Goal: Task Accomplishment & Management: Manage account settings

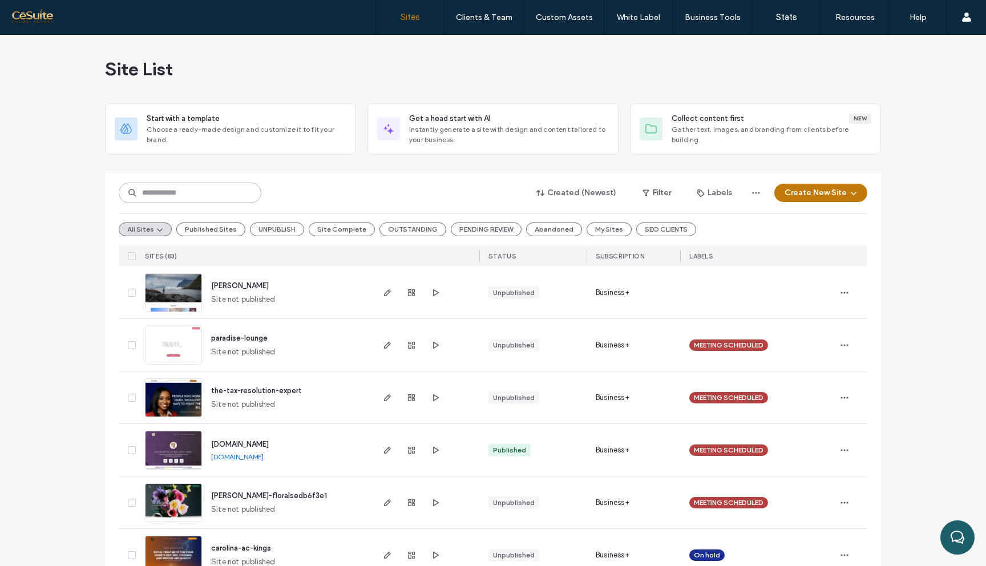
click at [220, 192] on input at bounding box center [190, 193] width 143 height 21
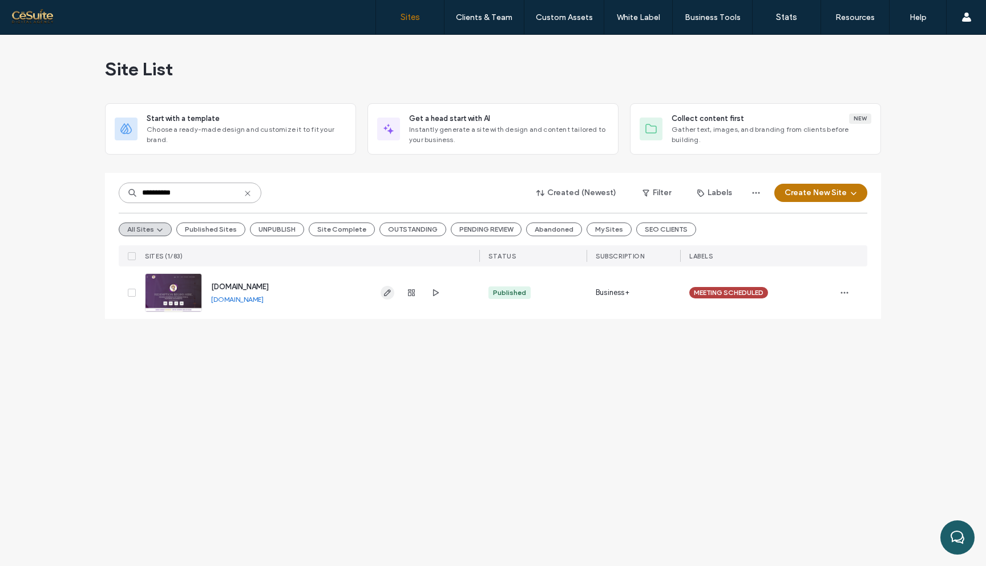
type input "**********"
click at [388, 291] on use "button" at bounding box center [387, 292] width 7 height 7
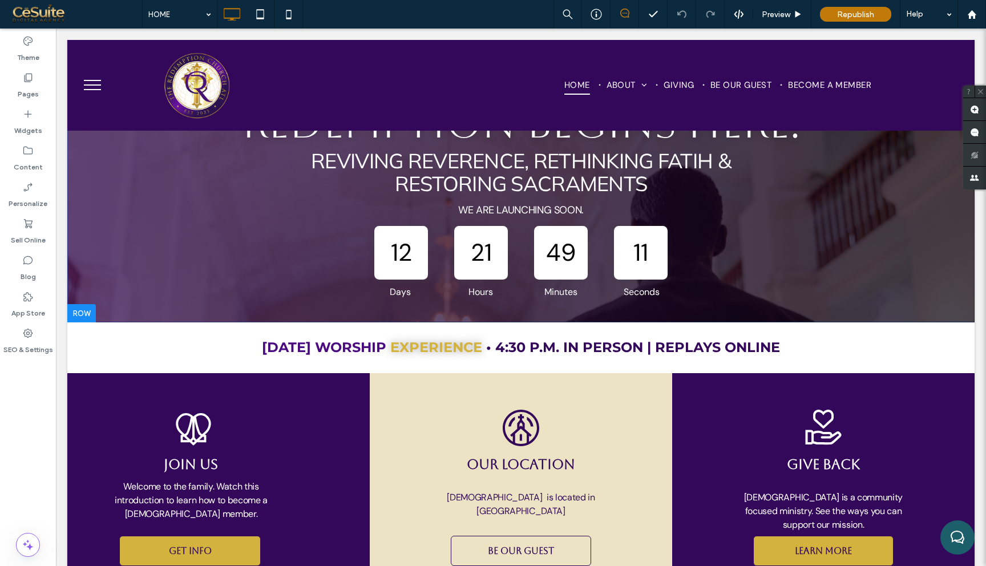
scroll to position [221, 0]
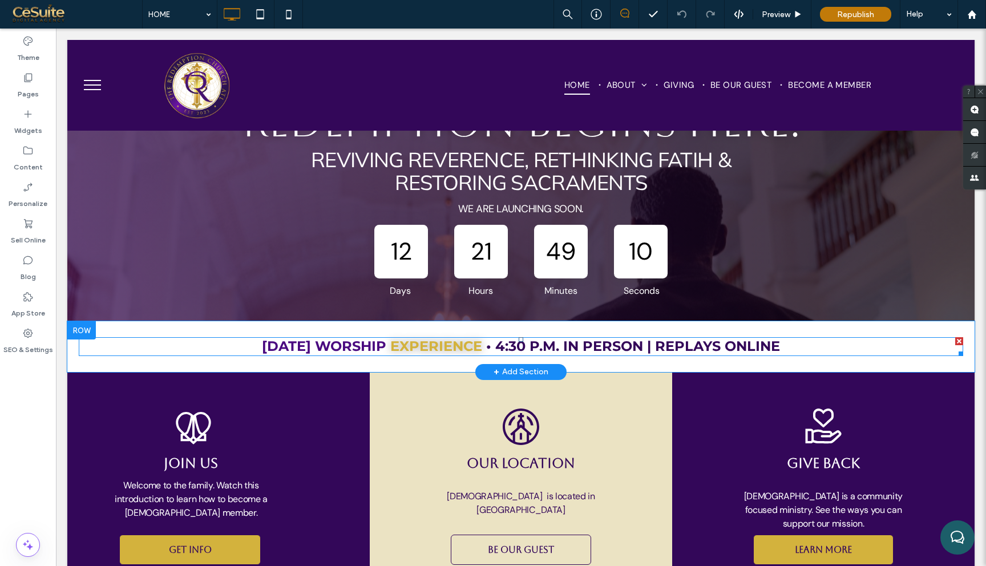
click at [545, 346] on span "• 4:30 P.M. IN PERSON | REPLAYS ONLINE" at bounding box center [633, 346] width 294 height 17
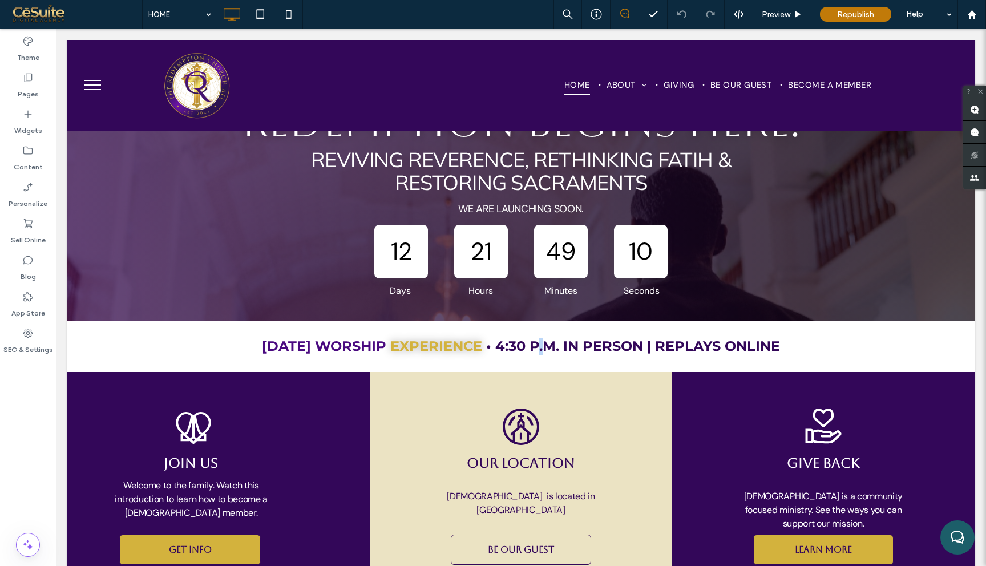
click at [545, 346] on span "• 4:30 P.M. IN PERSON | REPLAYS ONLINE" at bounding box center [633, 346] width 294 height 17
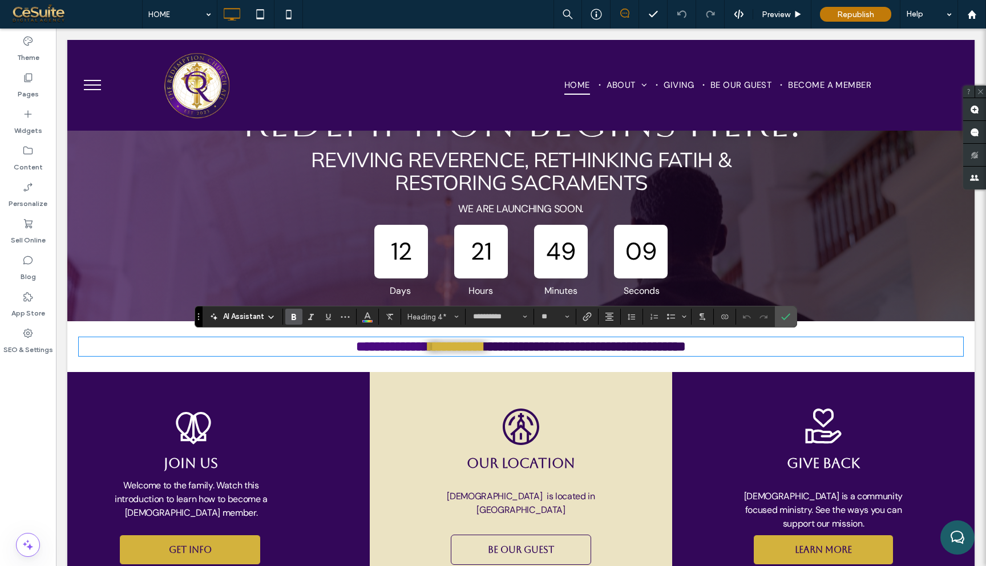
click at [532, 344] on span "**********" at bounding box center [588, 347] width 196 height 14
drag, startPoint x: 503, startPoint y: 344, endPoint x: 559, endPoint y: 350, distance: 56.2
click at [559, 350] on span "**********" at bounding box center [588, 347] width 196 height 14
click at [787, 315] on icon "Confirm" at bounding box center [785, 316] width 9 height 9
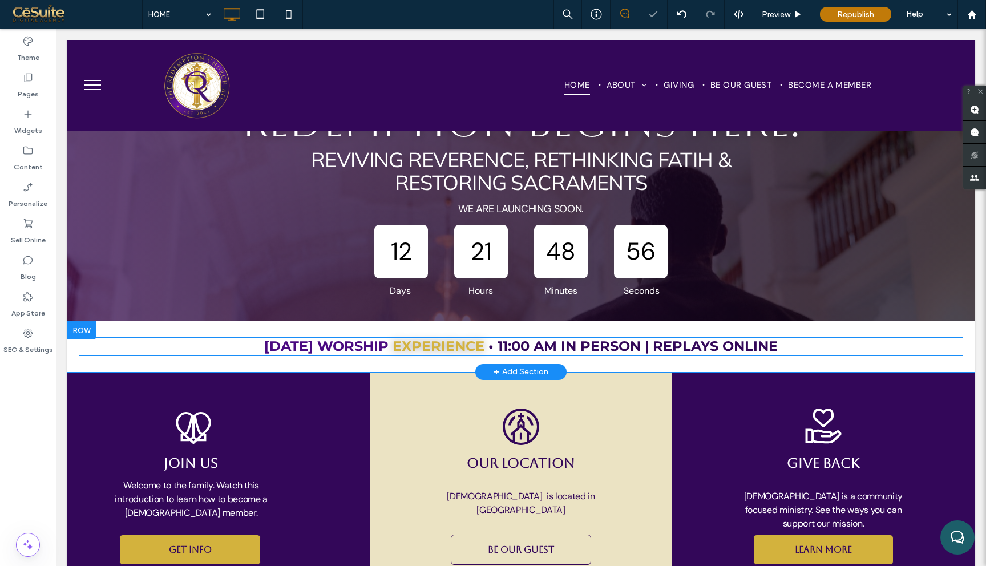
click at [738, 341] on span "• 11:00 AM IN PERSON | REPLAYS ONLINE" at bounding box center [633, 346] width 289 height 17
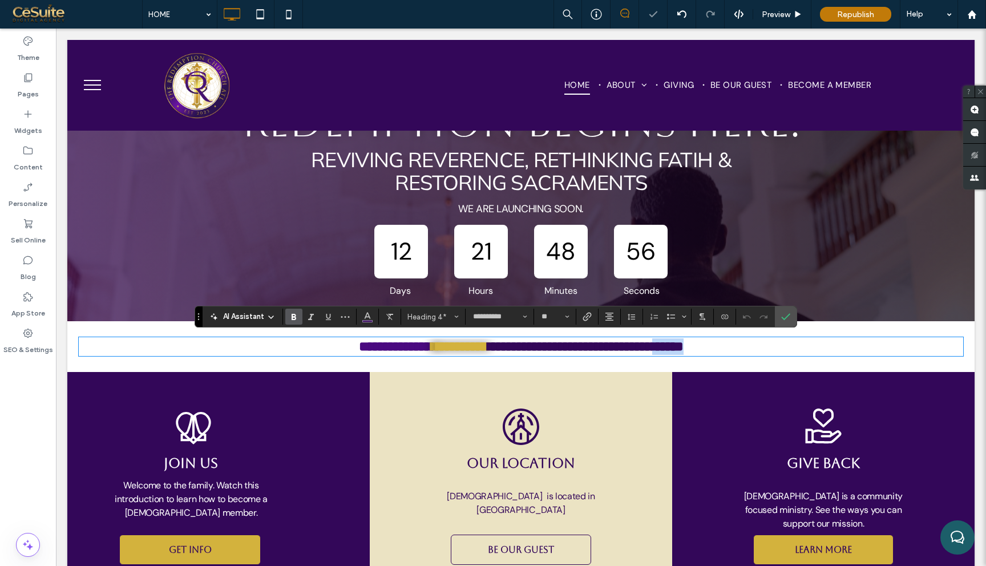
click at [684, 341] on span "**********" at bounding box center [588, 347] width 191 height 14
click at [684, 353] on span "**********" at bounding box center [588, 347] width 191 height 14
drag, startPoint x: 662, startPoint y: 348, endPoint x: 784, endPoint y: 342, distance: 122.3
click at [784, 342] on h4 "**********" at bounding box center [521, 346] width 885 height 17
click at [784, 343] on h4 "**********" at bounding box center [521, 346] width 885 height 17
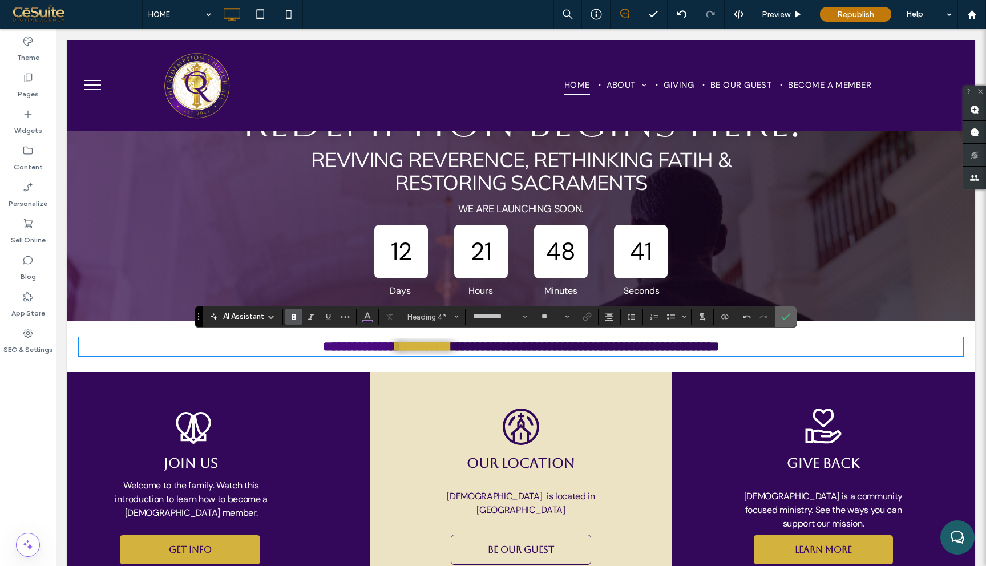
click at [783, 318] on icon "Confirm" at bounding box center [785, 316] width 9 height 9
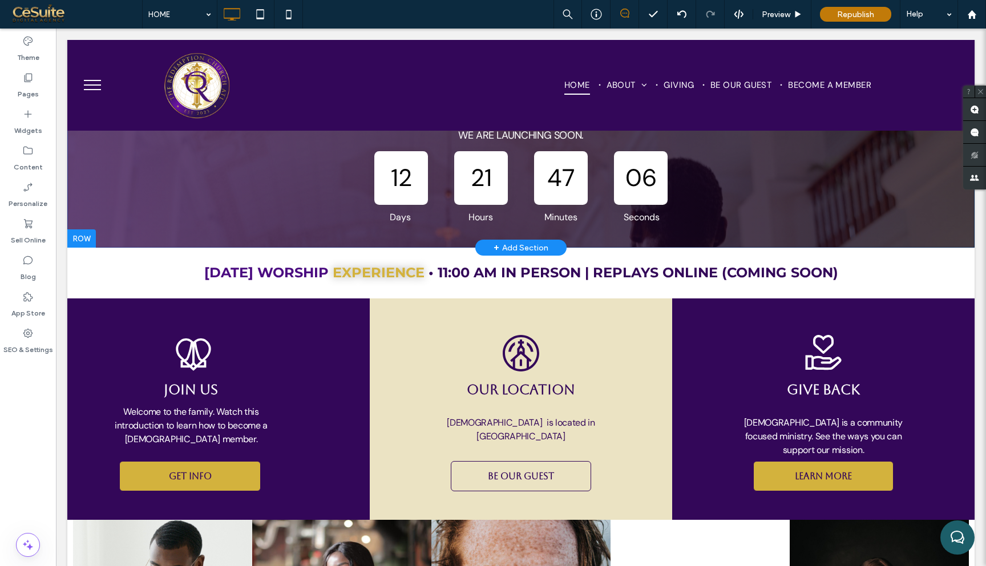
scroll to position [296, 0]
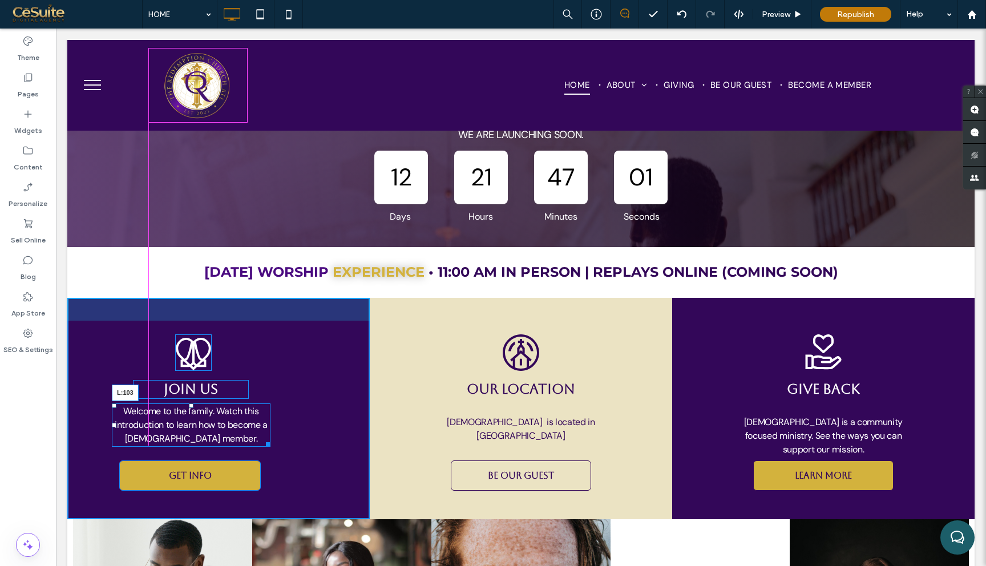
drag, startPoint x: 114, startPoint y: 423, endPoint x: 150, endPoint y: 425, distance: 36.0
click at [116, 425] on div at bounding box center [114, 425] width 5 height 5
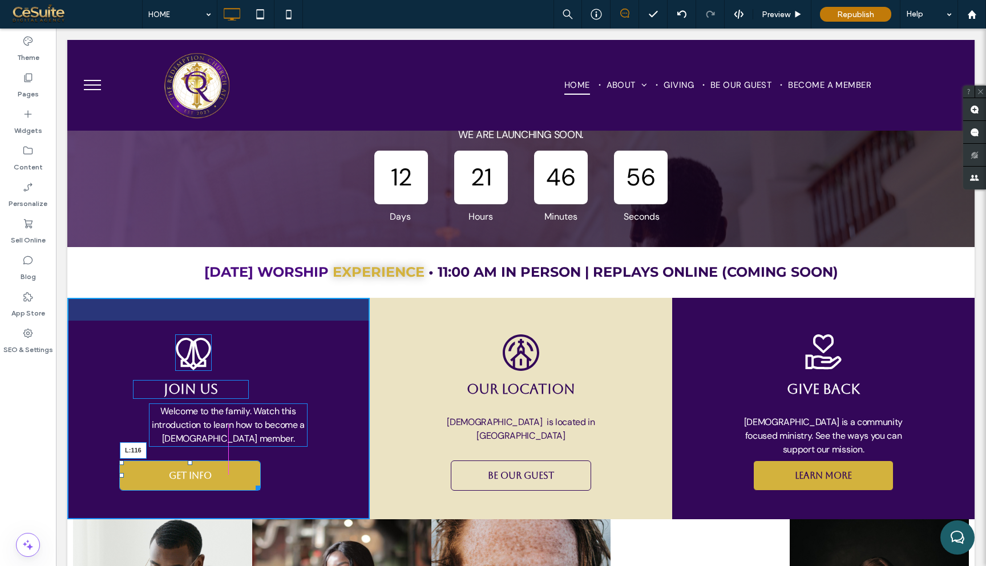
drag, startPoint x: 120, startPoint y: 475, endPoint x: 158, endPoint y: 477, distance: 37.1
click at [124, 477] on div at bounding box center [121, 475] width 5 height 5
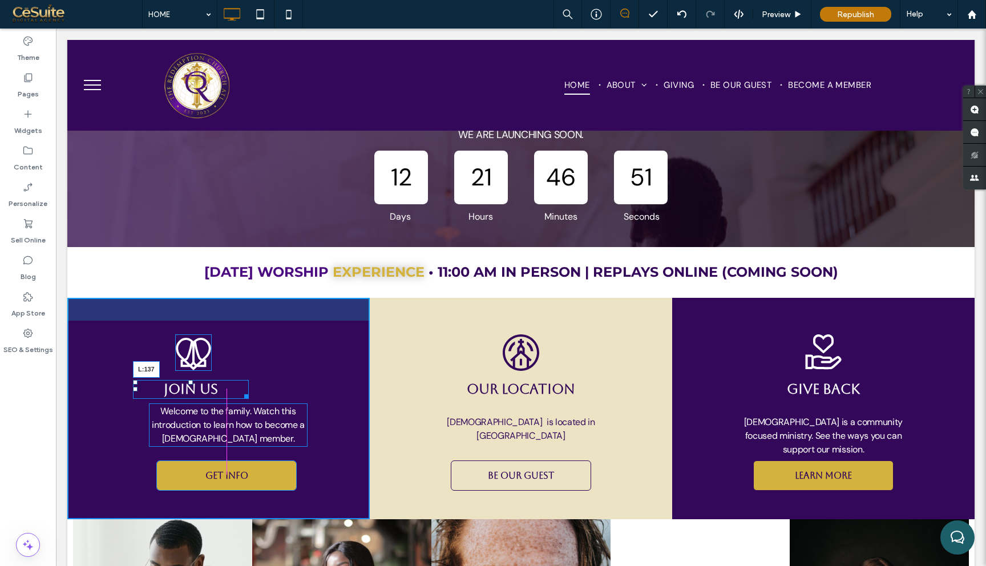
drag, startPoint x: 133, startPoint y: 389, endPoint x: 168, endPoint y: 389, distance: 35.4
click at [138, 389] on div at bounding box center [135, 389] width 5 height 5
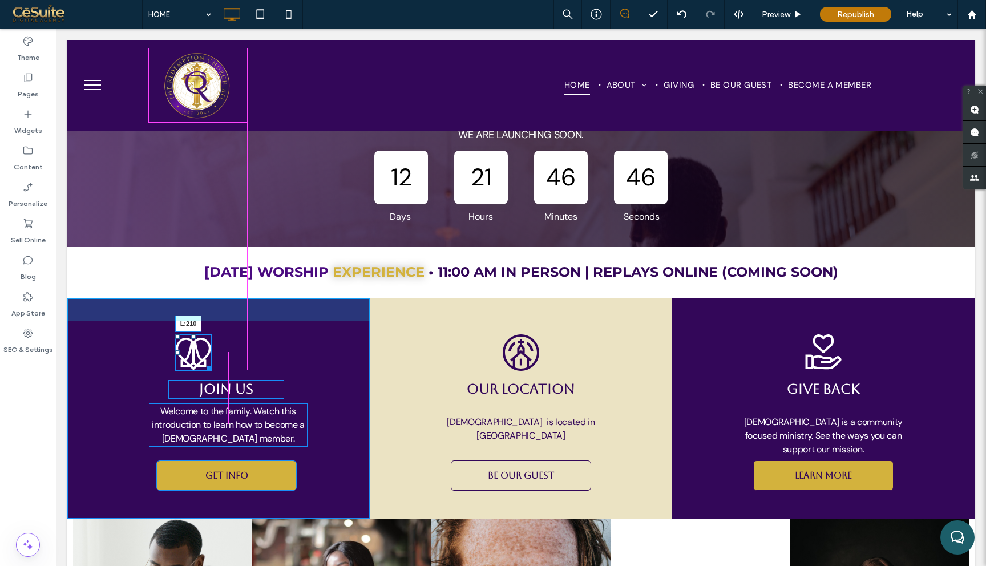
drag, startPoint x: 175, startPoint y: 350, endPoint x: 209, endPoint y: 353, distance: 34.4
click at [209, 353] on div ".cls-1-1191889043 { fill: none; } .cls-2-1191889043 { clip-path: url(#clippath)…" at bounding box center [218, 408] width 303 height 221
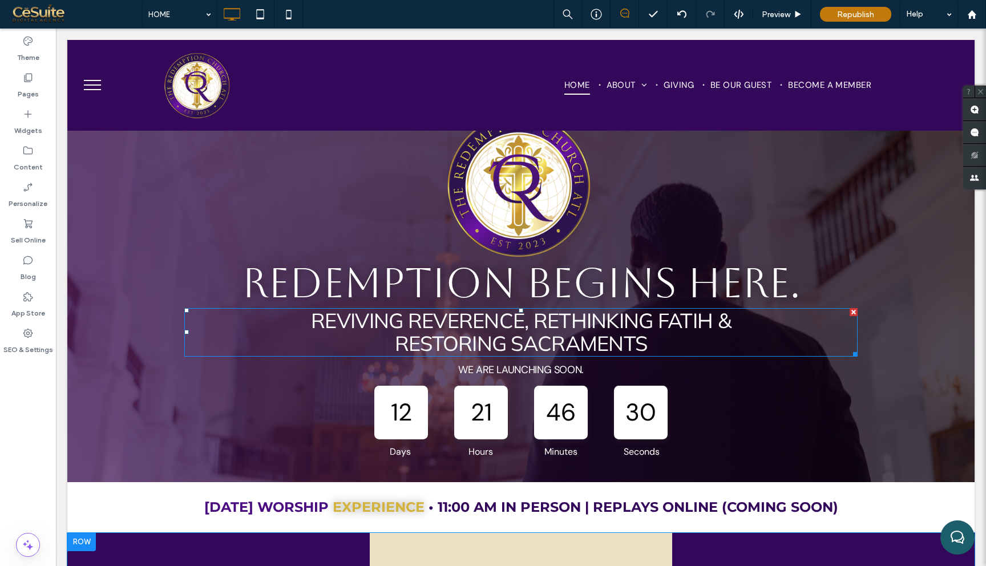
scroll to position [58, 0]
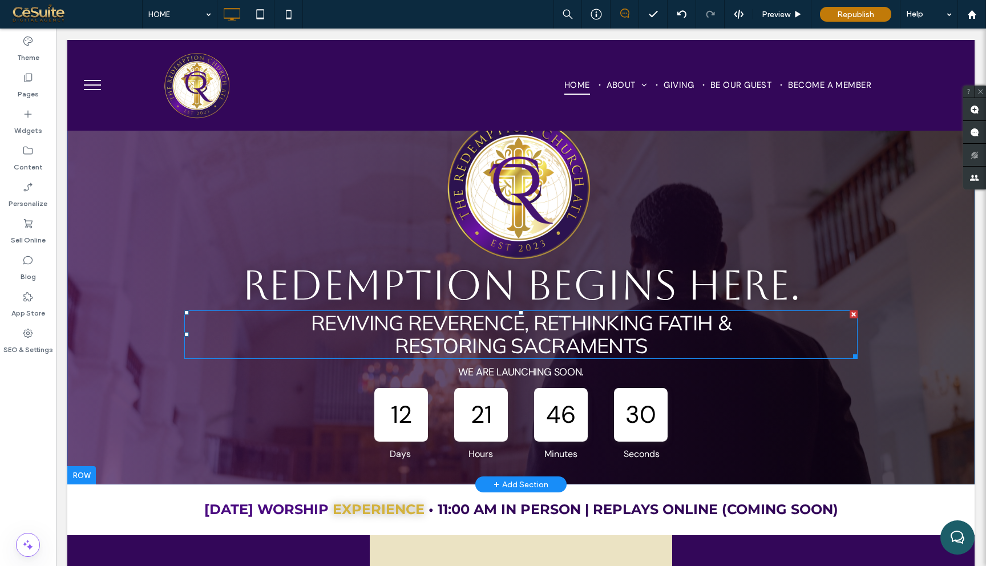
click at [632, 341] on span "Restoring Sacraments" at bounding box center [521, 346] width 253 height 26
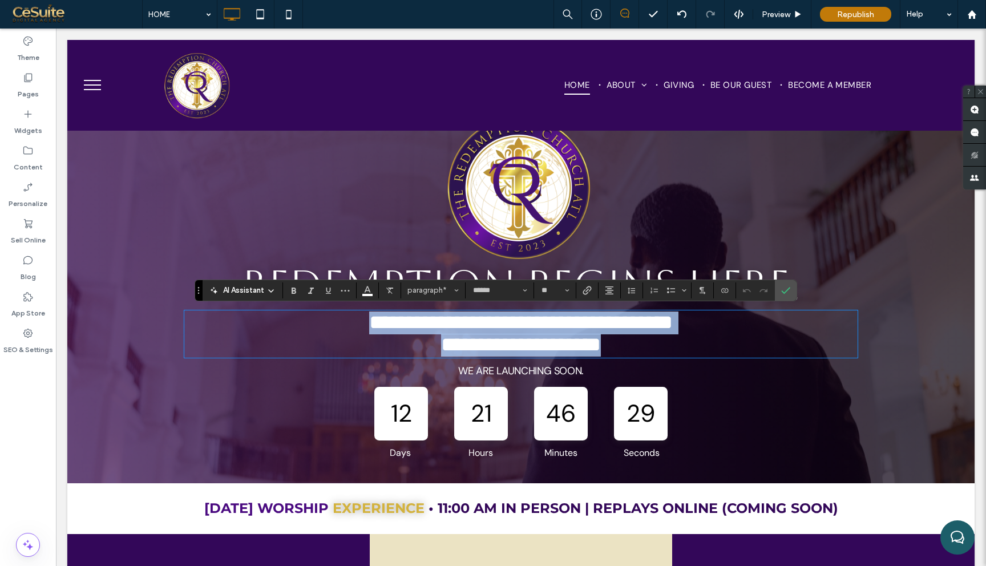
click at [601, 341] on span "**********" at bounding box center [521, 344] width 160 height 21
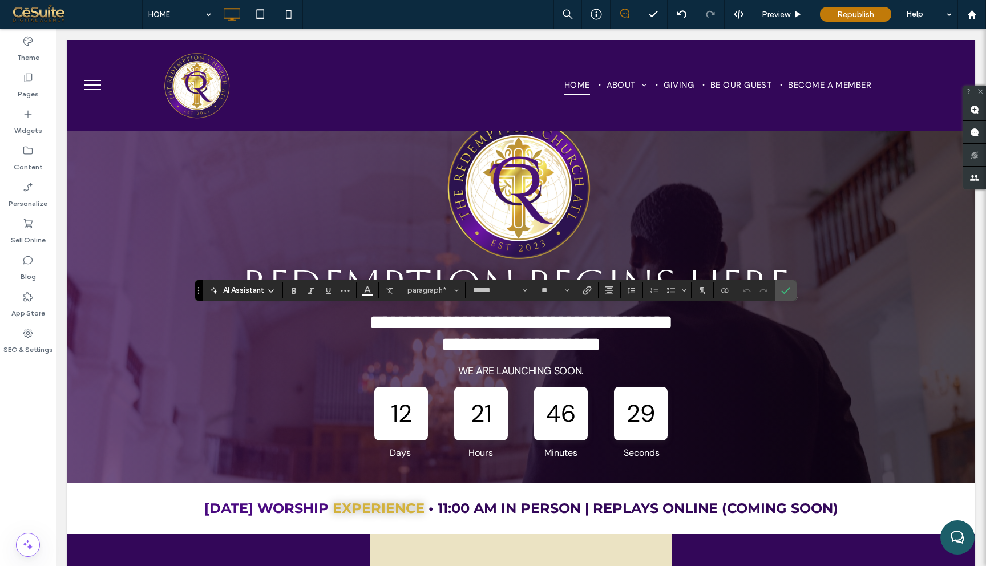
scroll to position [1, 0]
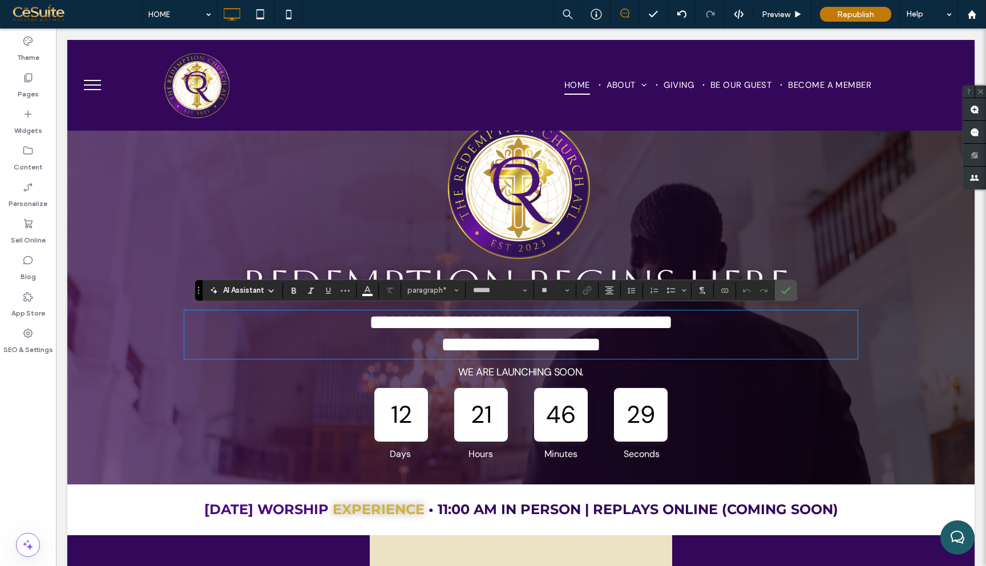
click at [601, 341] on span "**********" at bounding box center [521, 344] width 160 height 21
click at [666, 346] on p "**********" at bounding box center [521, 345] width 674 height 23
click at [786, 288] on icon "Confirm" at bounding box center [785, 290] width 9 height 9
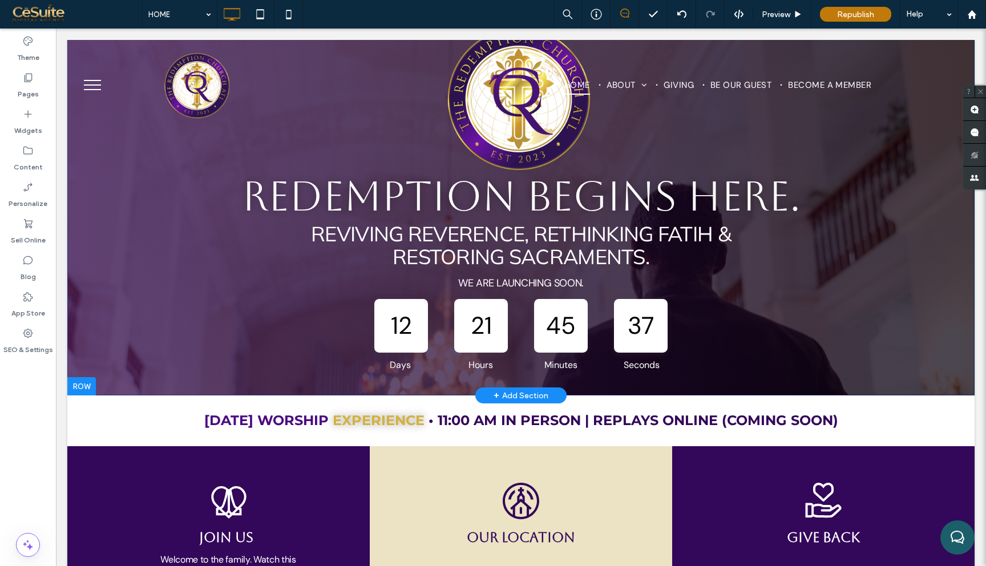
scroll to position [0, 0]
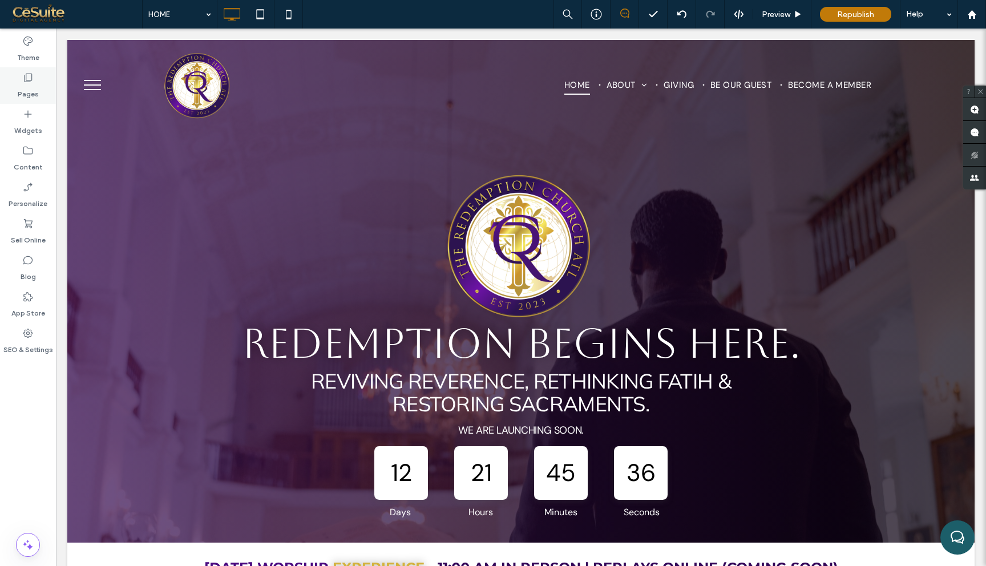
click at [37, 79] on div "Pages" at bounding box center [28, 85] width 56 height 37
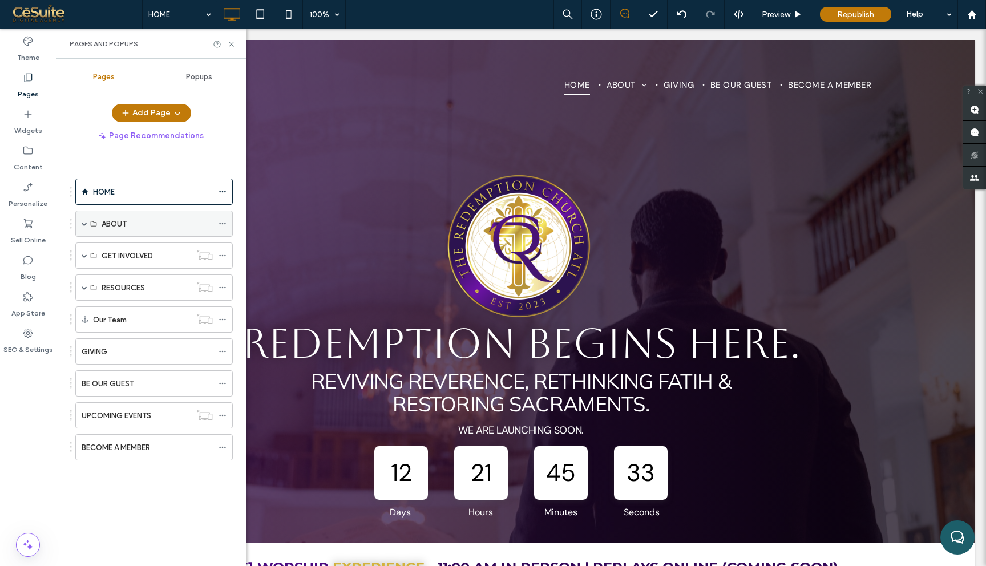
click at [136, 218] on div "ABOUT" at bounding box center [157, 224] width 111 height 12
click at [85, 223] on span at bounding box center [85, 224] width 6 height 6
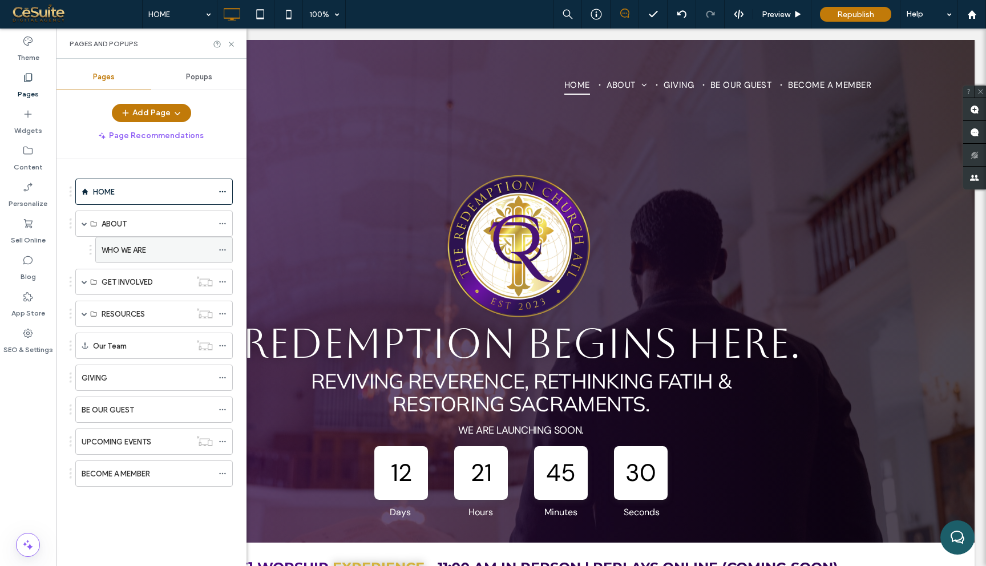
click at [139, 247] on label "WHO WE ARE" at bounding box center [124, 250] width 45 height 20
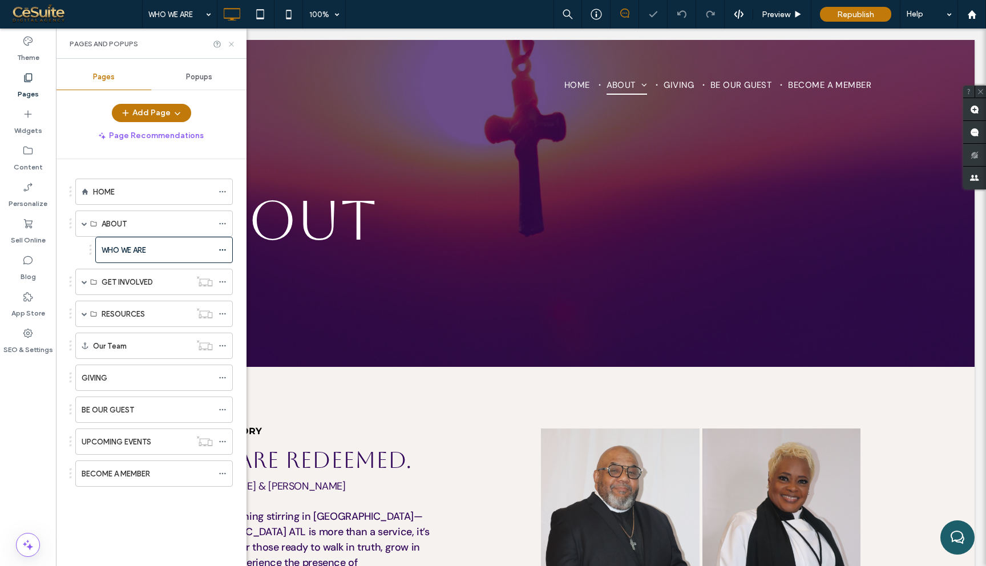
click at [231, 44] on icon at bounding box center [231, 44] width 9 height 9
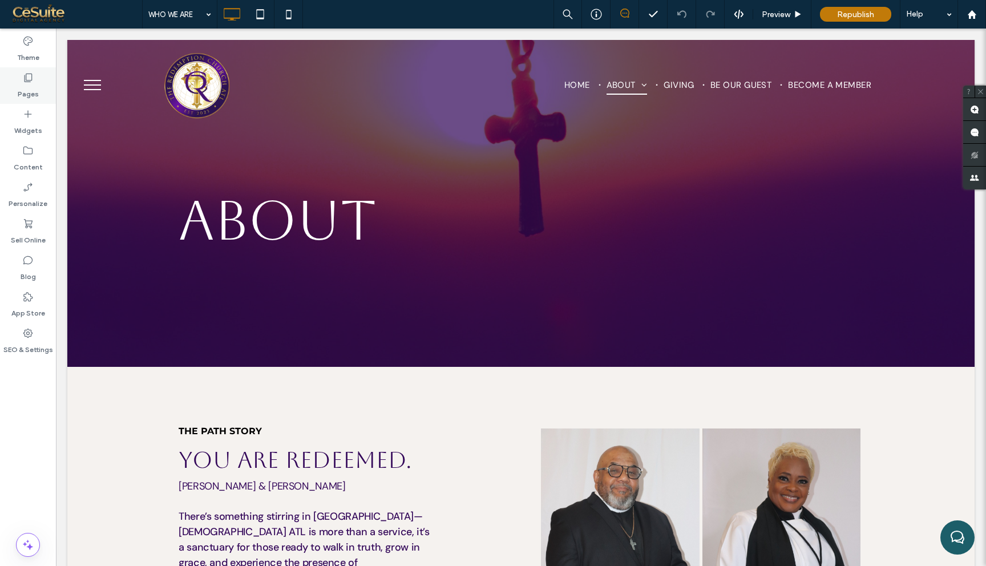
click at [33, 81] on icon at bounding box center [27, 77] width 11 height 11
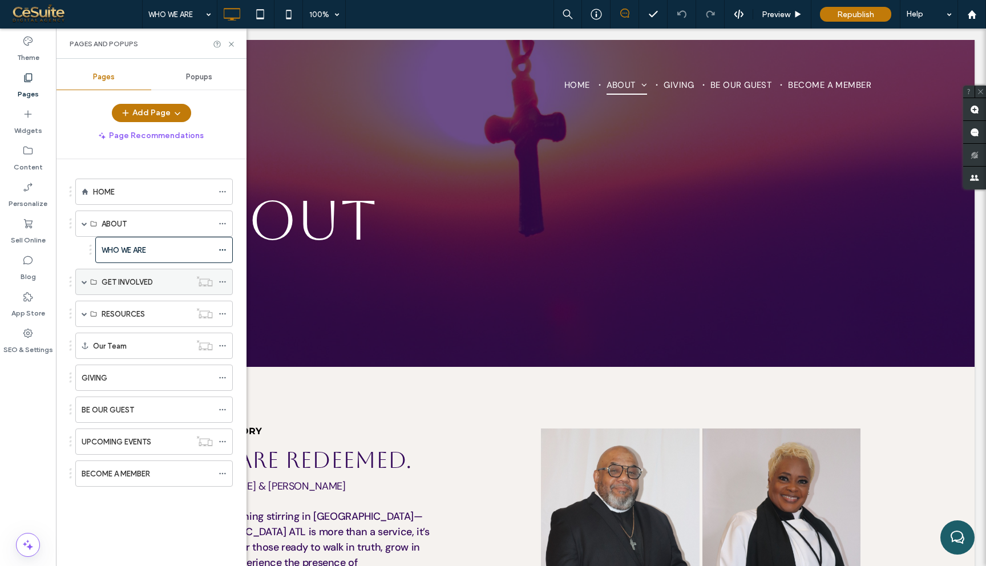
click at [83, 282] on span at bounding box center [85, 282] width 6 height 6
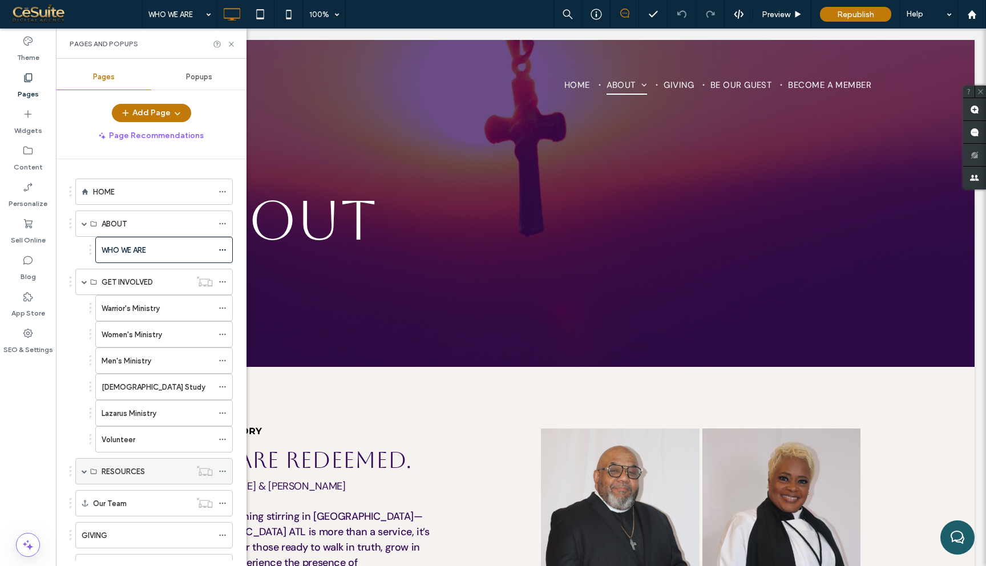
click at [80, 473] on div "RESOURCES" at bounding box center [154, 471] width 158 height 26
click at [85, 470] on span at bounding box center [85, 472] width 6 height 6
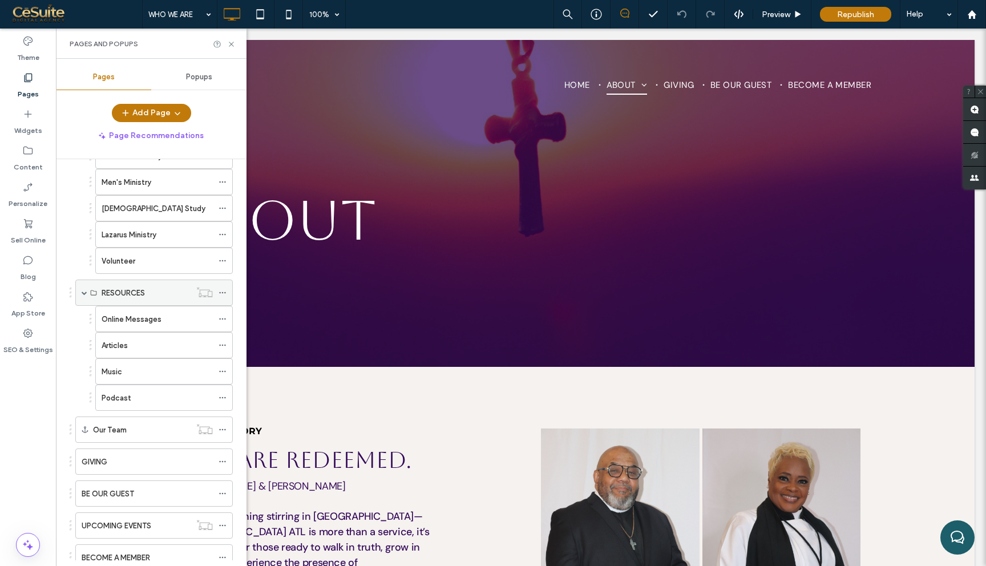
scroll to position [196, 0]
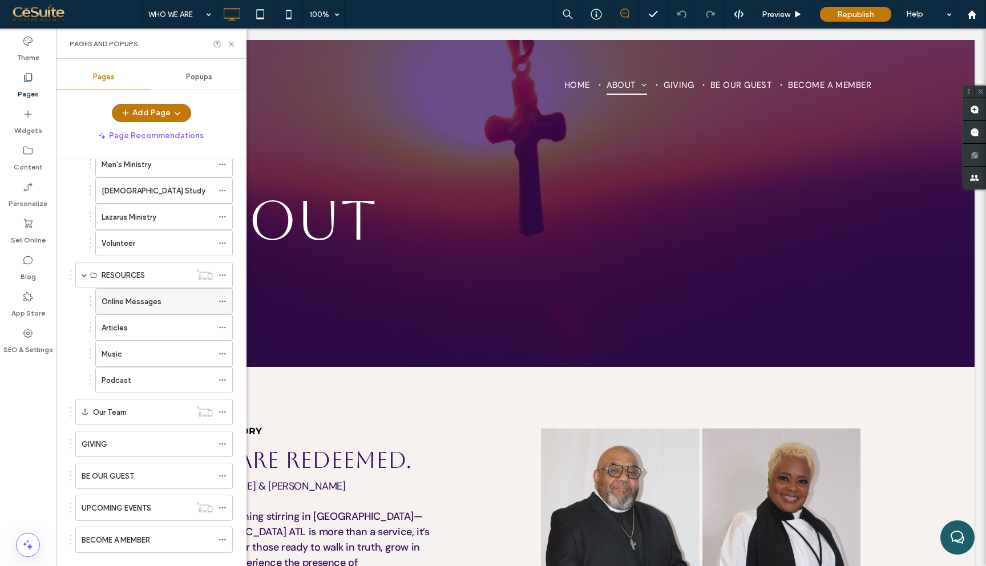
click at [178, 304] on div "Online Messages" at bounding box center [157, 302] width 111 height 12
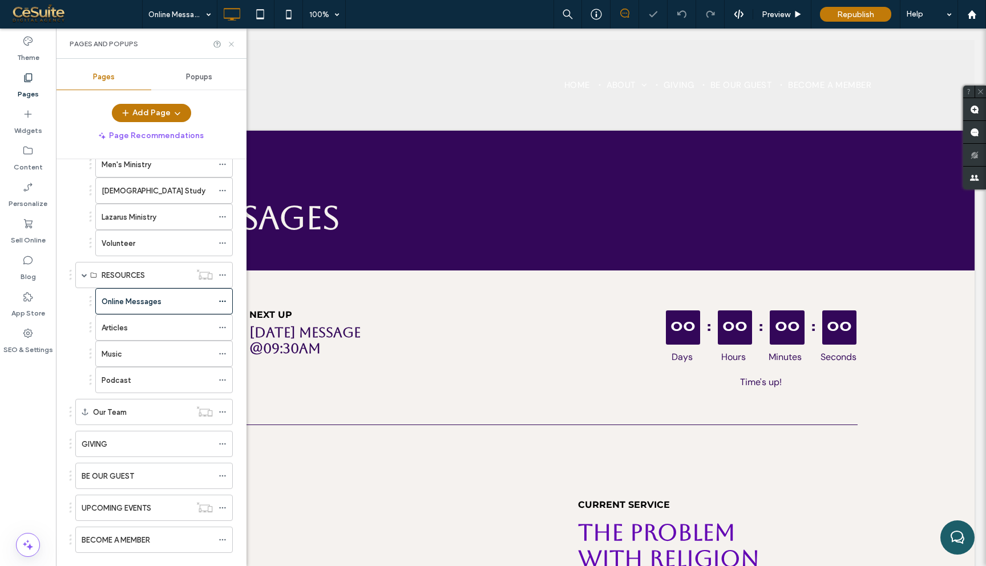
click at [233, 45] on icon at bounding box center [231, 44] width 9 height 9
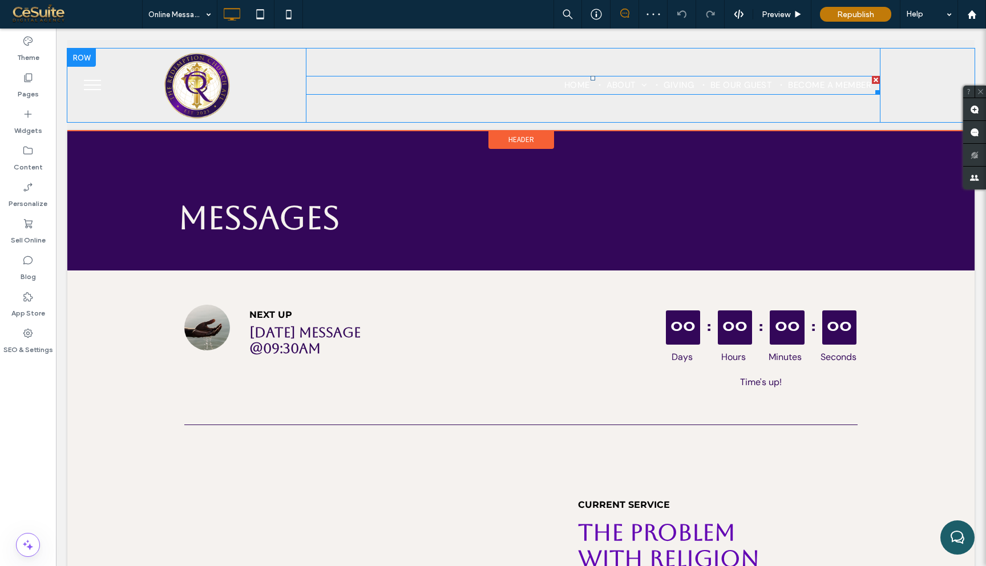
click at [365, 87] on nav "HOME ABOUT WHO WE ARE GIVING BE OUR GUEST BECOME A MEMBER" at bounding box center [593, 85] width 575 height 19
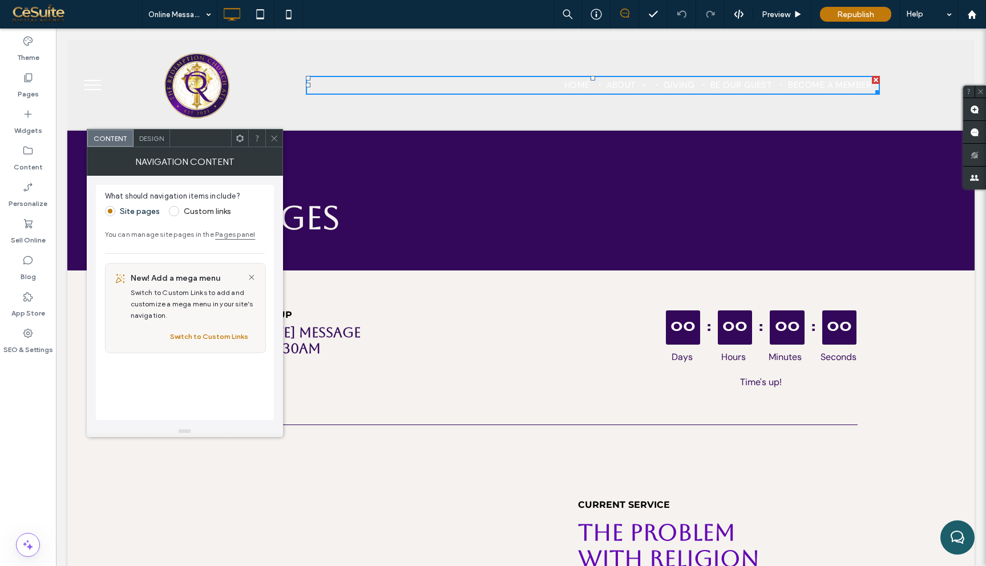
click at [162, 140] on span "Design" at bounding box center [151, 138] width 25 height 9
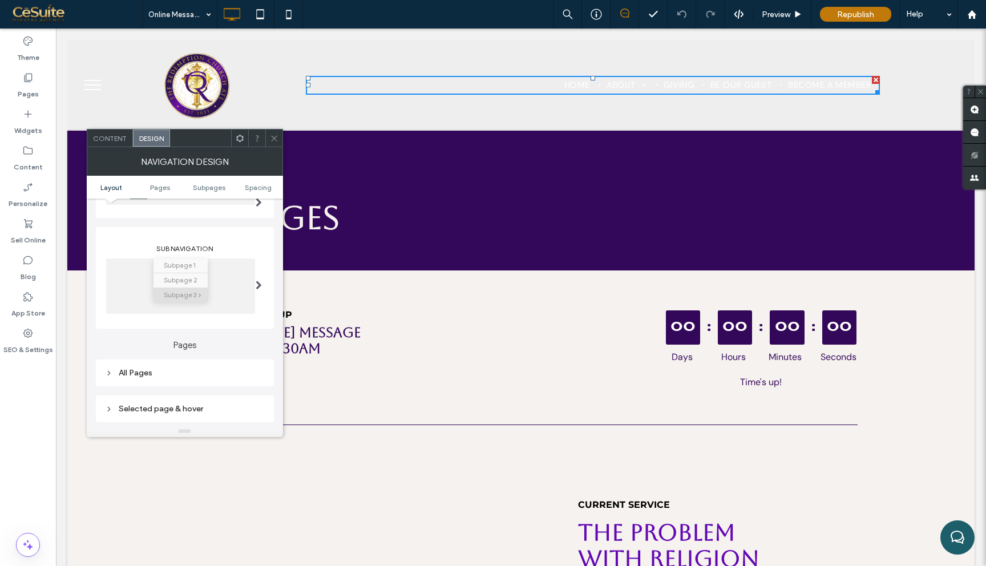
scroll to position [142, 0]
click at [279, 139] on div at bounding box center [273, 138] width 17 height 17
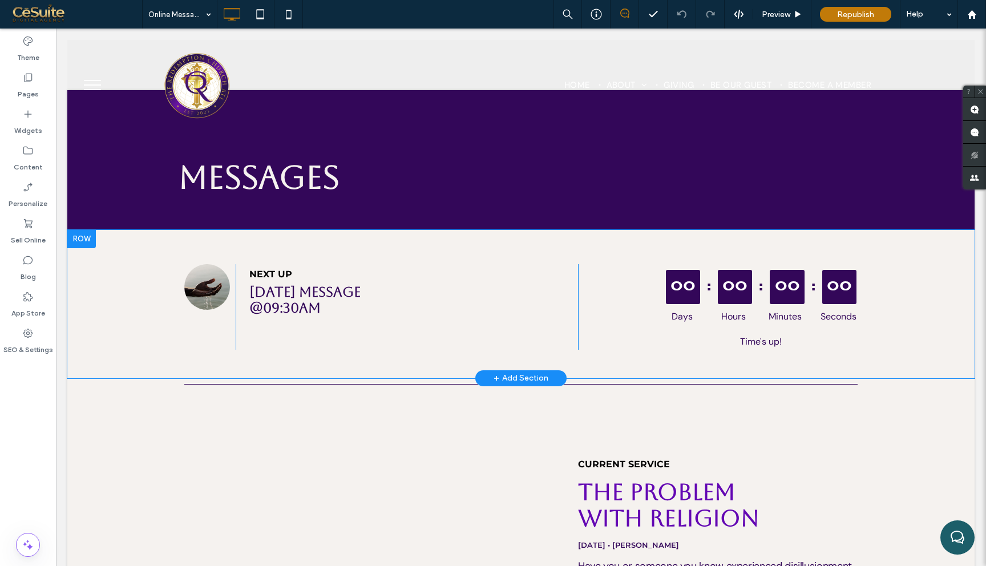
scroll to position [0, 0]
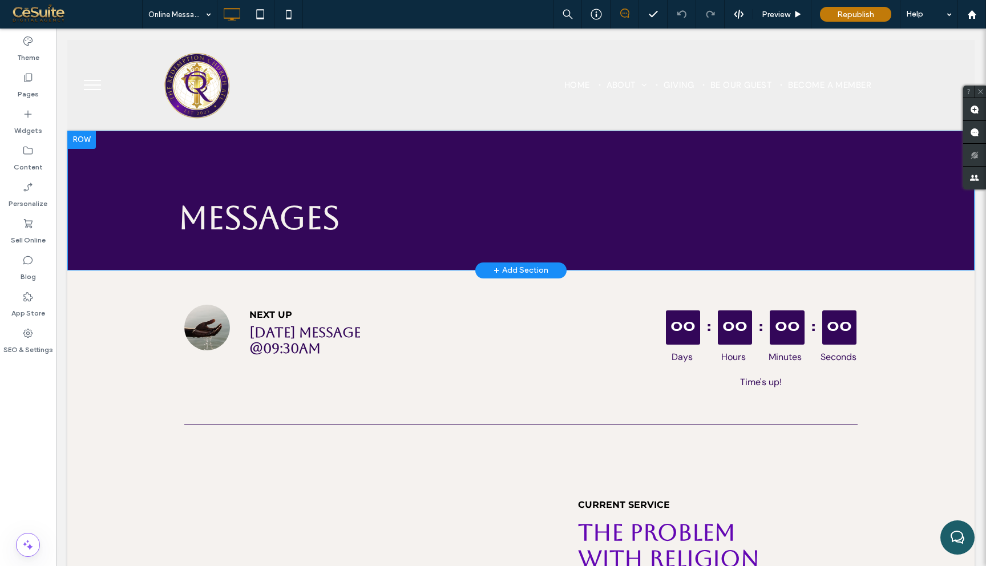
click at [88, 138] on div at bounding box center [81, 140] width 29 height 18
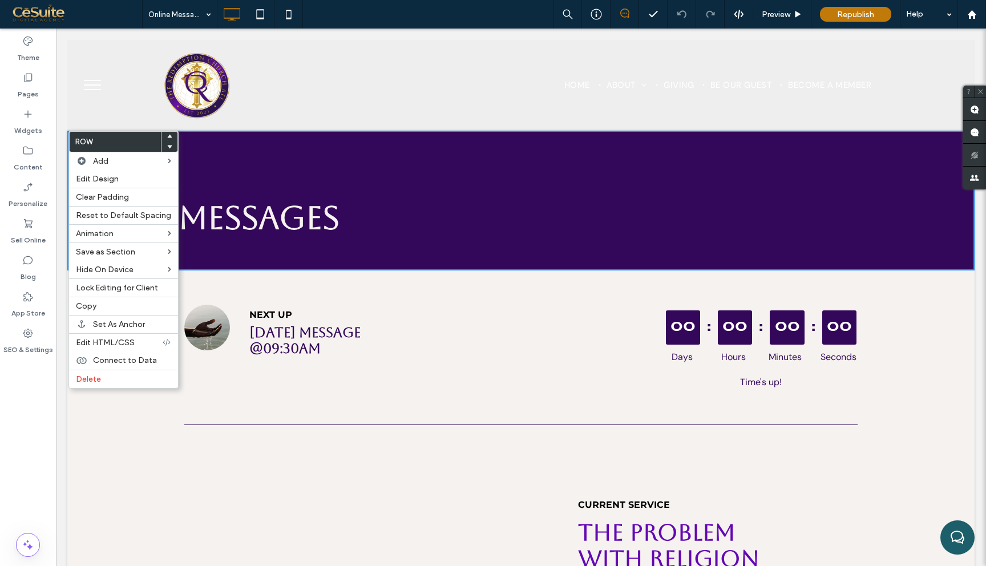
click at [396, 135] on div "Messages Click To Paste Row + Add Section" at bounding box center [521, 201] width 908 height 140
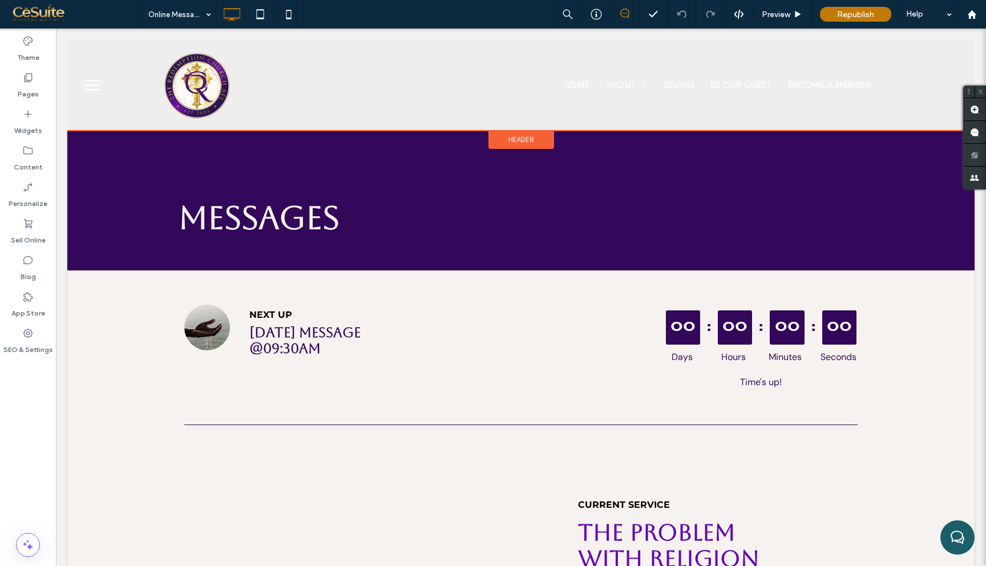
click at [518, 136] on span "Header" at bounding box center [522, 140] width 26 height 10
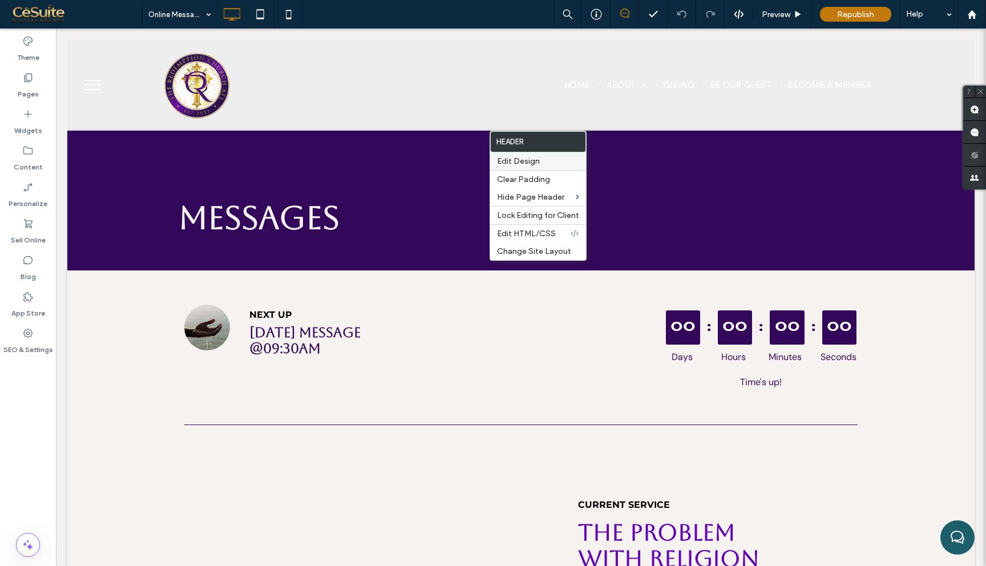
click at [523, 159] on span "Edit Design" at bounding box center [518, 161] width 43 height 10
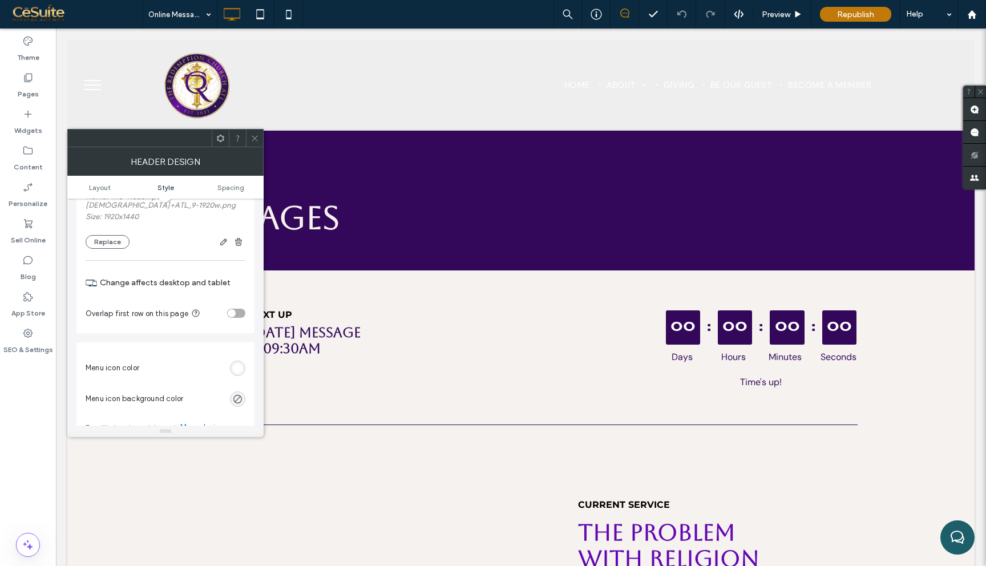
scroll to position [491, 0]
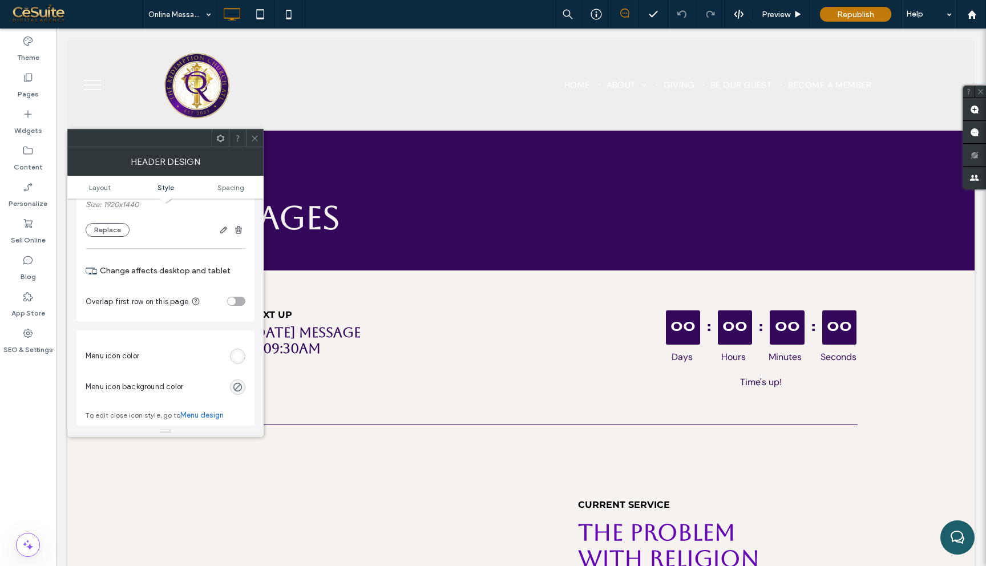
click at [242, 302] on div "toggle" at bounding box center [236, 301] width 18 height 9
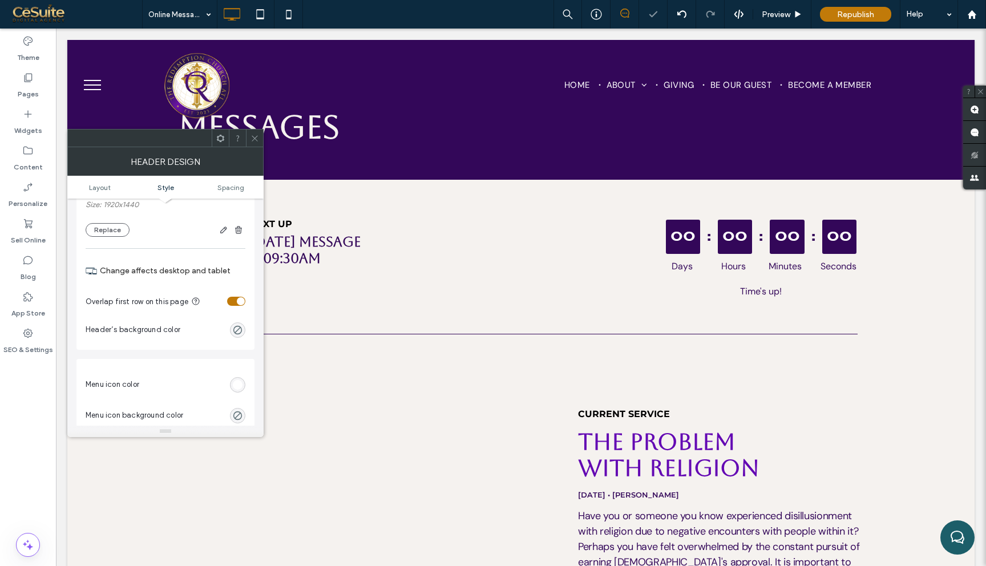
click at [255, 132] on span at bounding box center [255, 138] width 9 height 17
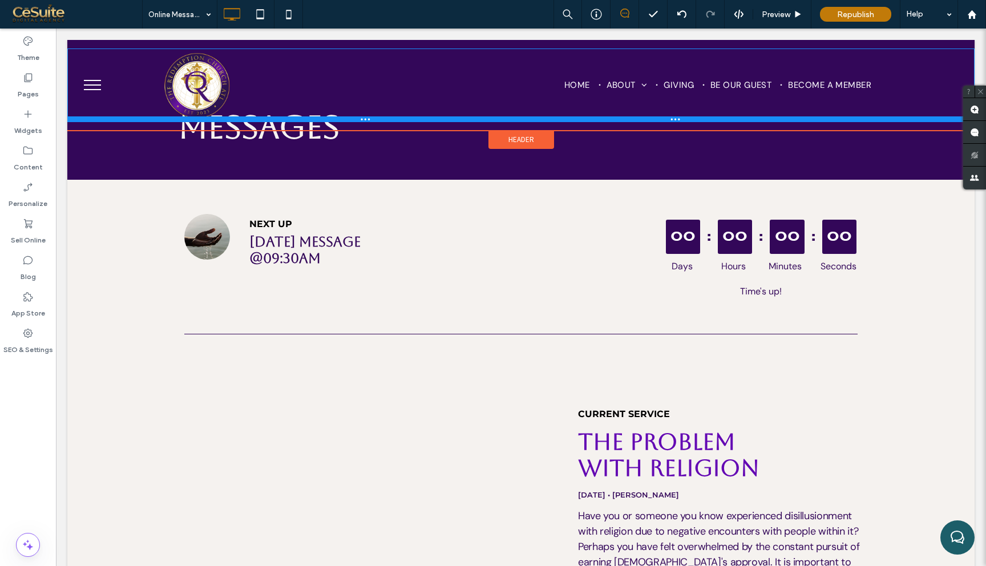
drag, startPoint x: 469, startPoint y: 119, endPoint x: 469, endPoint y: 112, distance: 6.8
click at [469, 112] on div "Click To Paste HOME ABOUT WHO WE ARE GIVING BE OUR GUEST BECOME A MEMBER Click …" at bounding box center [521, 86] width 908 height 74
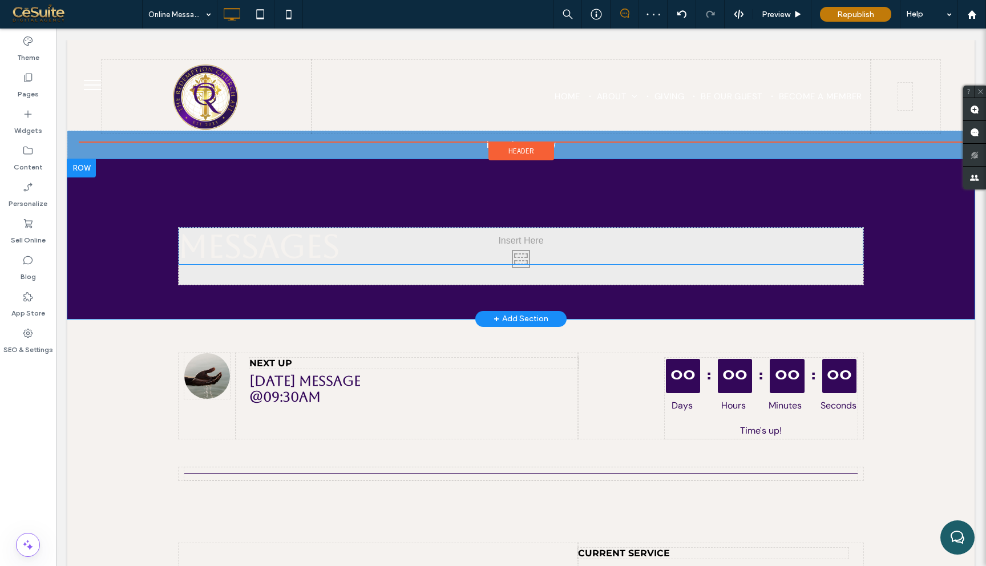
drag, startPoint x: 416, startPoint y: 134, endPoint x: 413, endPoint y: 145, distance: 11.6
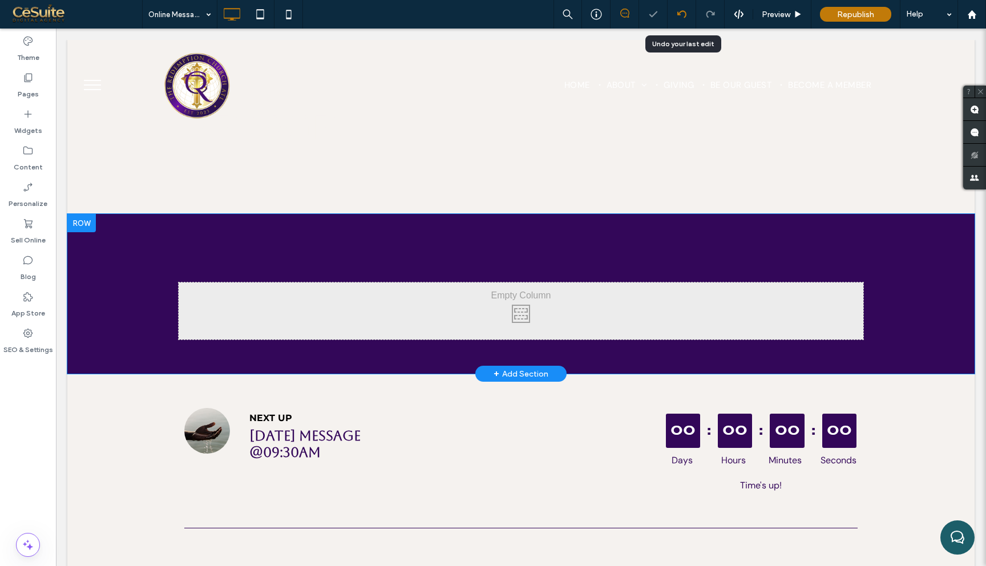
click at [675, 14] on div at bounding box center [682, 14] width 28 height 9
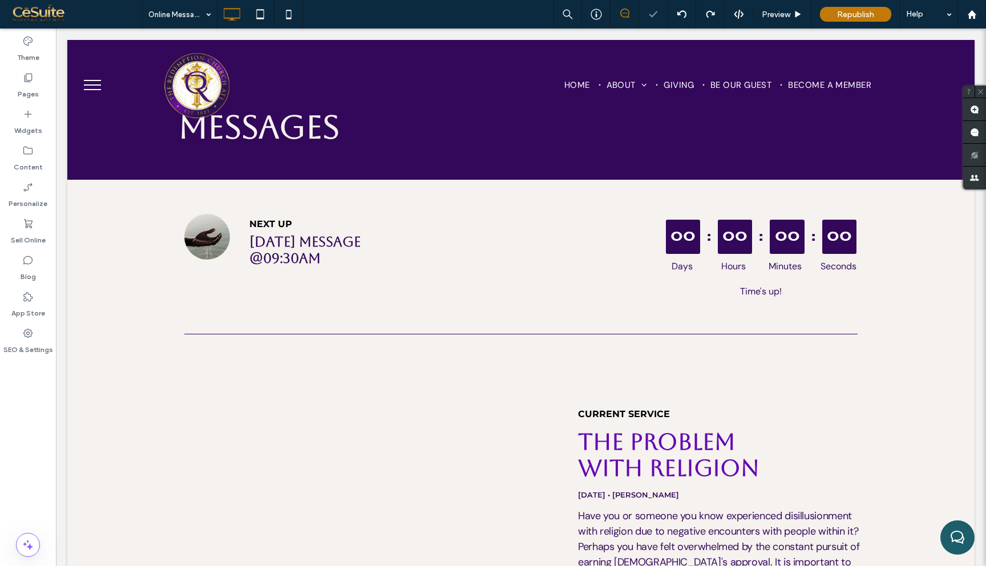
scroll to position [0, 0]
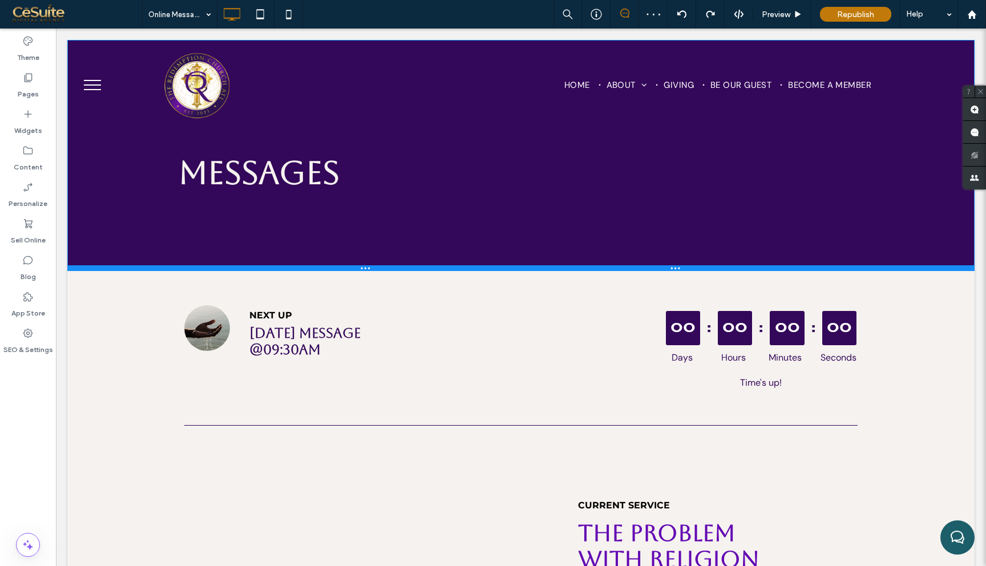
drag, startPoint x: 732, startPoint y: 50, endPoint x: 463, endPoint y: 269, distance: 346.9
click at [463, 269] on div at bounding box center [521, 268] width 908 height 6
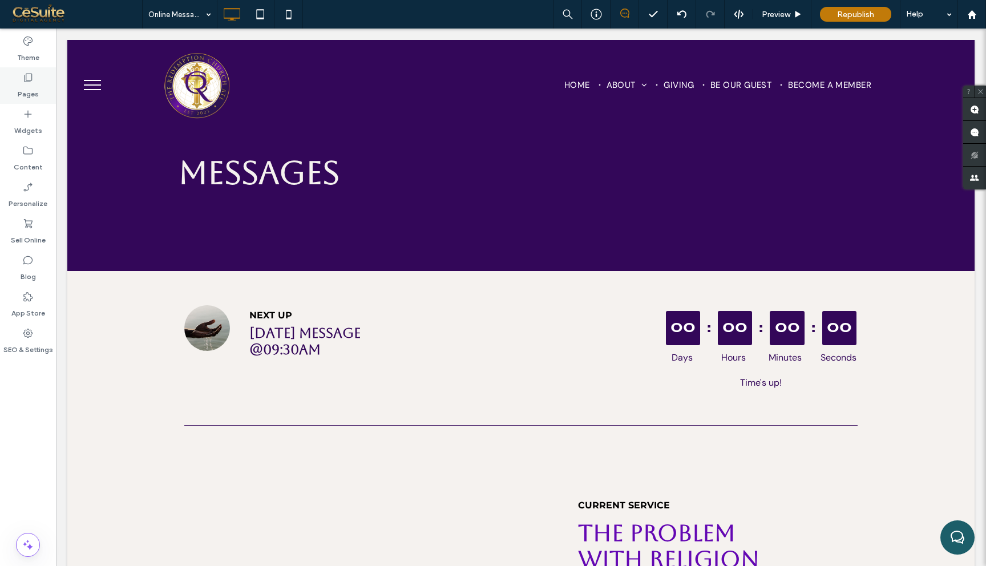
click at [38, 83] on div "Pages" at bounding box center [28, 85] width 56 height 37
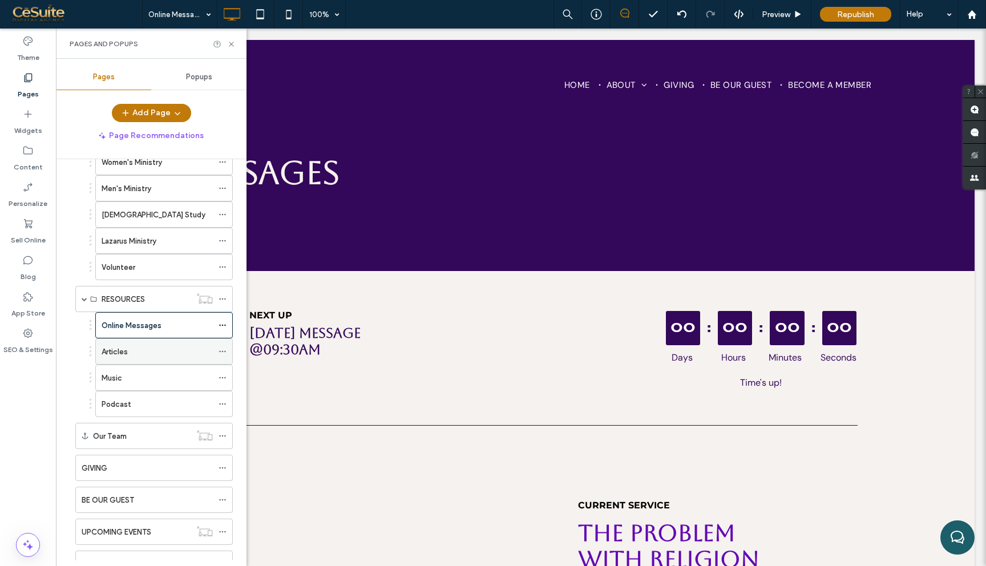
scroll to position [178, 0]
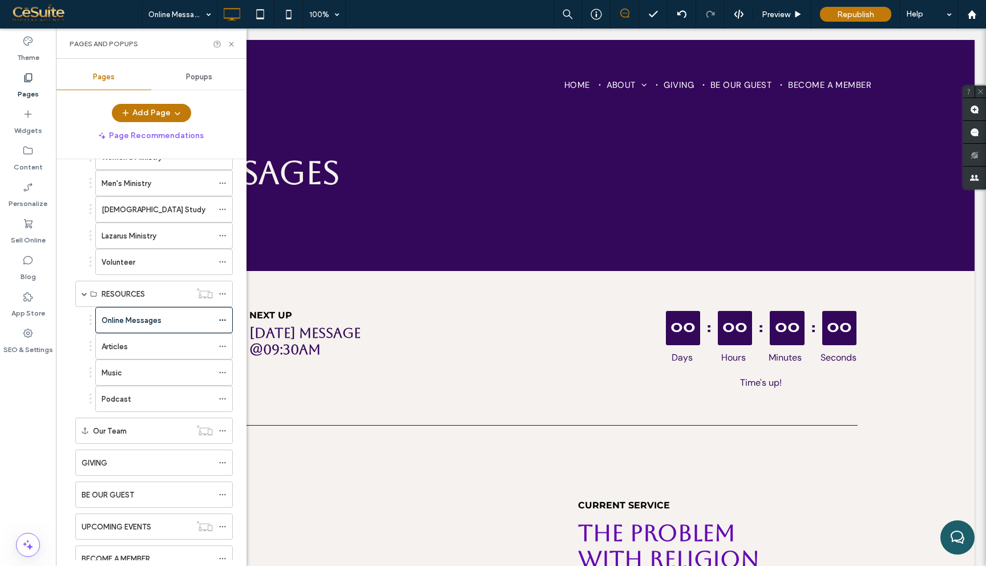
click at [157, 352] on div "Articles" at bounding box center [157, 347] width 111 height 12
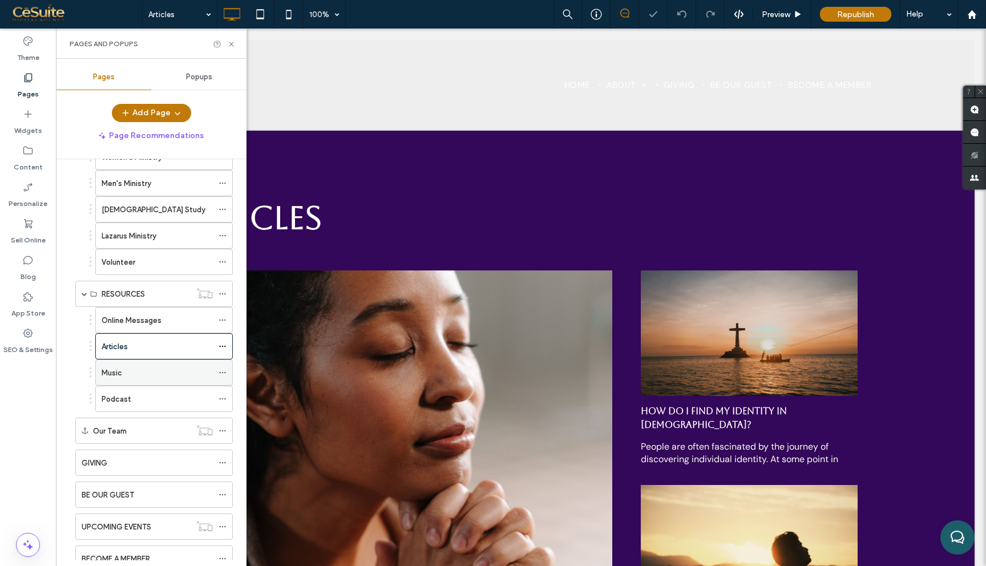
click at [157, 375] on div "Music" at bounding box center [157, 373] width 111 height 12
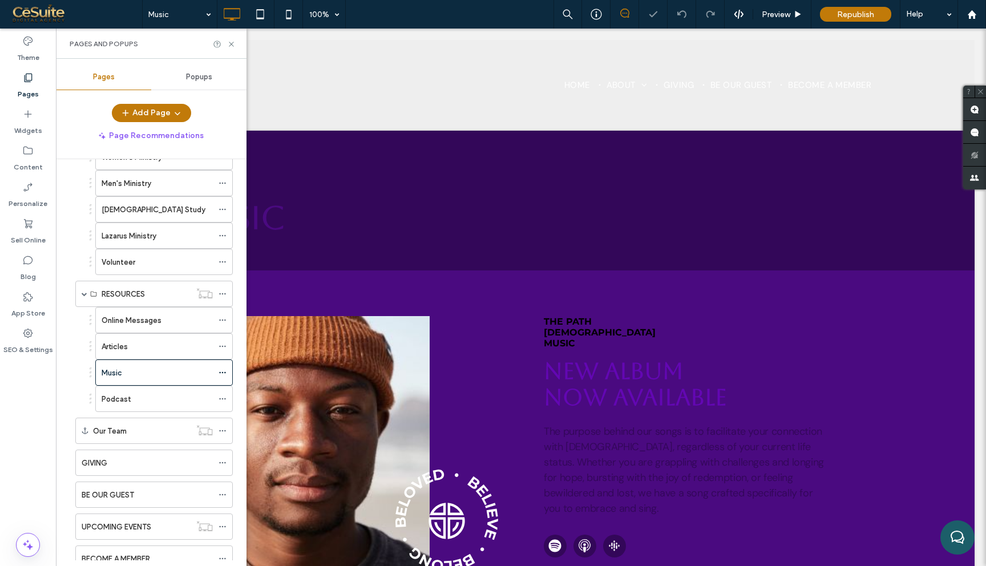
click at [154, 403] on div "Podcast" at bounding box center [157, 399] width 111 height 12
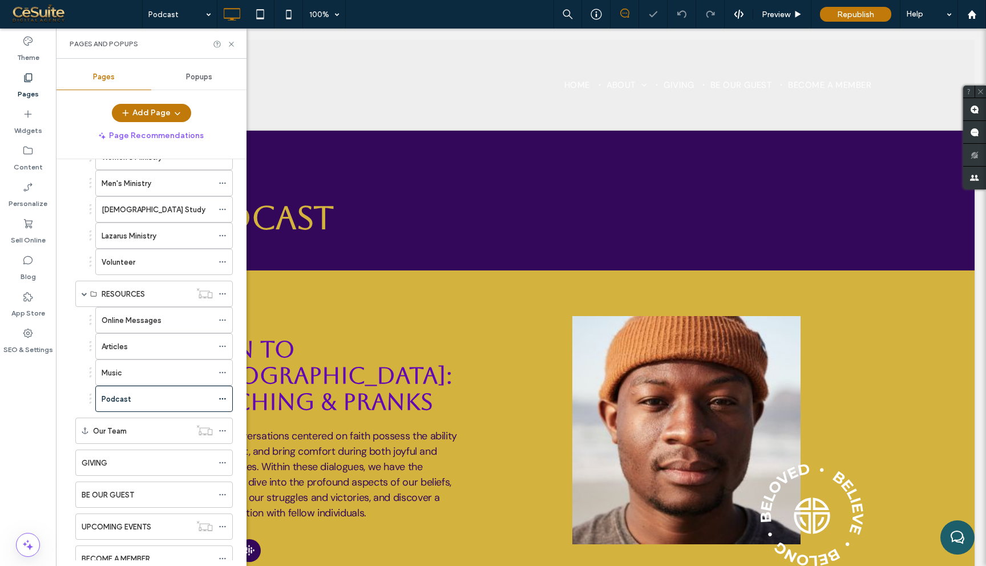
scroll to position [217, 0]
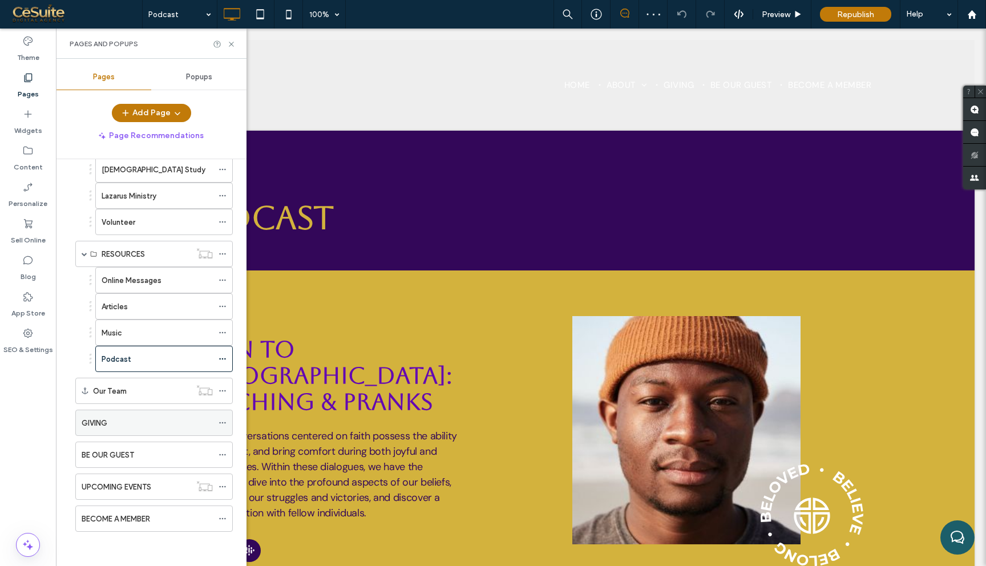
click at [140, 424] on div "GIVING" at bounding box center [147, 423] width 131 height 12
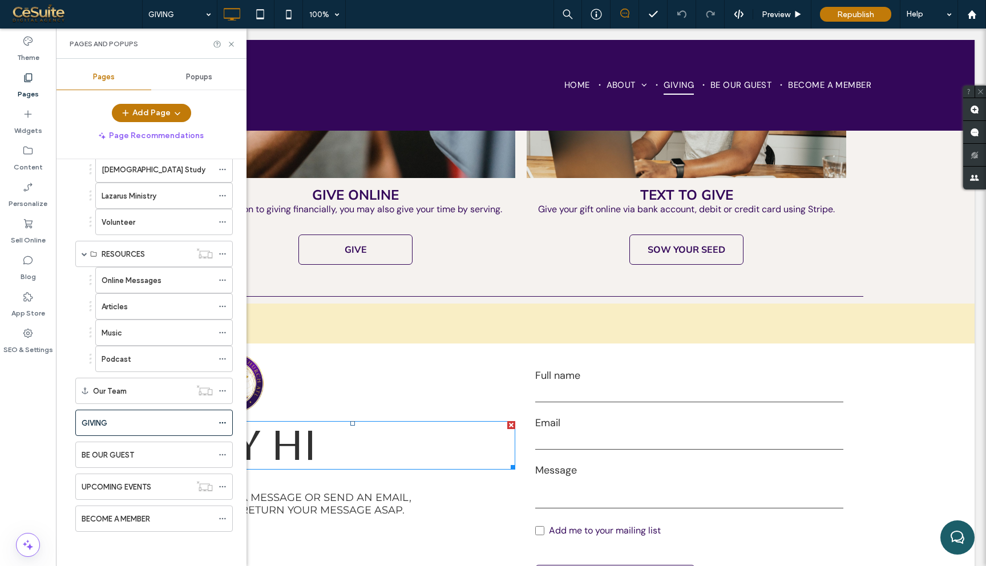
scroll to position [480, 0]
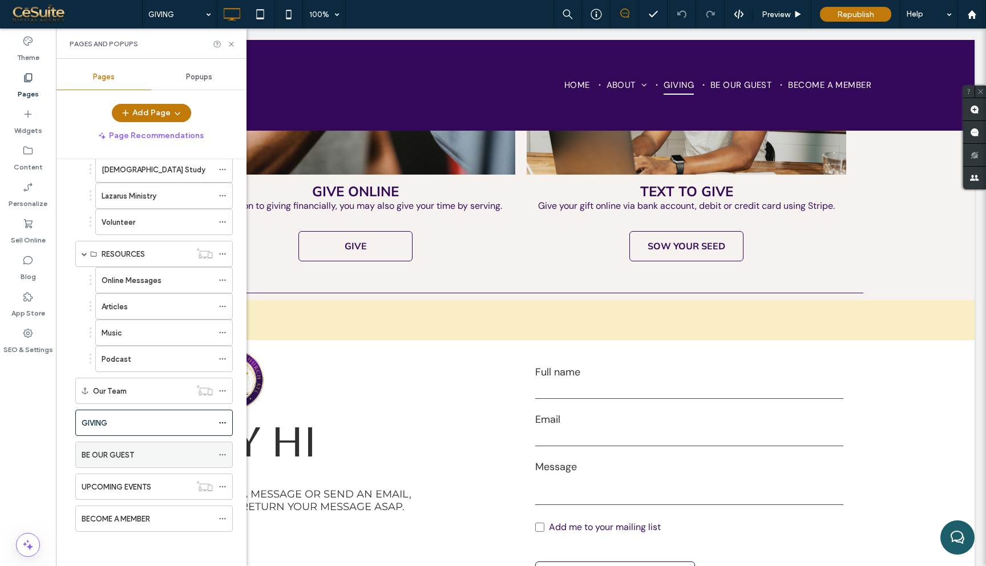
click at [144, 455] on div "BE OUR GUEST" at bounding box center [147, 455] width 131 height 12
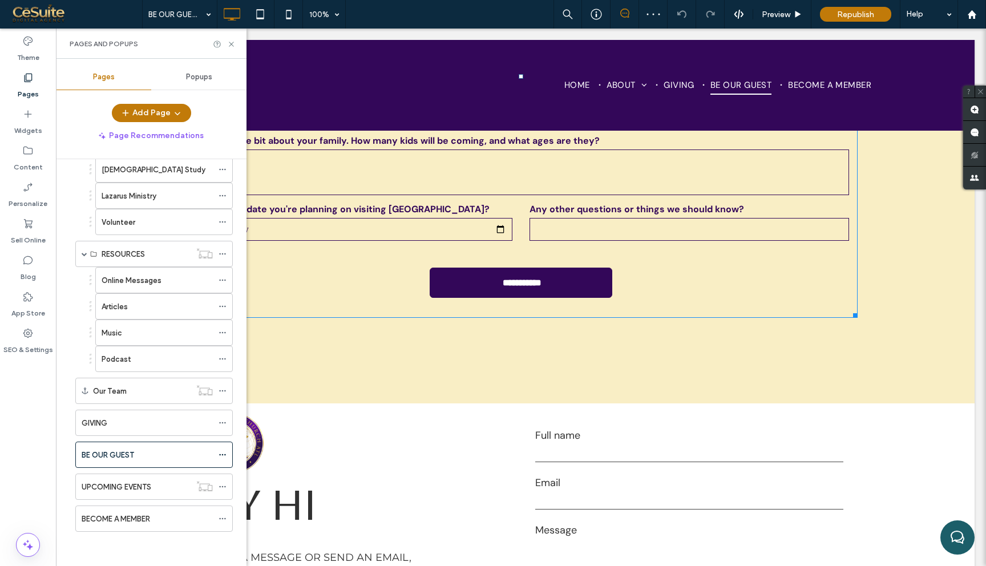
scroll to position [982, 0]
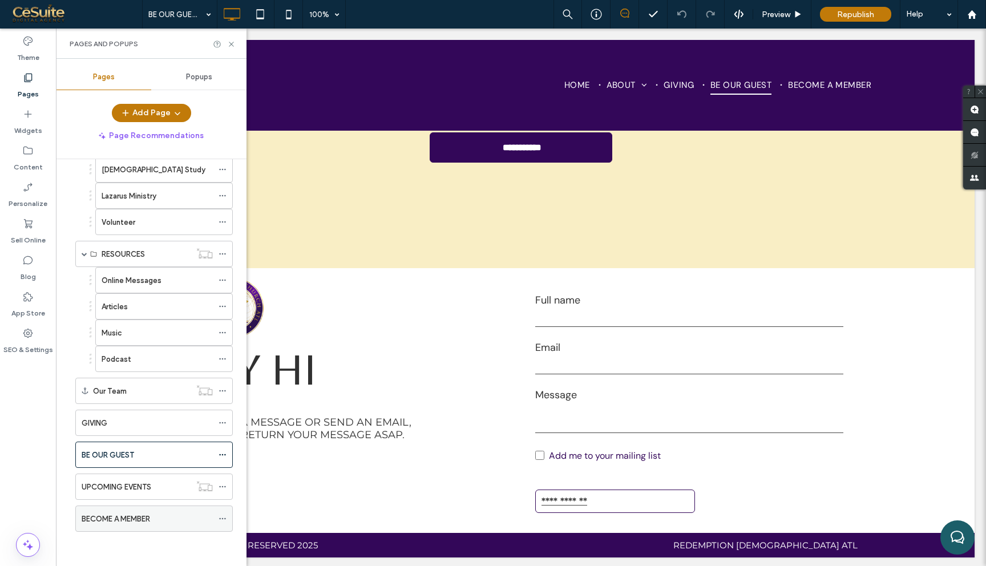
click at [111, 515] on label "BECOME A MEMBER" at bounding box center [116, 519] width 68 height 20
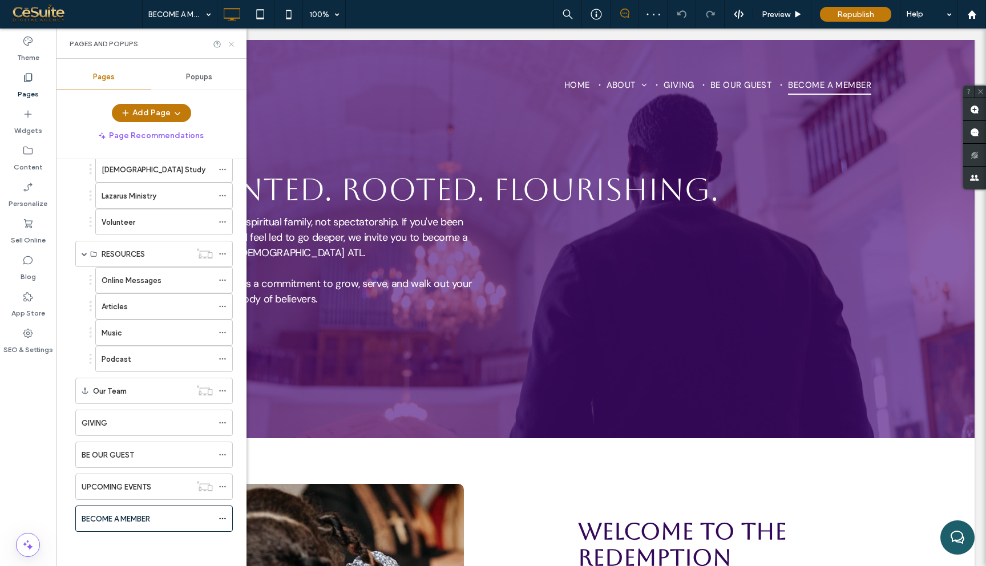
click at [235, 42] on icon at bounding box center [231, 44] width 9 height 9
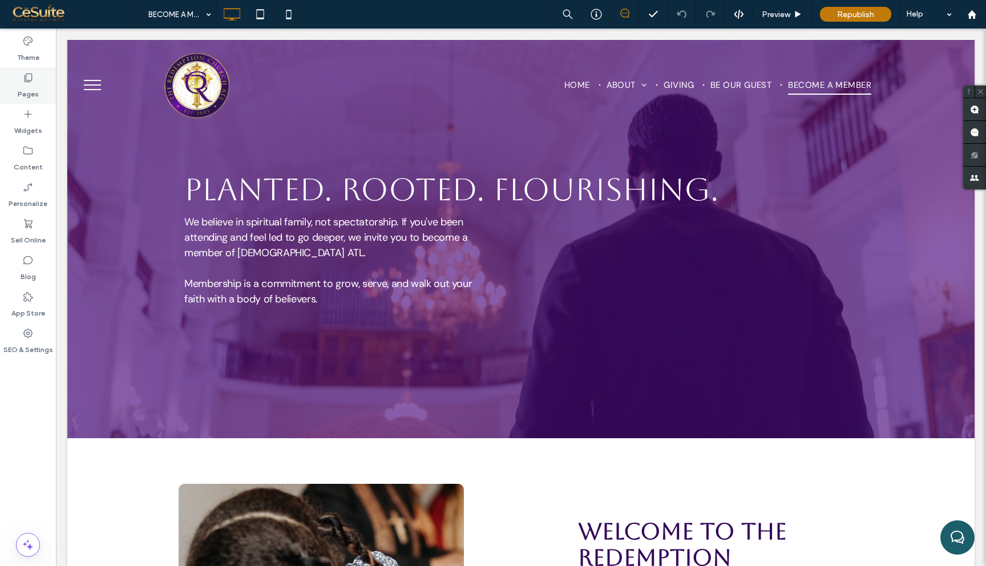
click at [38, 84] on div "Pages" at bounding box center [28, 85] width 56 height 37
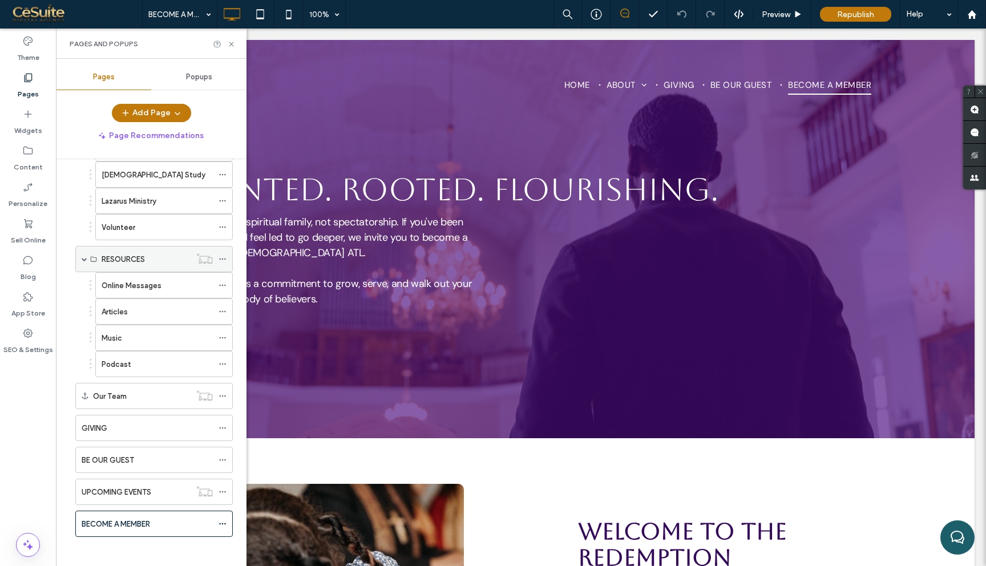
scroll to position [217, 0]
click at [154, 459] on div "BE OUR GUEST" at bounding box center [147, 455] width 131 height 12
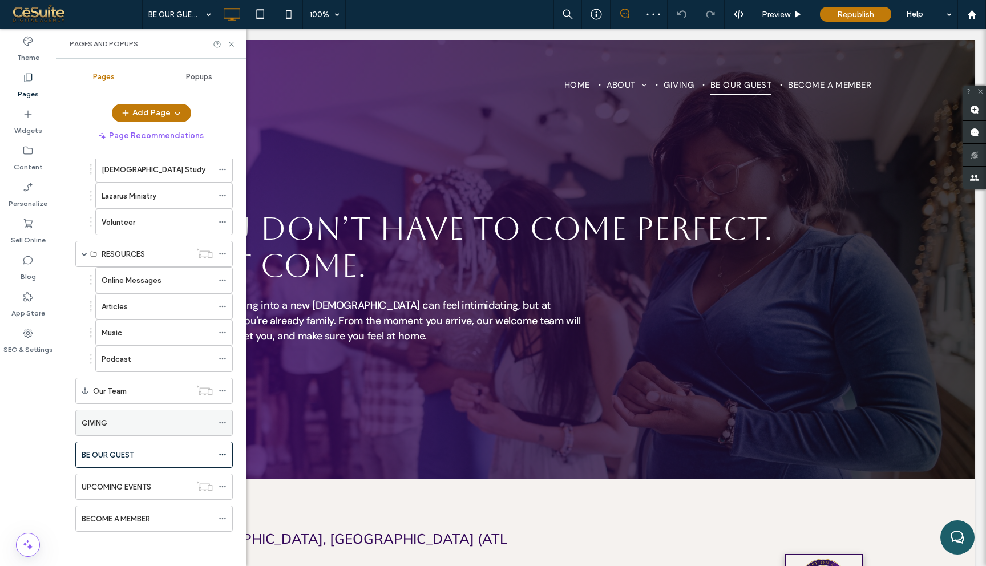
click at [180, 429] on div "GIVING" at bounding box center [147, 422] width 131 height 25
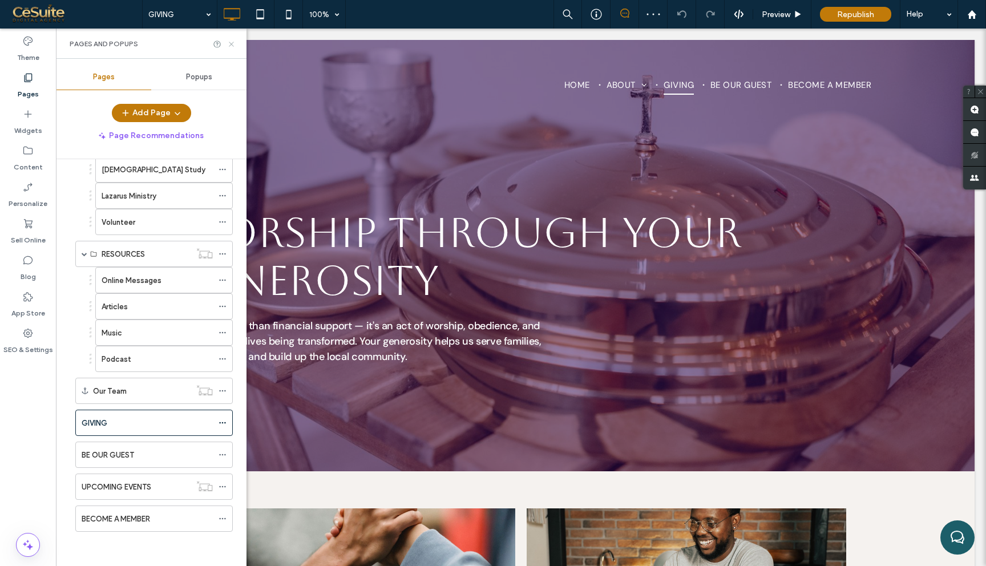
click at [232, 47] on icon at bounding box center [231, 44] width 9 height 9
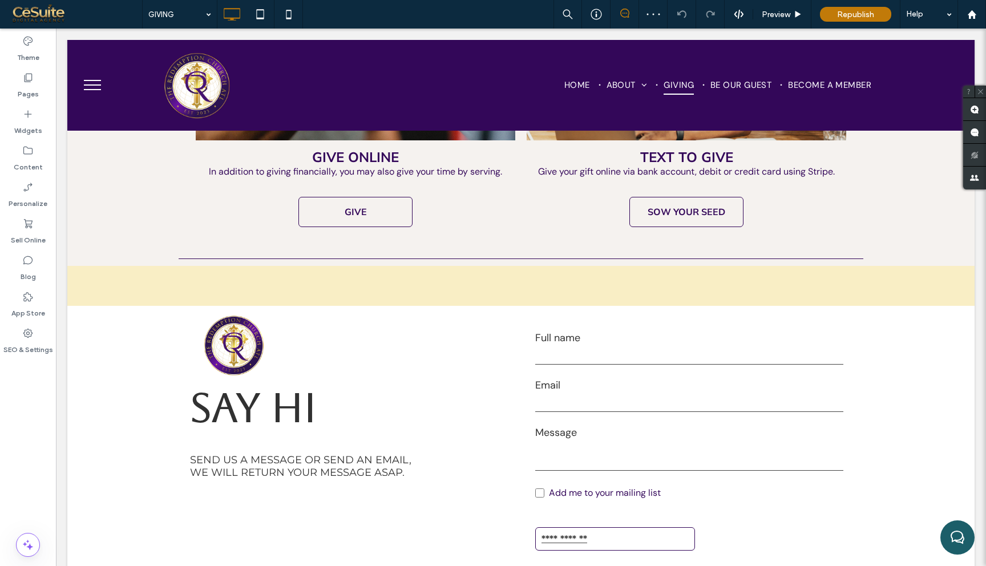
scroll to position [554, 0]
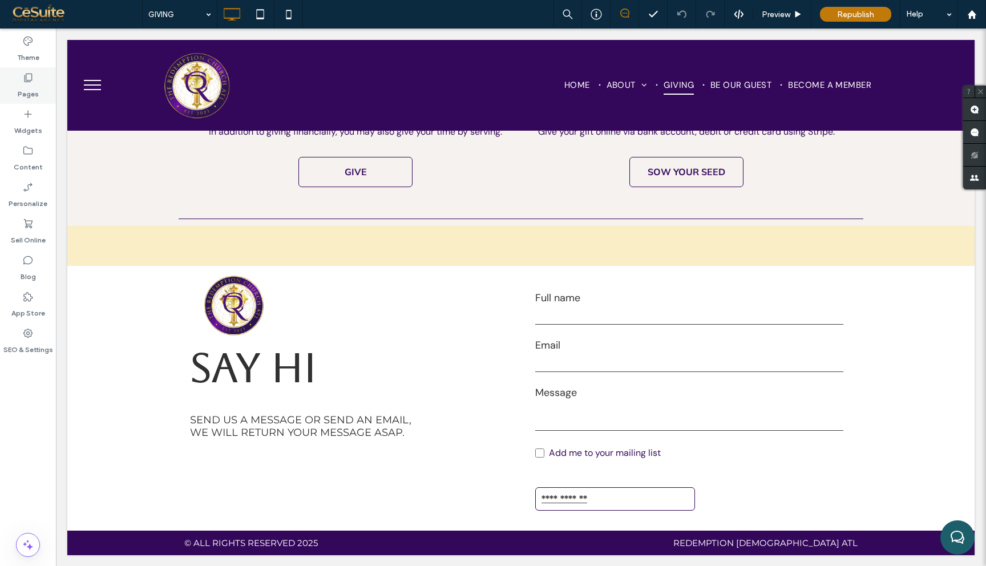
click at [32, 76] on use at bounding box center [29, 78] width 8 height 9
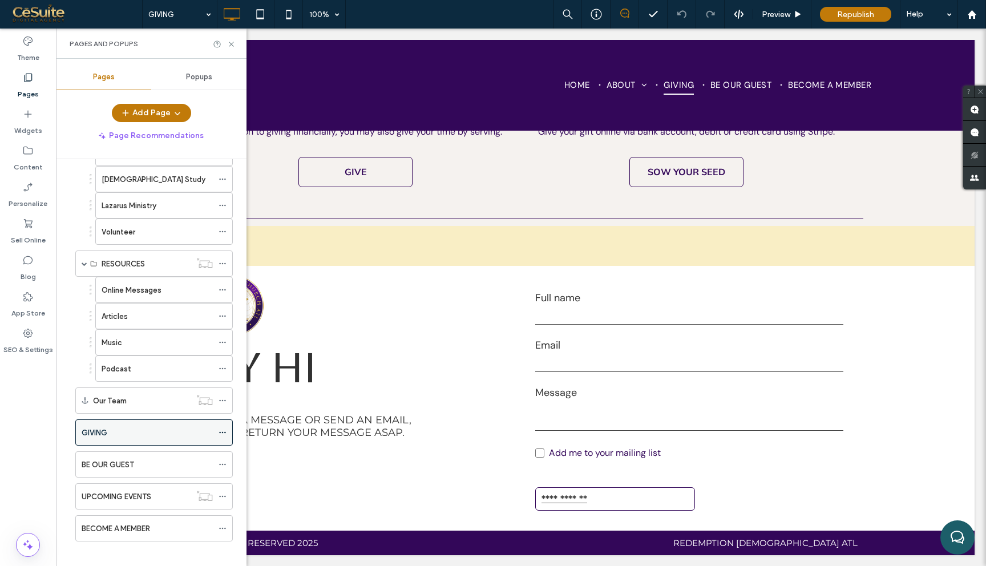
scroll to position [217, 0]
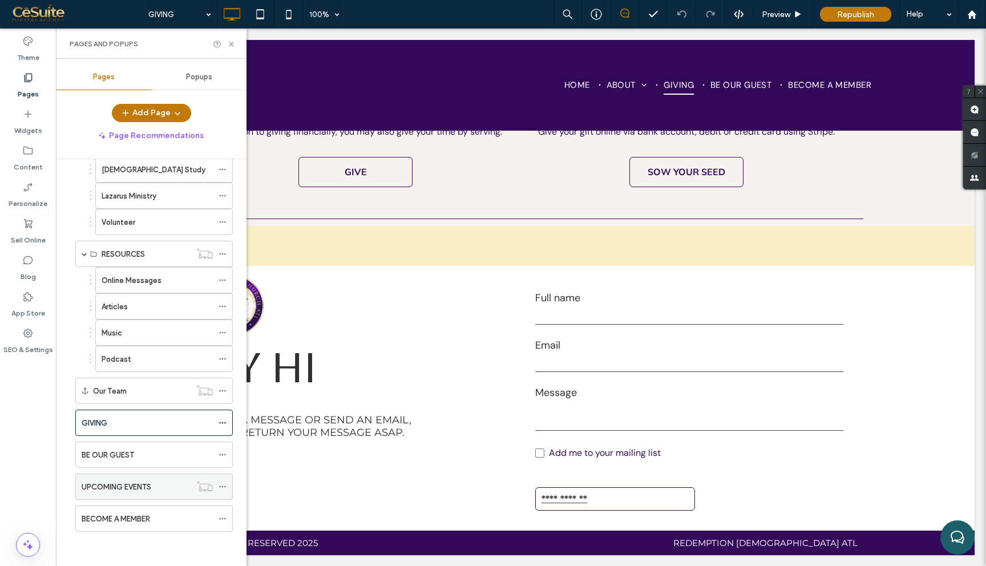
click at [155, 495] on div "UPCOMING EVENTS" at bounding box center [136, 486] width 109 height 25
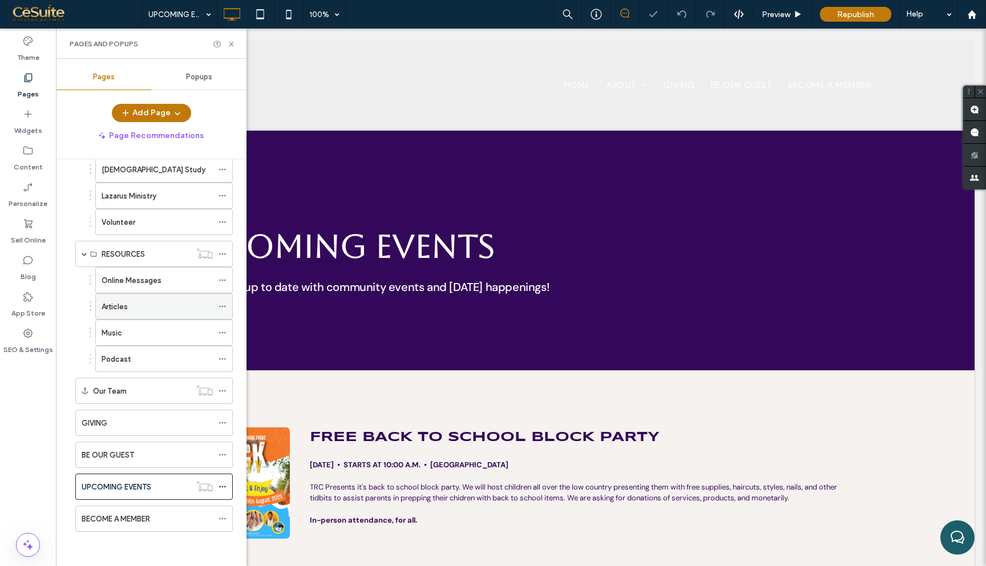
click at [178, 313] on div "Articles" at bounding box center [157, 306] width 111 height 25
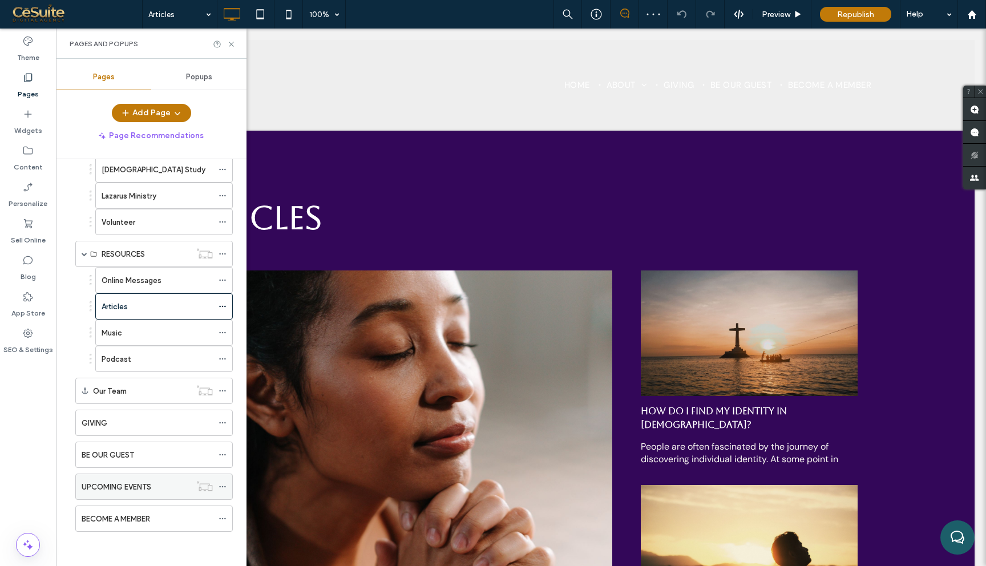
click at [225, 487] on icon at bounding box center [223, 487] width 8 height 8
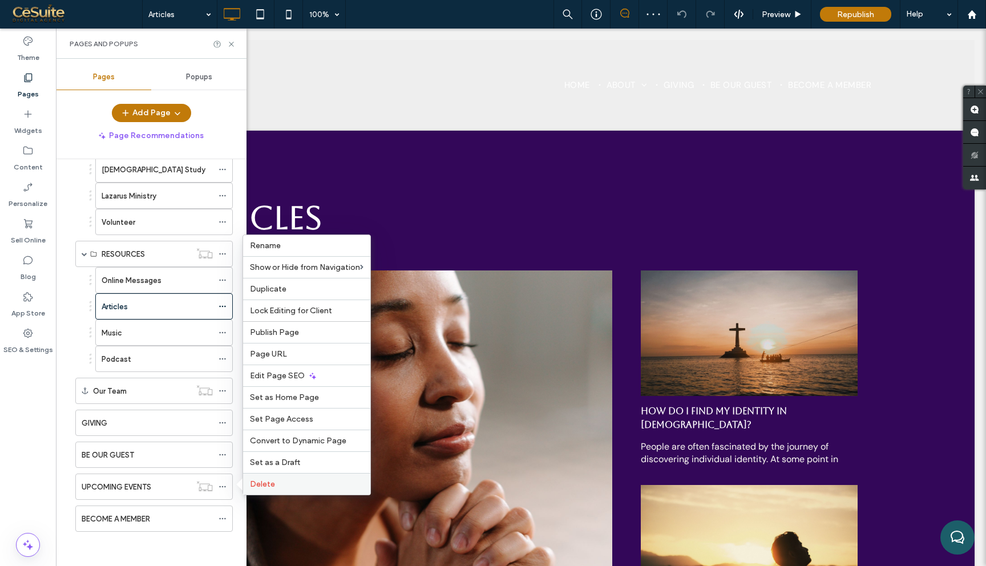
click at [257, 486] on span "Delete" at bounding box center [262, 484] width 25 height 10
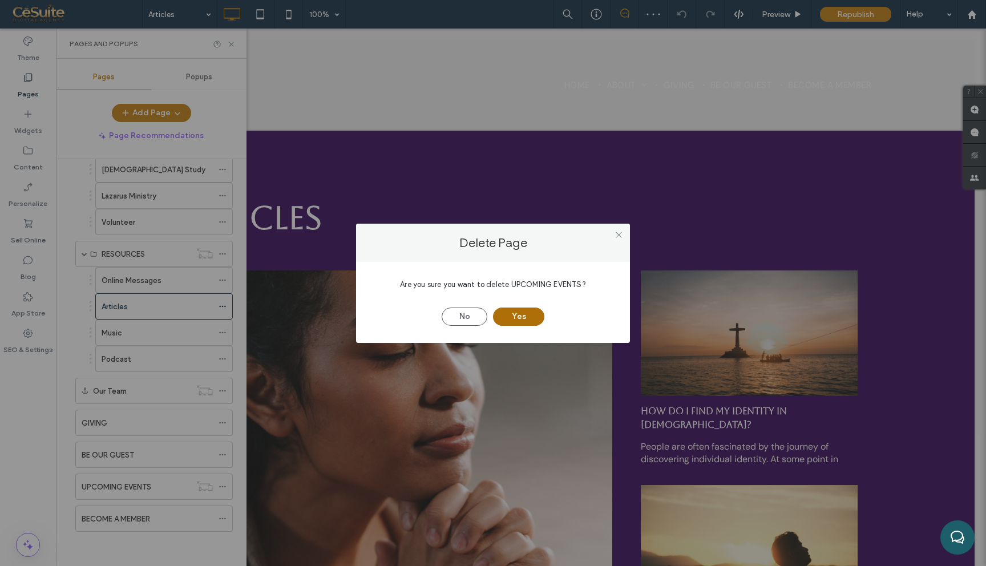
click at [511, 316] on button "Yes" at bounding box center [518, 317] width 51 height 18
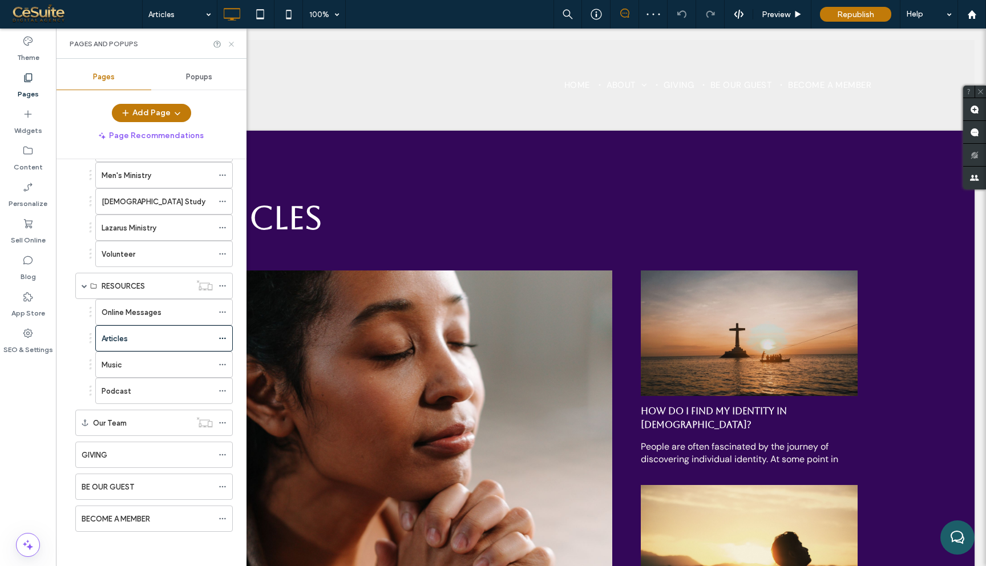
click at [234, 42] on icon at bounding box center [231, 44] width 9 height 9
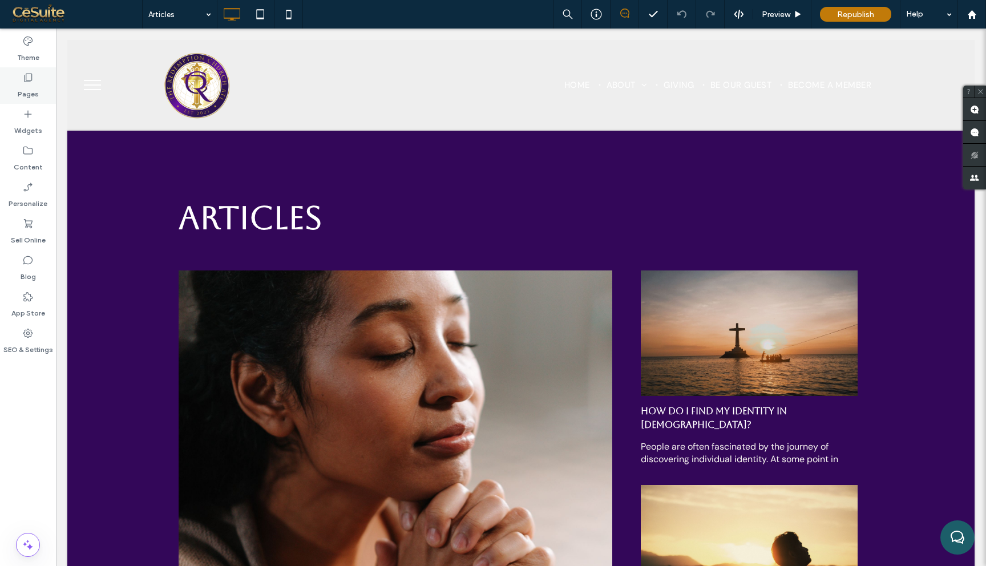
click at [26, 83] on icon at bounding box center [27, 77] width 11 height 11
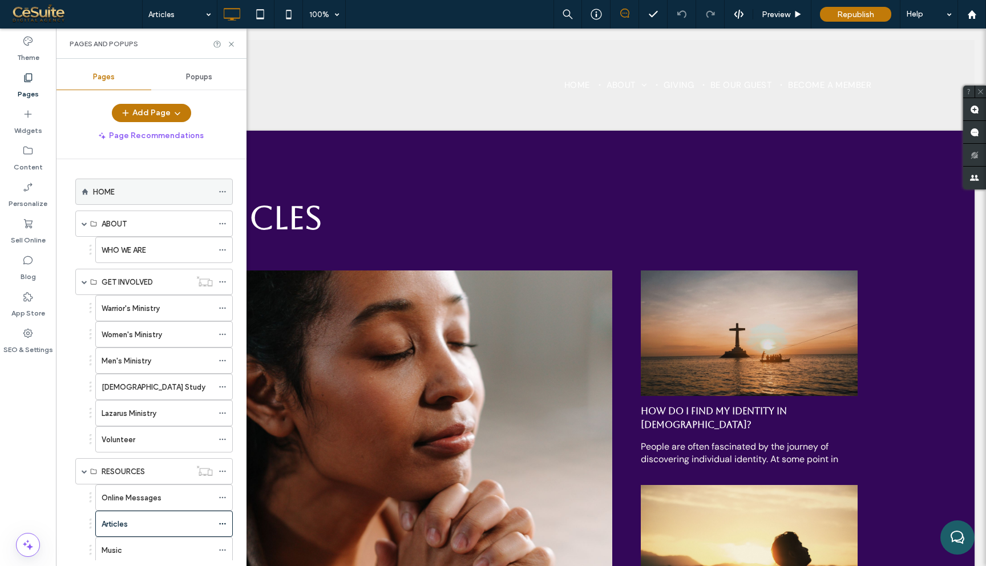
click at [167, 188] on div "HOME" at bounding box center [153, 192] width 120 height 12
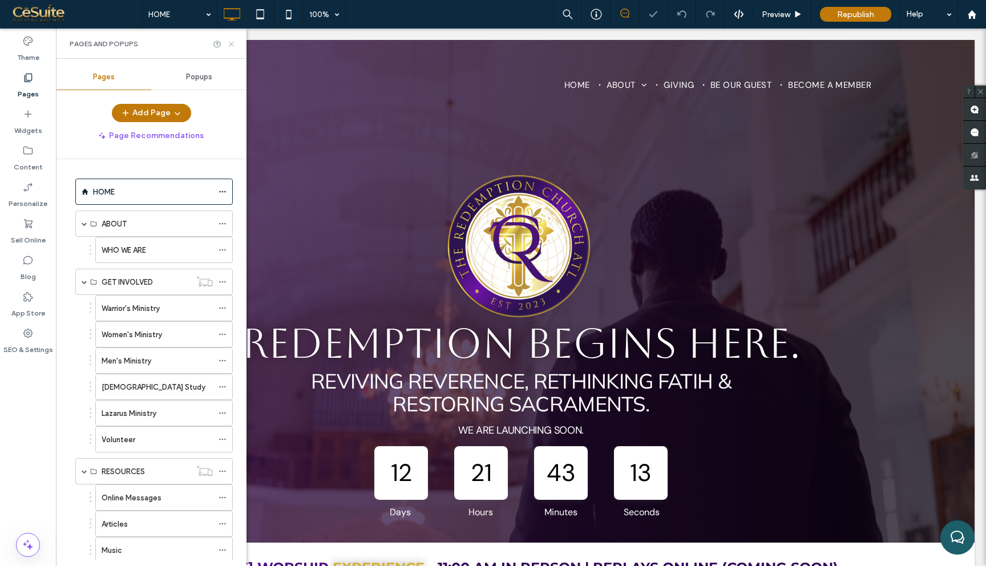
click at [232, 42] on icon at bounding box center [231, 44] width 9 height 9
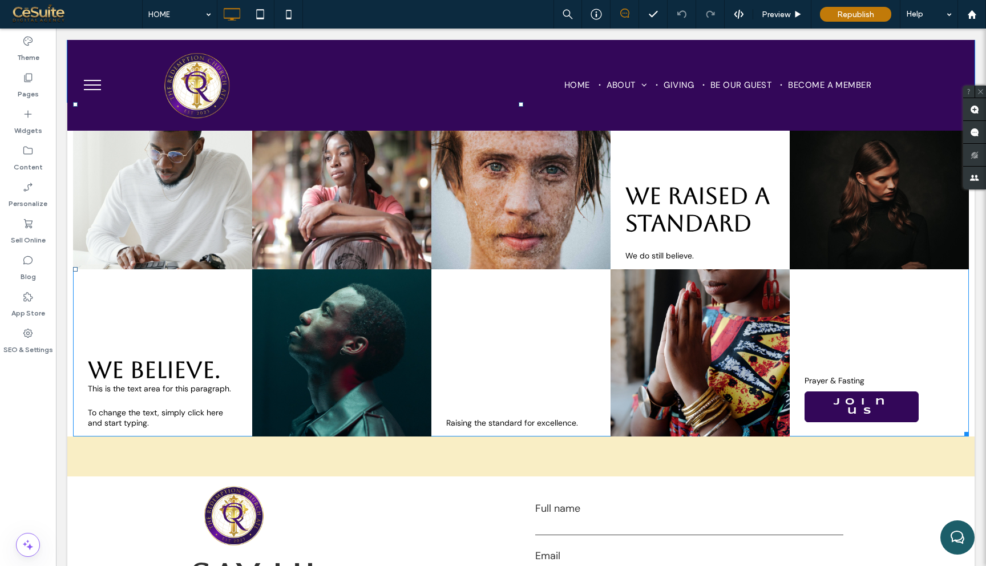
scroll to position [713, 0]
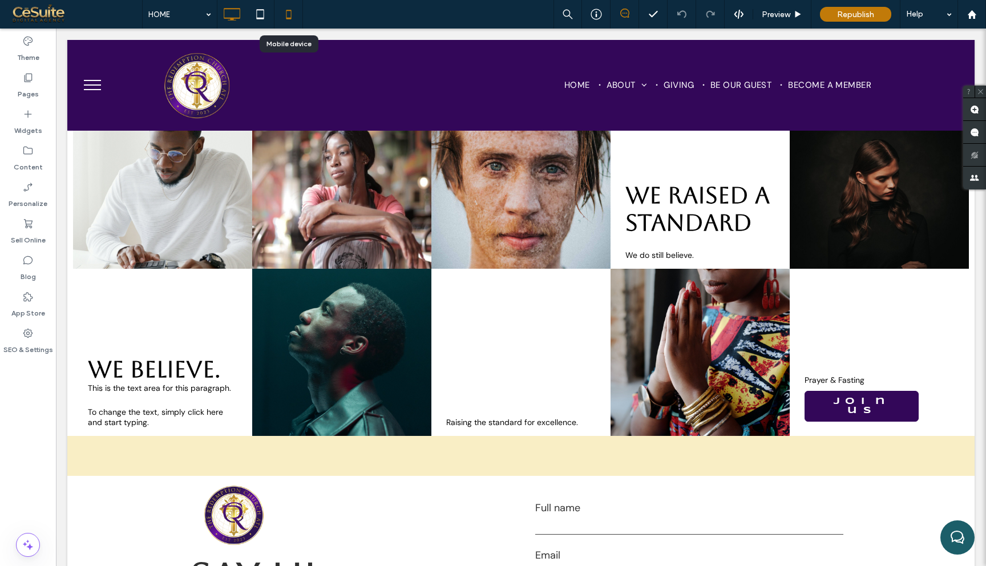
click at [287, 15] on icon at bounding box center [288, 14] width 23 height 23
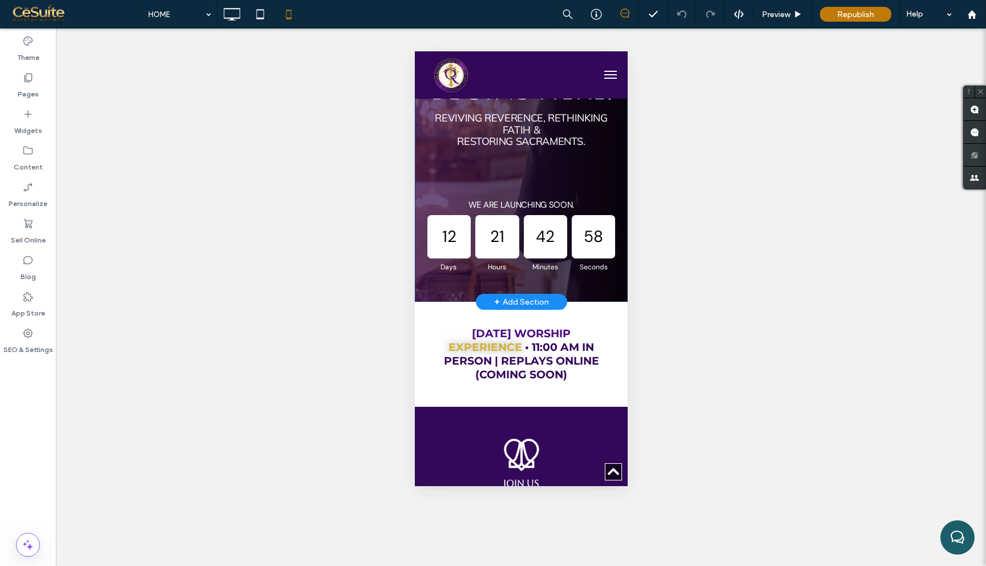
scroll to position [0, 0]
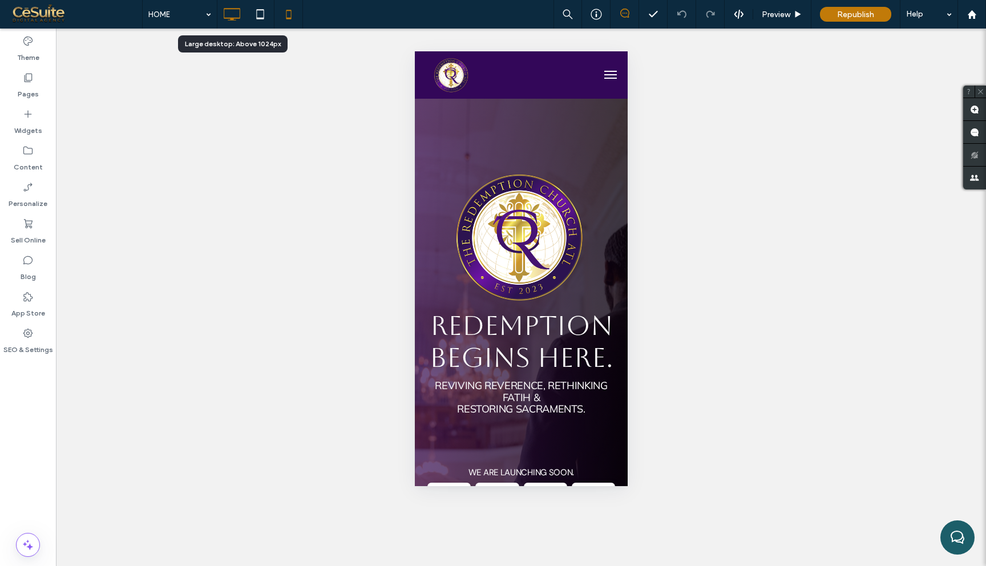
click at [229, 17] on icon at bounding box center [231, 14] width 23 height 23
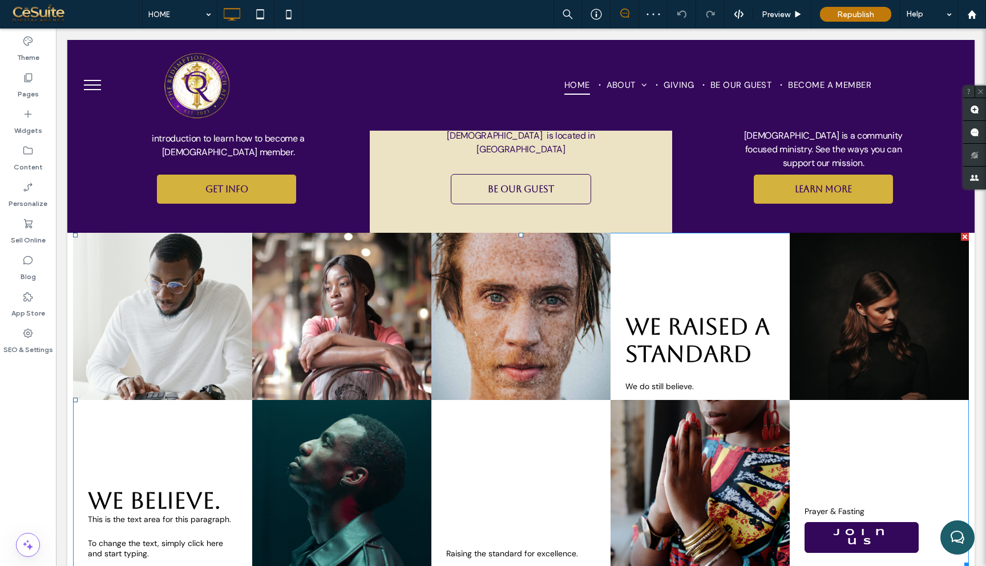
scroll to position [575, 0]
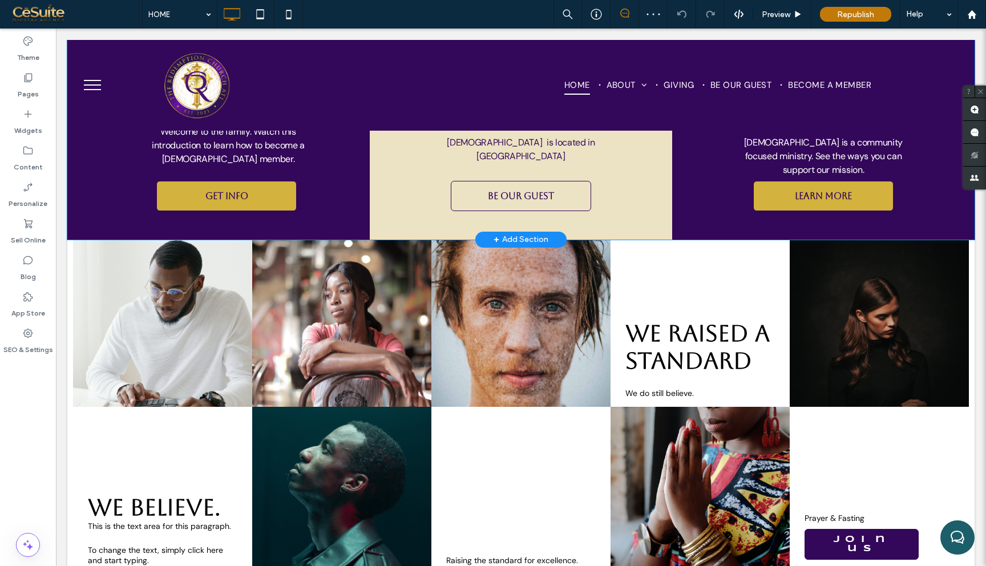
click at [532, 237] on div "+ Add Section" at bounding box center [521, 239] width 55 height 13
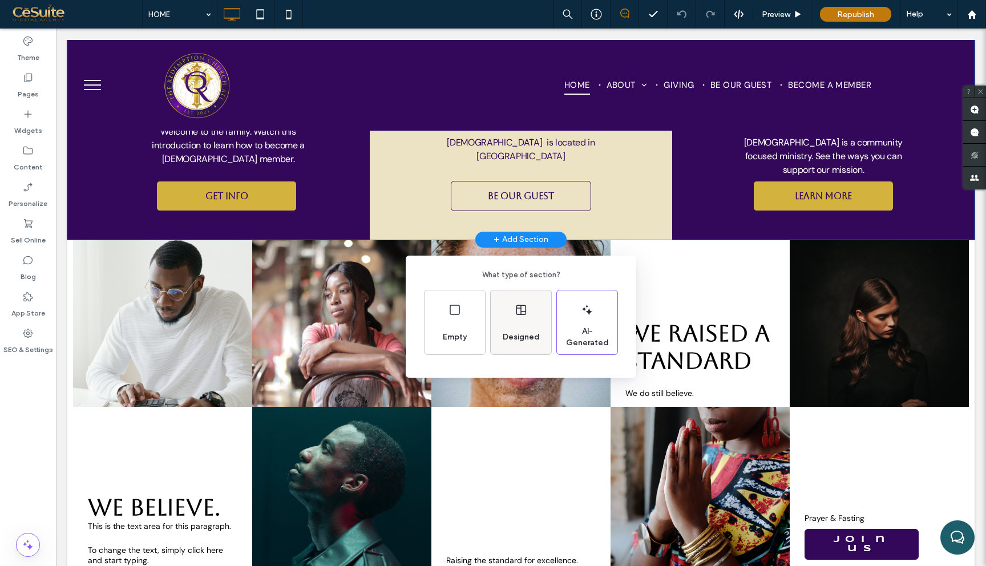
click at [530, 322] on div "Designed" at bounding box center [521, 323] width 61 height 64
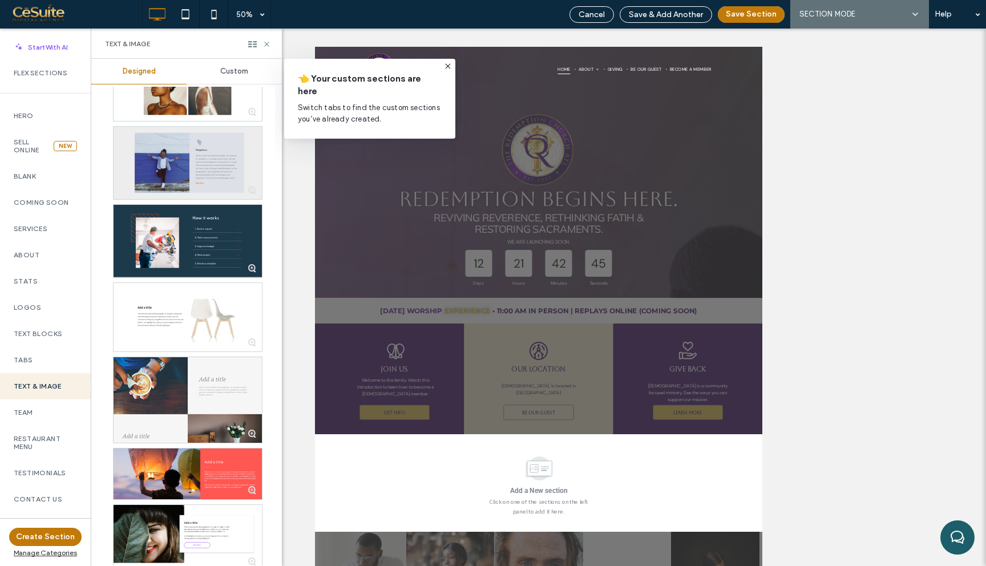
scroll to position [397, 0]
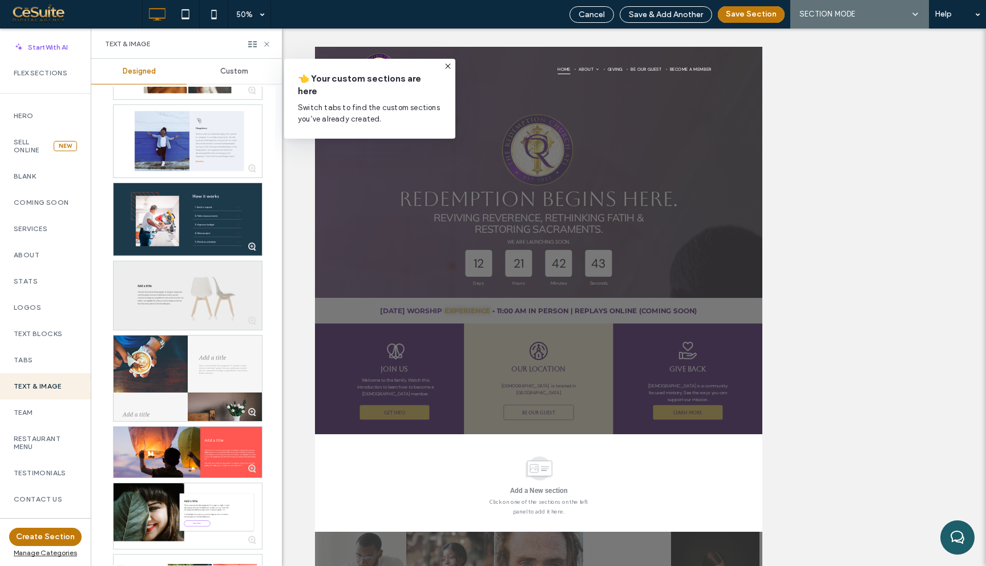
click at [193, 305] on div at bounding box center [188, 295] width 148 height 68
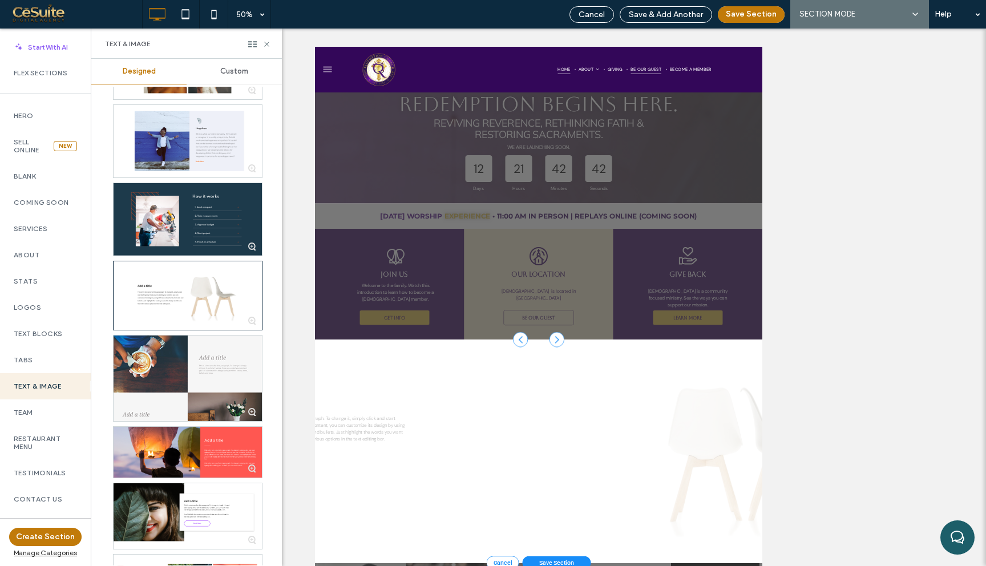
scroll to position [213, 0]
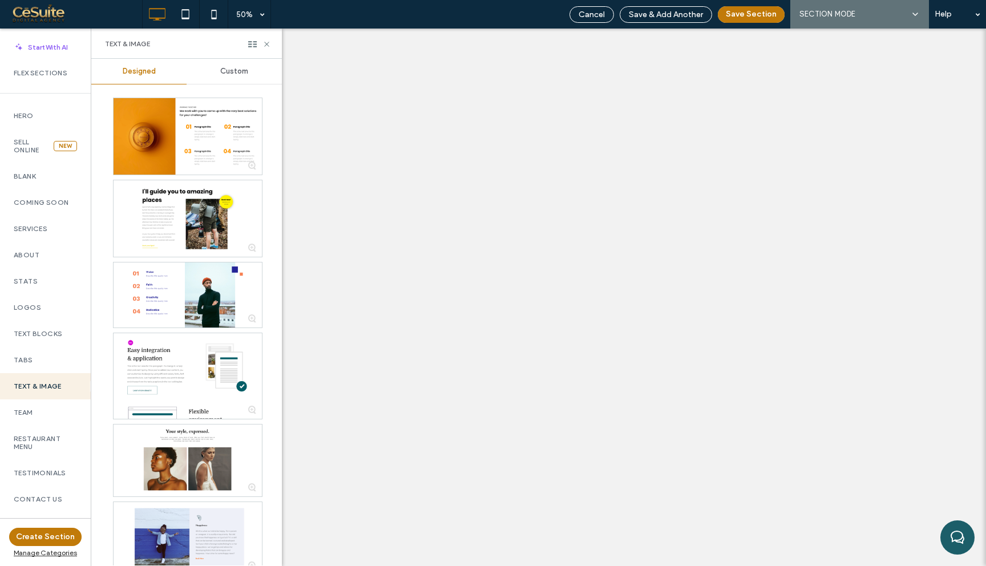
click at [744, 14] on button "Save Section" at bounding box center [751, 14] width 67 height 17
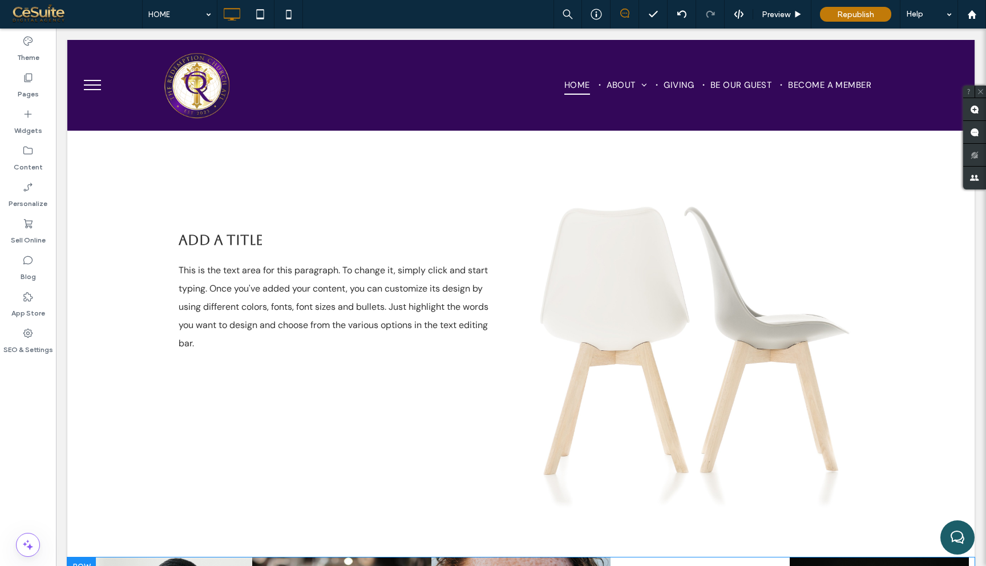
scroll to position [563, 0]
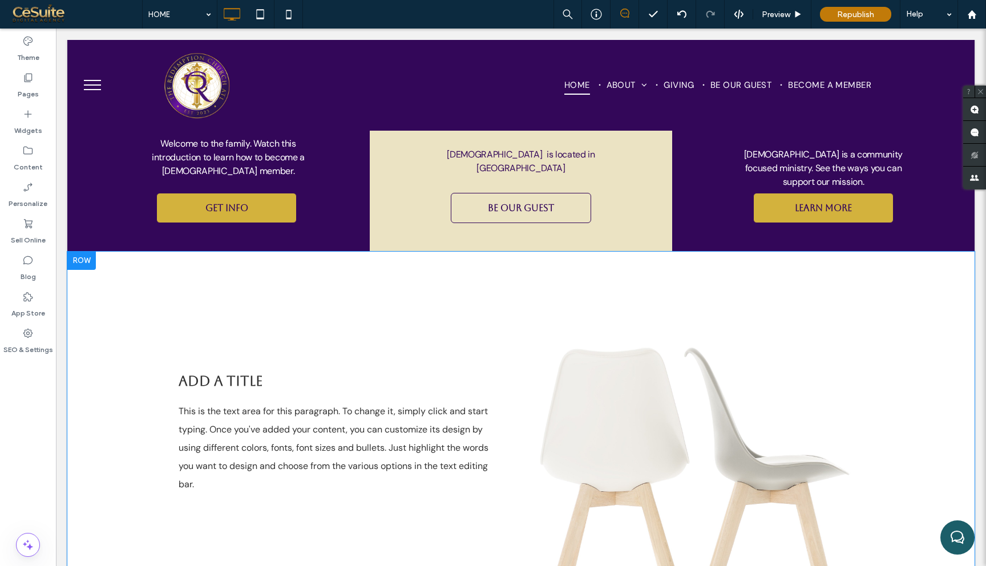
click at [252, 378] on b "Add a title" at bounding box center [221, 381] width 84 height 16
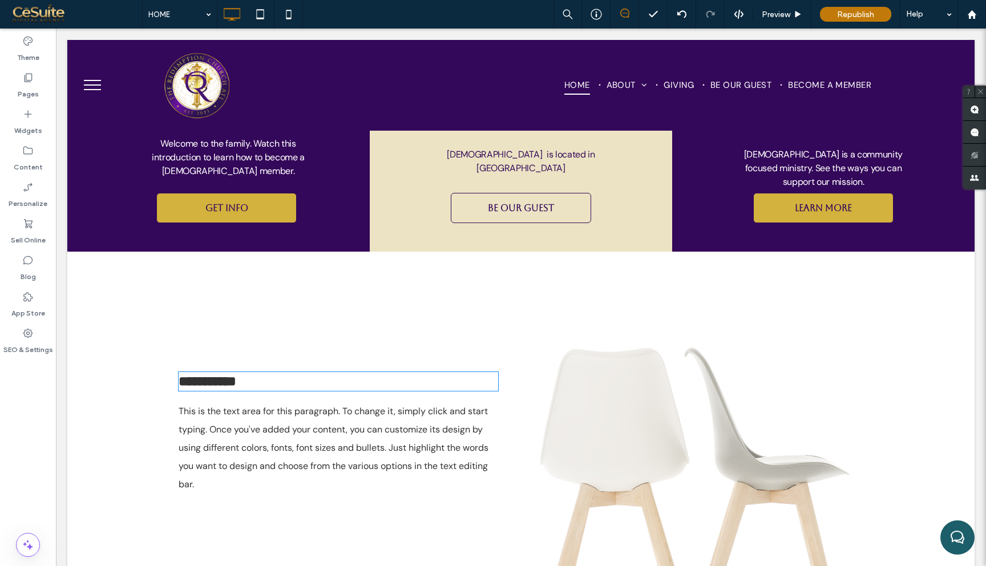
click at [236, 378] on strong "**********" at bounding box center [208, 381] width 58 height 14
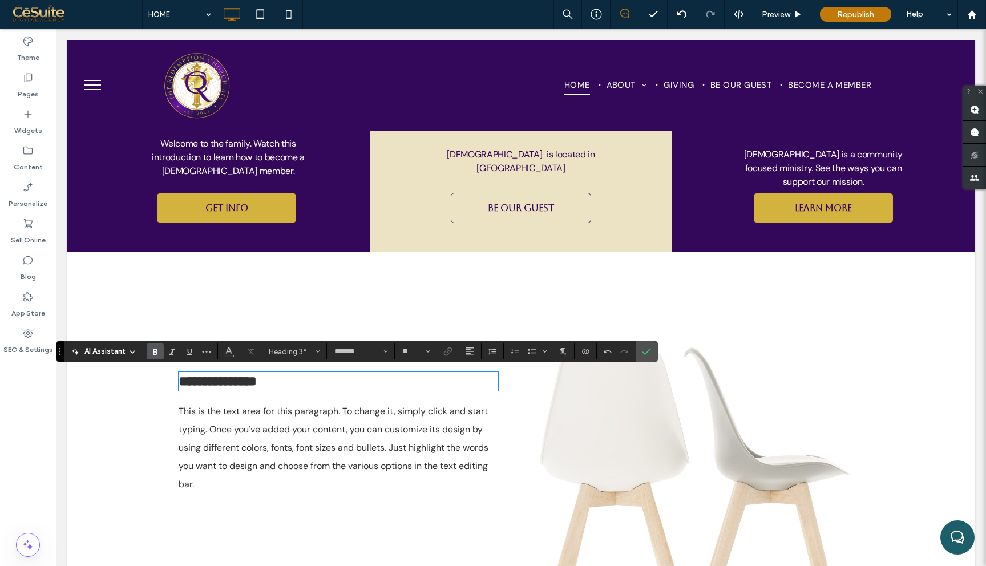
click at [244, 378] on strong "**********" at bounding box center [218, 381] width 78 height 14
click at [429, 356] on span "Size" at bounding box center [428, 351] width 5 height 15
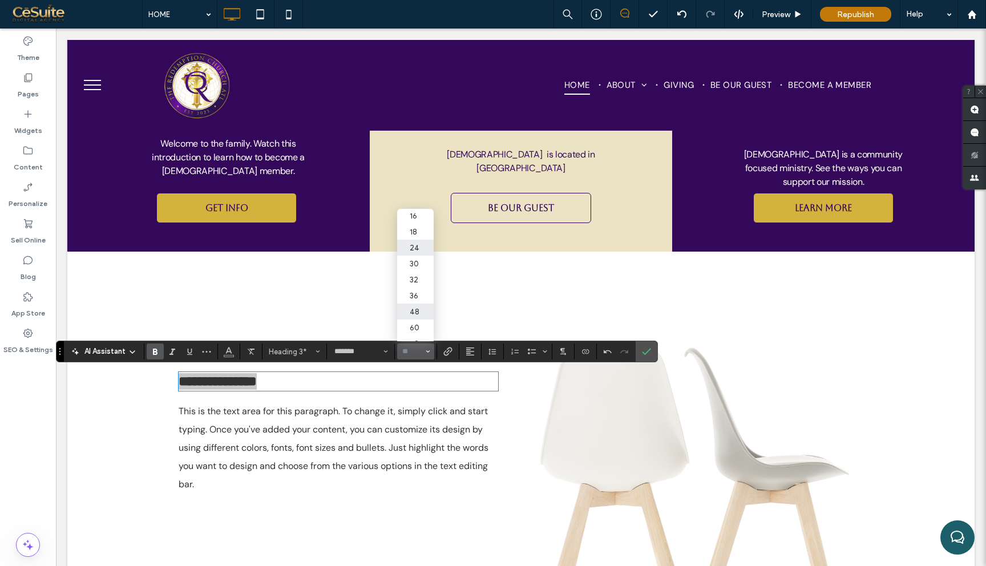
click at [415, 314] on label "48" at bounding box center [415, 312] width 37 height 16
type input "**"
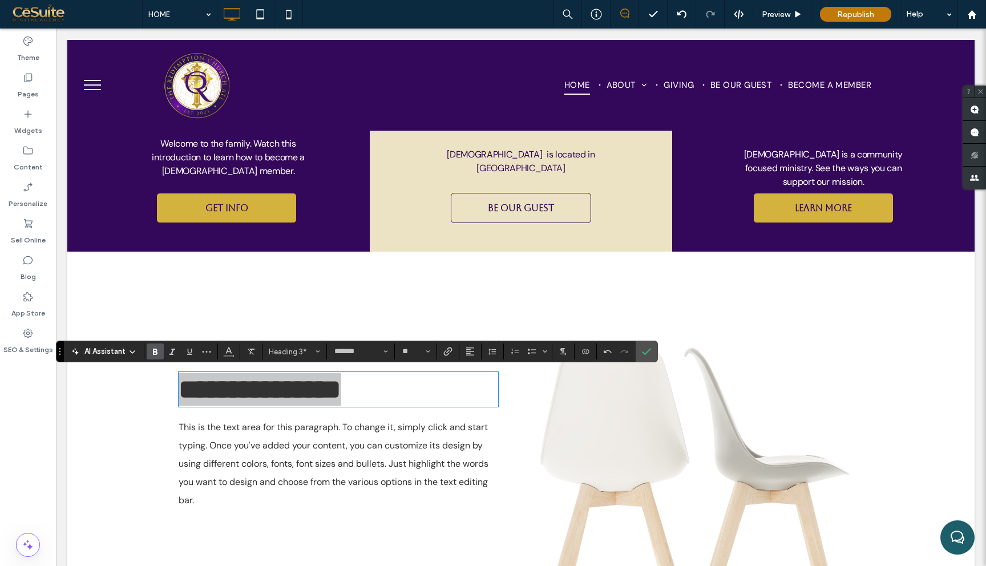
click at [156, 351] on use "Bold" at bounding box center [155, 352] width 5 height 6
click at [652, 355] on label "Confirm" at bounding box center [646, 351] width 17 height 21
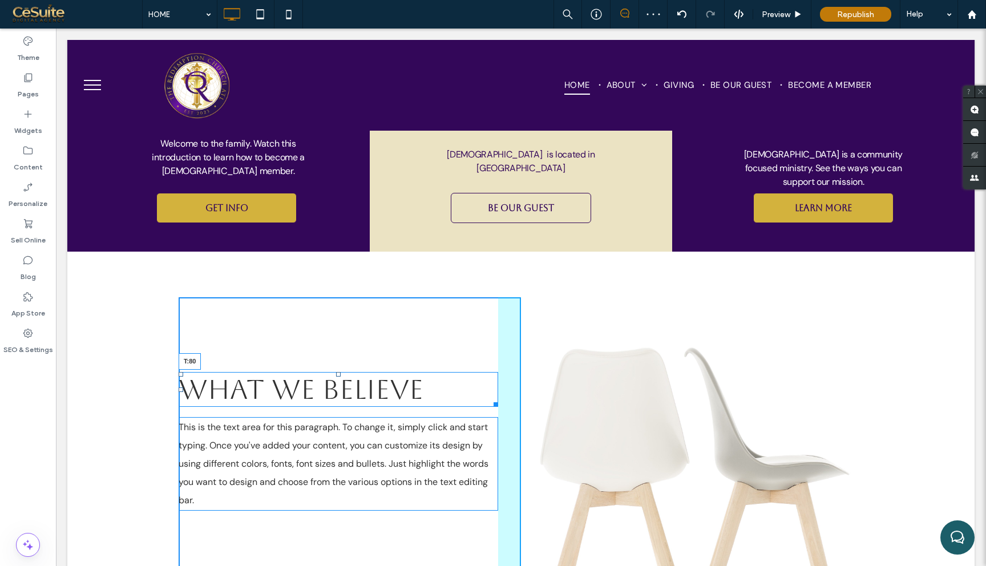
drag, startPoint x: 340, startPoint y: 372, endPoint x: 340, endPoint y: 343, distance: 29.1
click at [340, 372] on div at bounding box center [338, 374] width 5 height 5
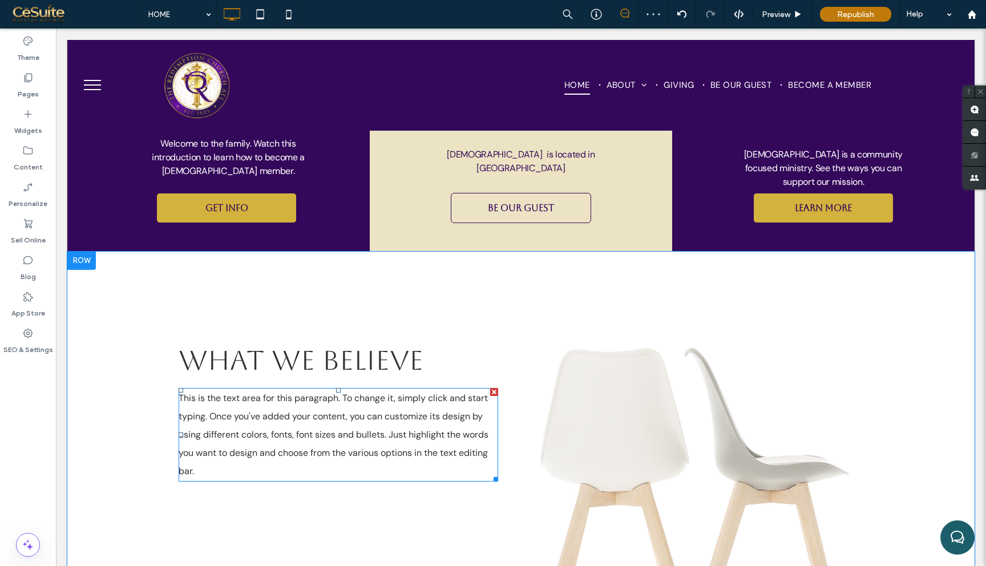
click at [346, 429] on span "This is the text area for this paragraph. To change it, simply click and start …" at bounding box center [334, 434] width 310 height 85
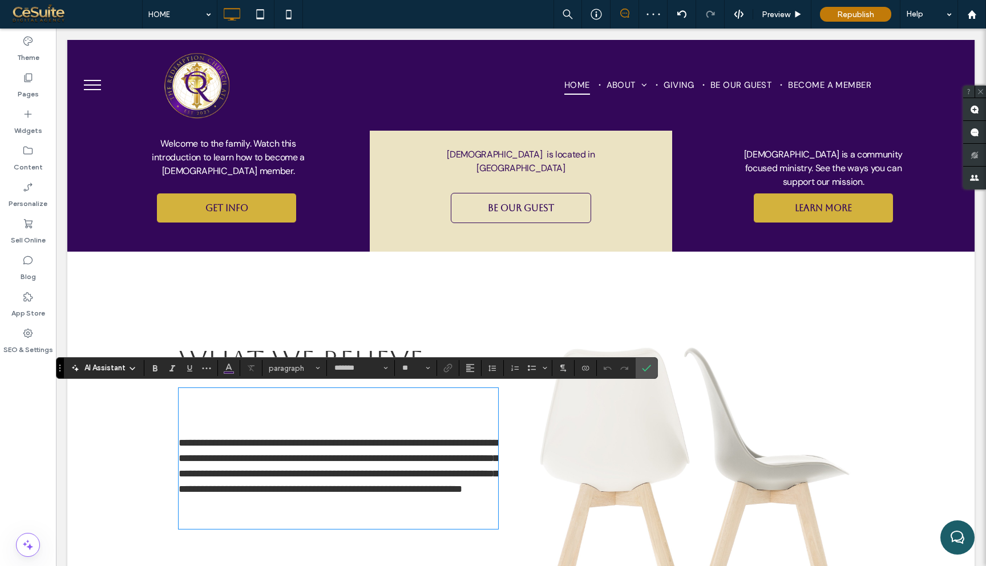
click at [511, 409] on div "**********" at bounding box center [350, 475] width 342 height 356
click at [181, 441] on span "**********" at bounding box center [339, 466] width 320 height 57
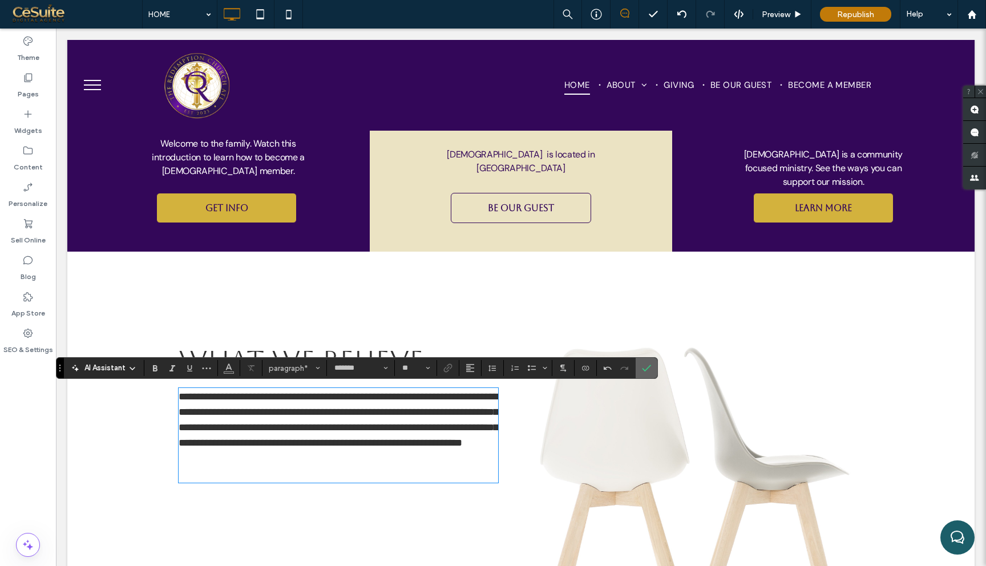
click at [648, 367] on use "Confirm" at bounding box center [647, 368] width 9 height 7
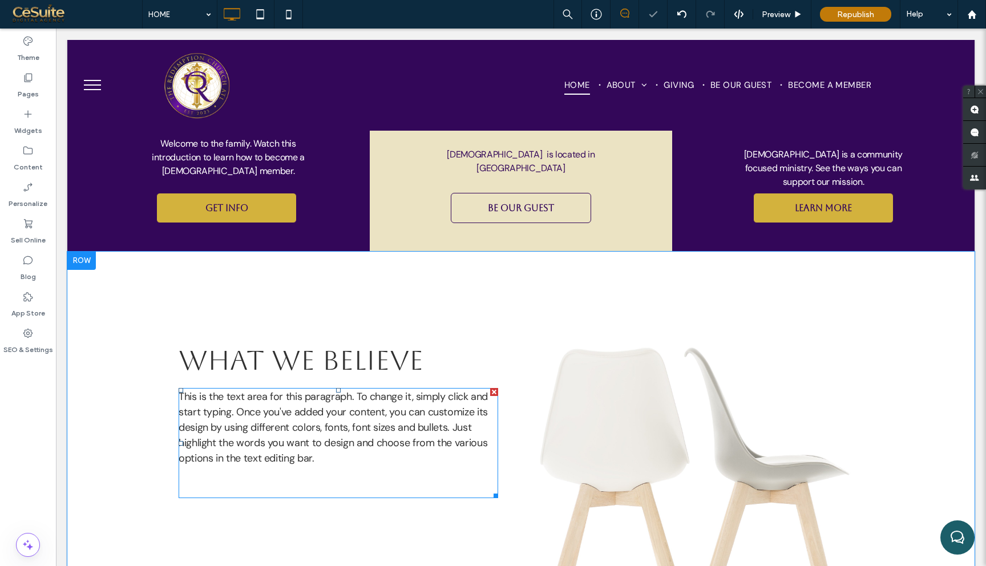
click at [269, 486] on p at bounding box center [339, 489] width 320 height 15
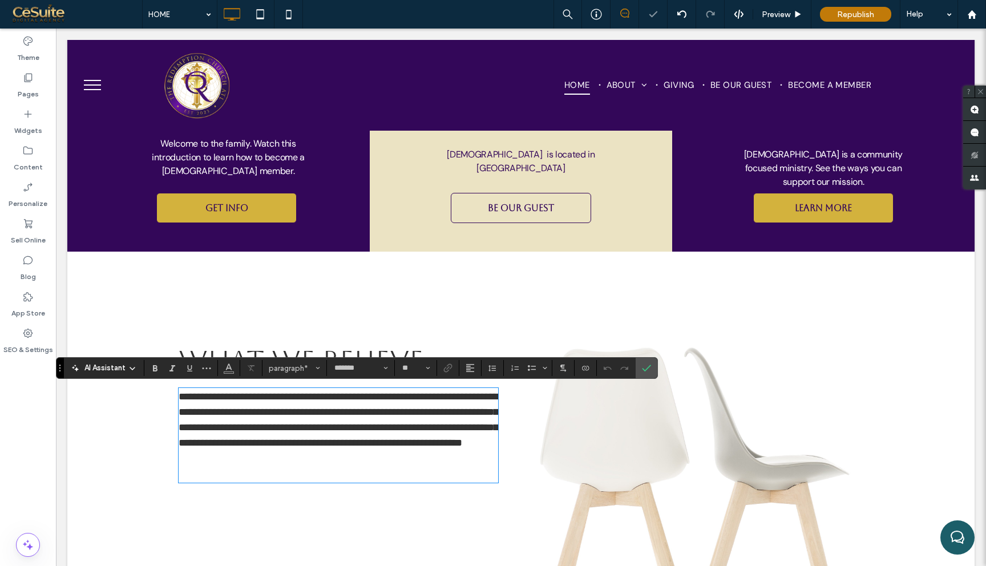
click at [255, 482] on p at bounding box center [339, 473] width 320 height 15
click at [647, 369] on use "Confirm" at bounding box center [647, 368] width 9 height 7
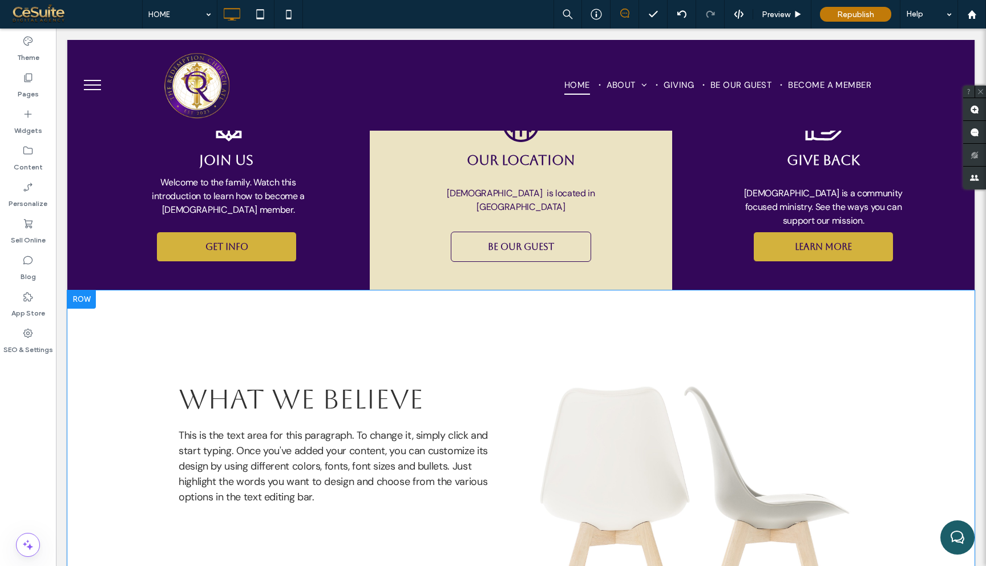
scroll to position [542, 0]
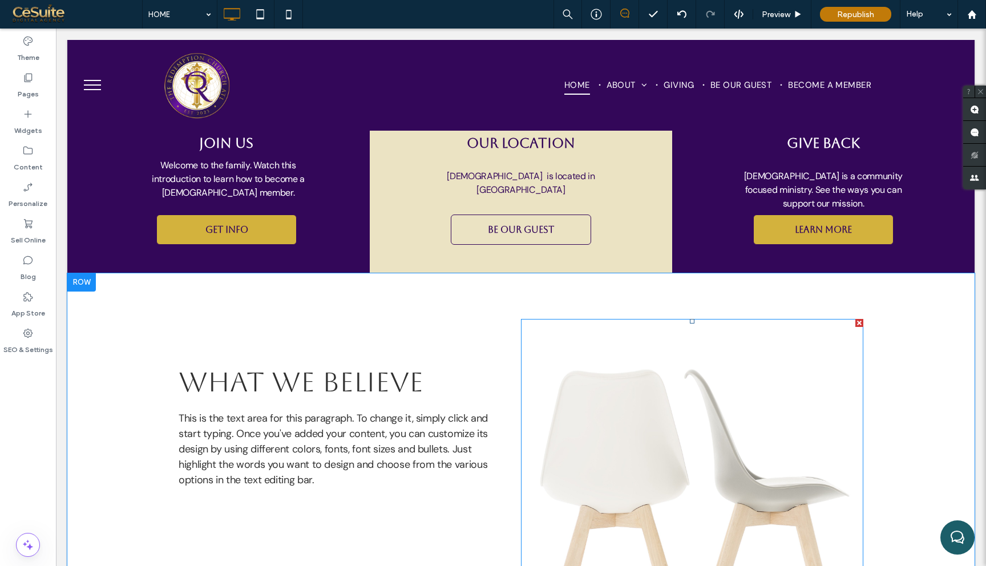
click at [727, 433] on img at bounding box center [692, 497] width 342 height 356
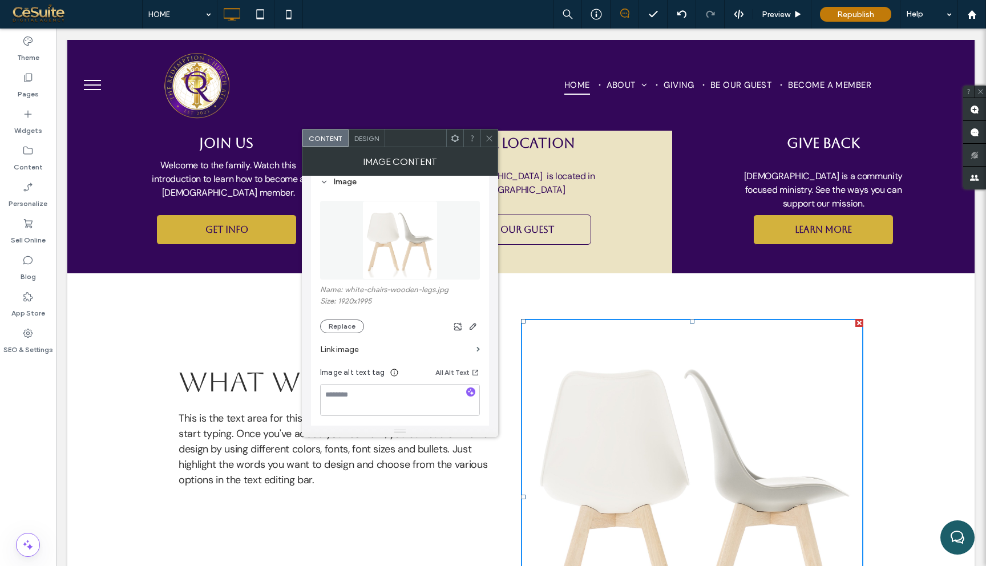
scroll to position [124, 0]
click at [347, 315] on button "Replace" at bounding box center [342, 318] width 44 height 14
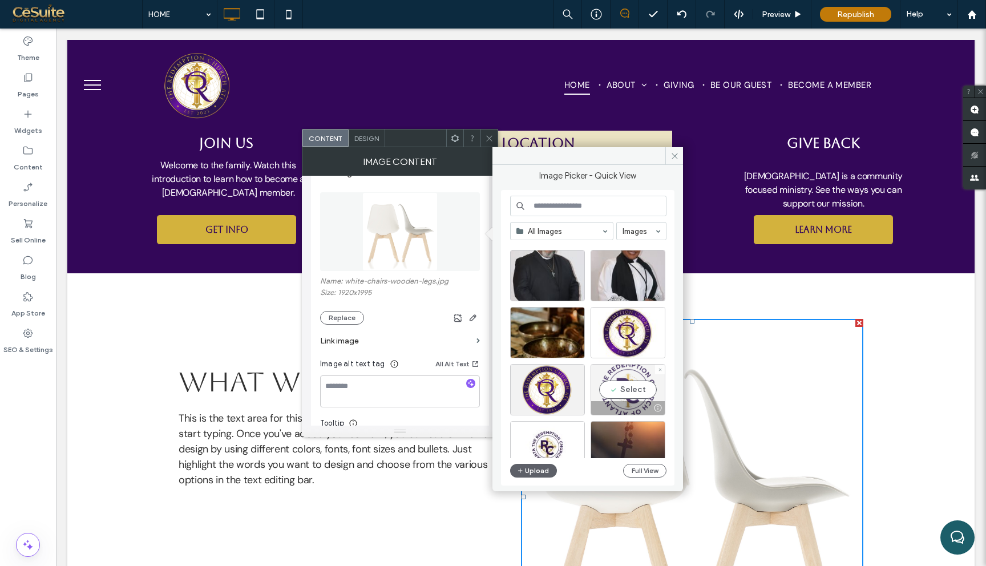
scroll to position [19, 0]
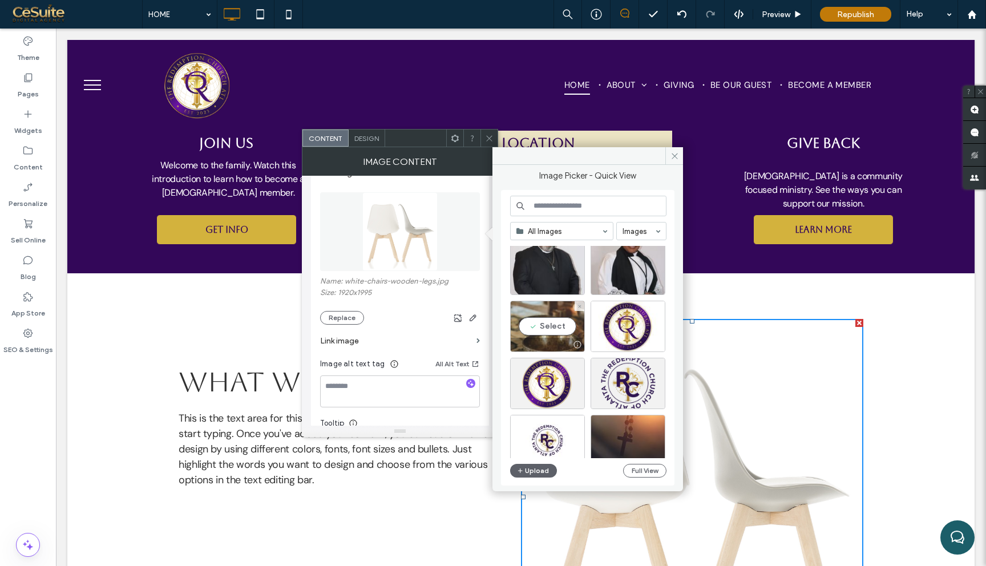
click at [569, 327] on div "Select" at bounding box center [547, 326] width 75 height 51
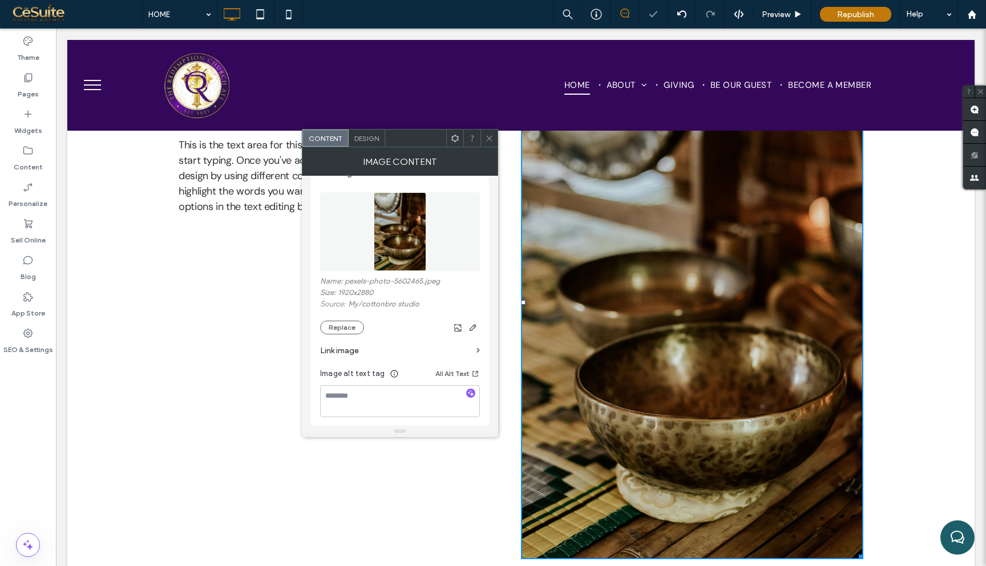
scroll to position [803, 0]
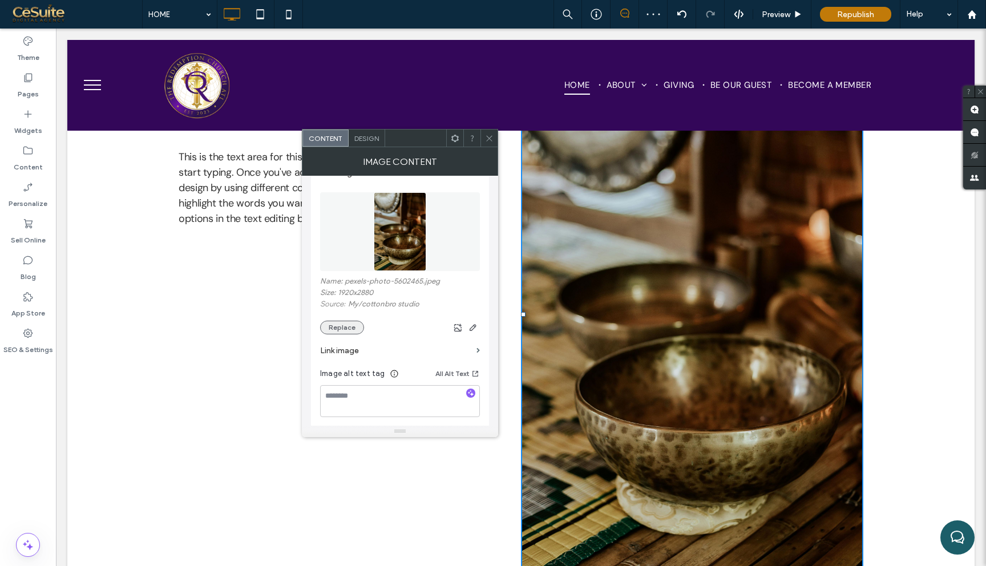
click at [342, 334] on button "Replace" at bounding box center [342, 328] width 44 height 14
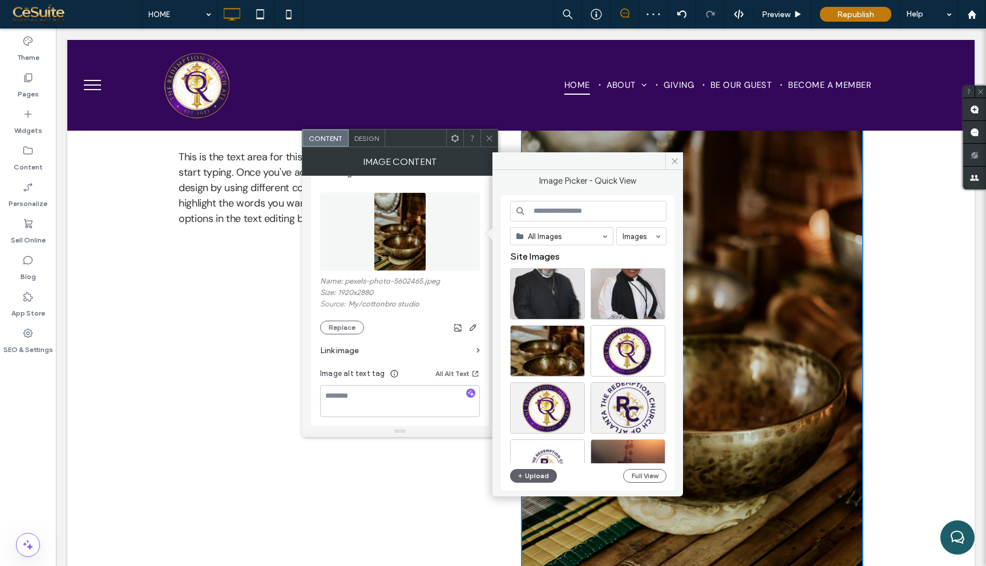
click at [573, 215] on input at bounding box center [588, 211] width 156 height 21
type input "*****"
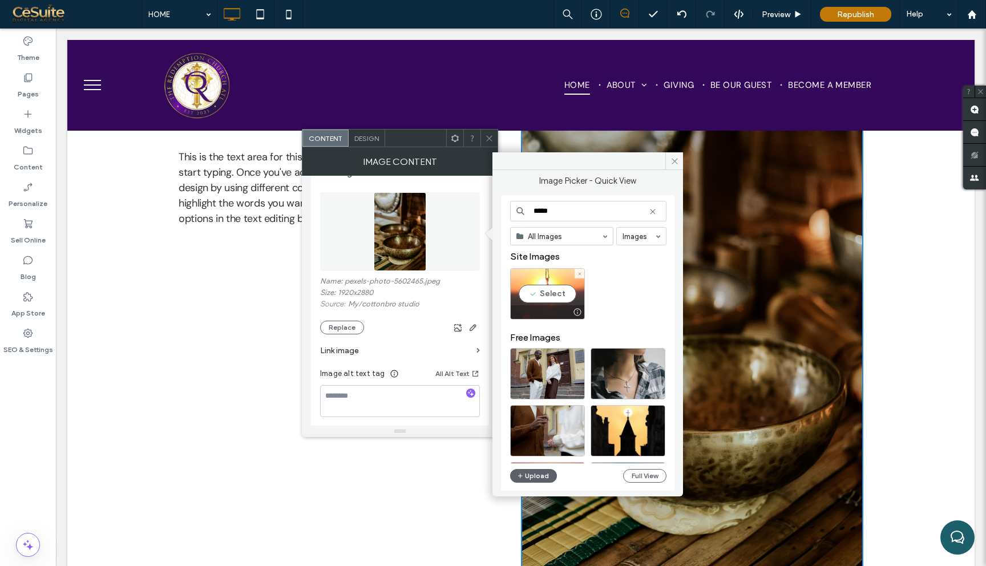
click at [555, 283] on div "Select" at bounding box center [547, 293] width 75 height 51
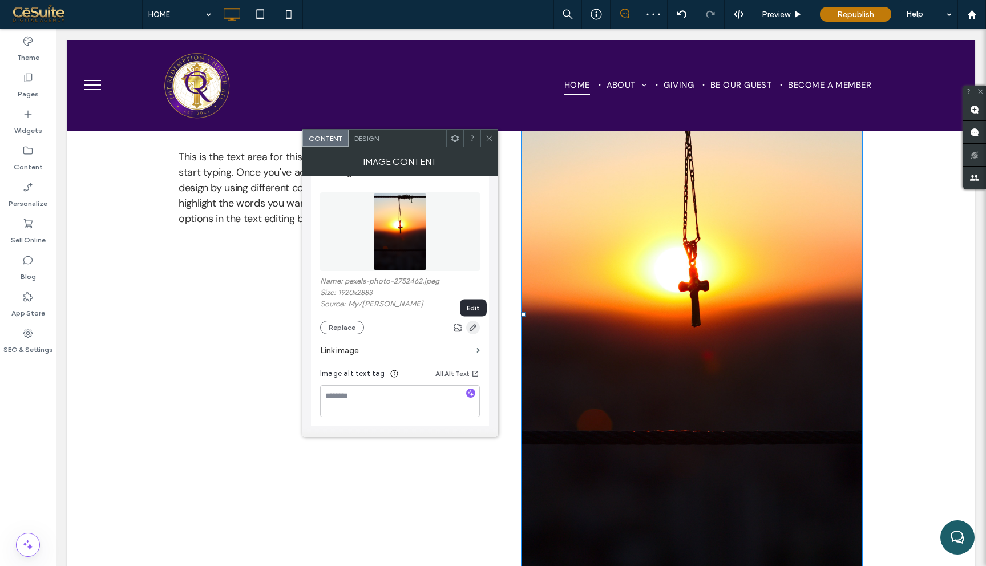
click at [475, 327] on use "button" at bounding box center [473, 327] width 7 height 7
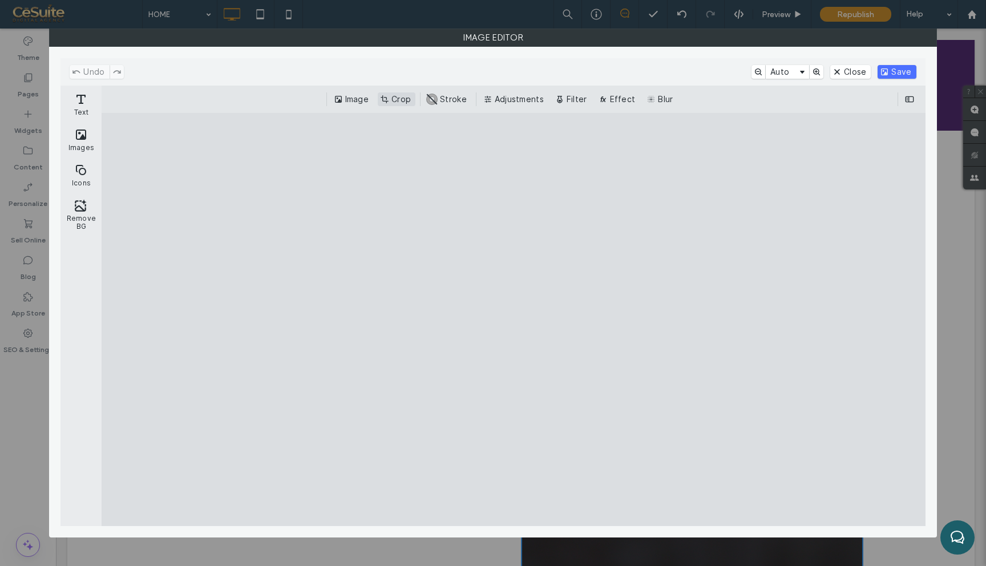
click at [399, 96] on button "Crop" at bounding box center [397, 99] width 38 height 14
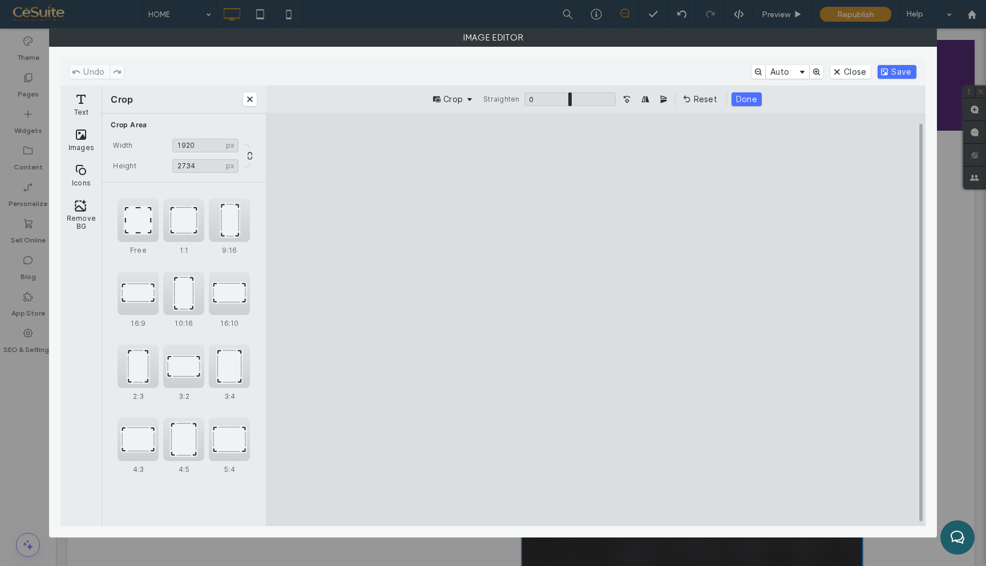
type input "****"
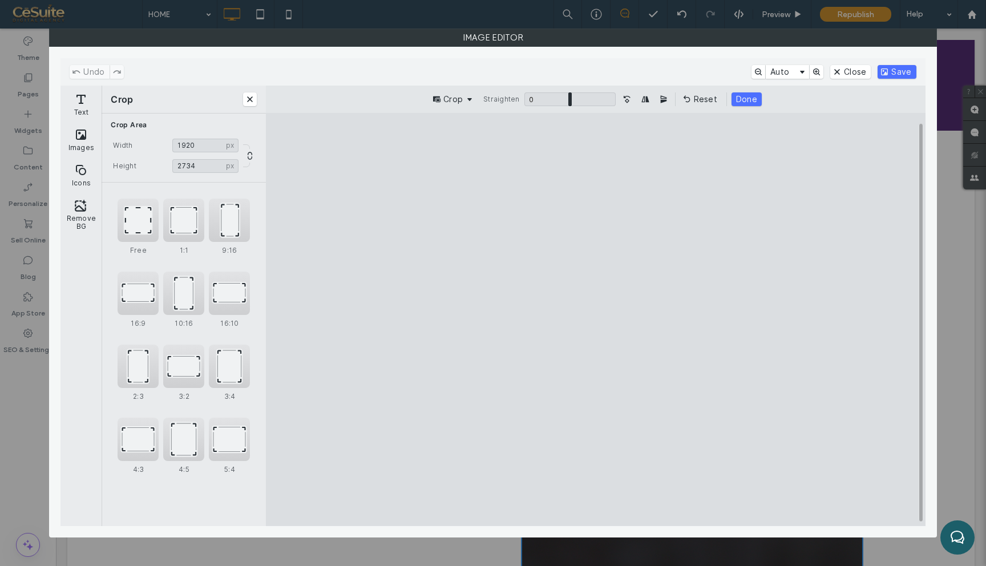
type input "****"
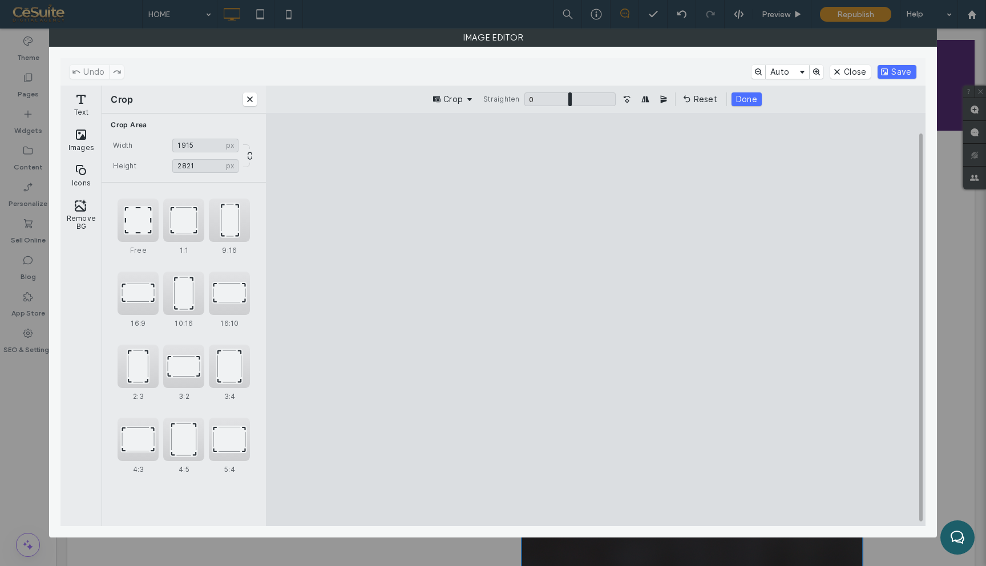
type input "****"
drag, startPoint x: 707, startPoint y: 156, endPoint x: 706, endPoint y: 162, distance: 6.3
click at [596, 320] on cesdk-canvas "Editor canvas" at bounding box center [596, 320] width 0 height 0
type input "****"
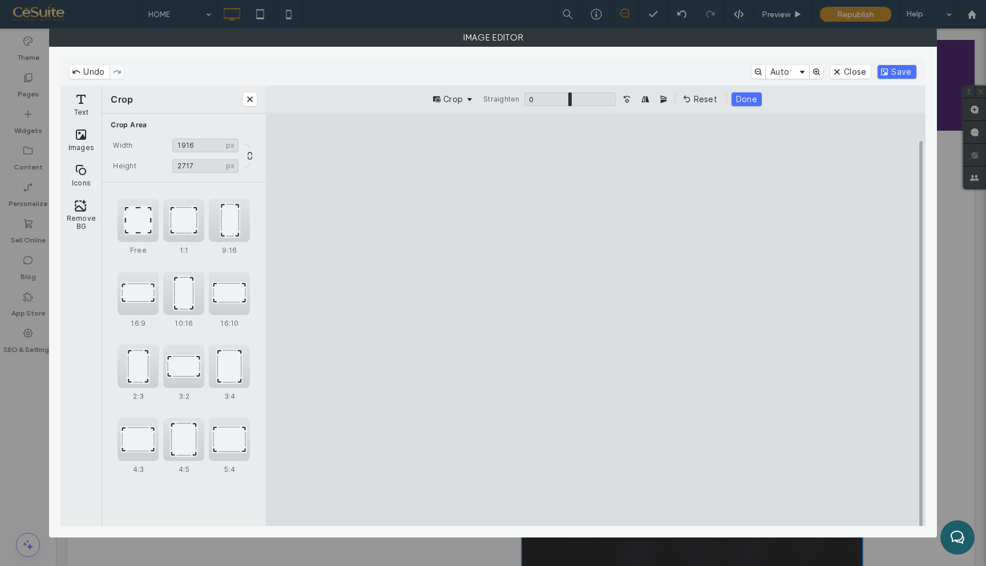
type input "****"
drag, startPoint x: 707, startPoint y: 487, endPoint x: 727, endPoint y: 345, distance: 142.9
click at [596, 320] on cesdk-canvas "Editor canvas" at bounding box center [596, 320] width 0 height 0
click at [898, 68] on button "Save" at bounding box center [897, 72] width 38 height 14
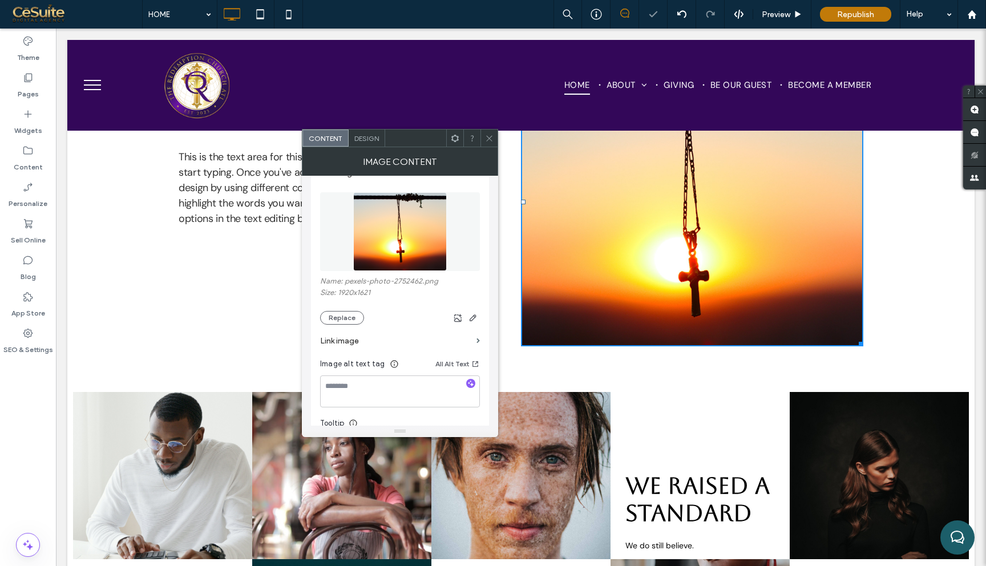
click at [485, 135] on div at bounding box center [489, 138] width 17 height 17
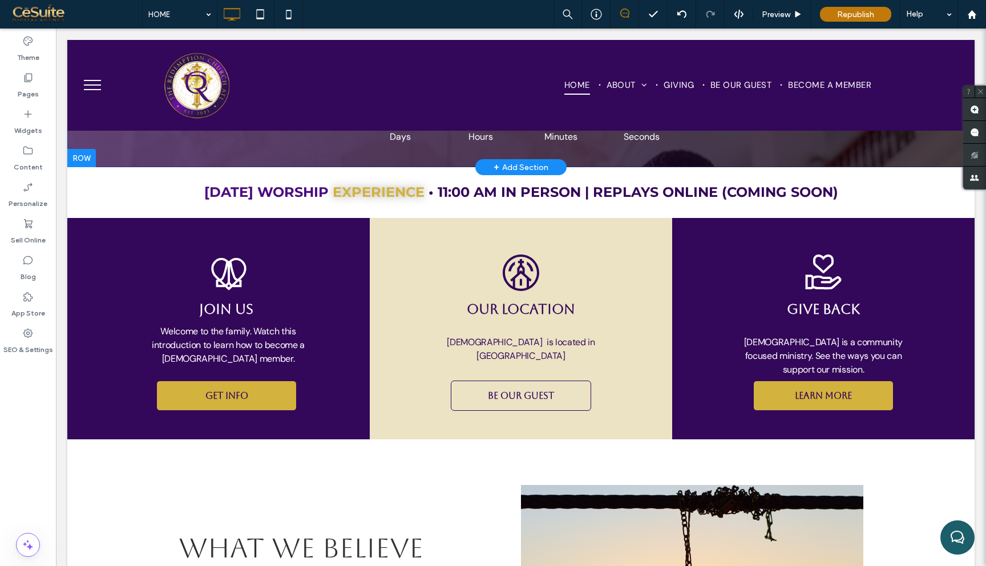
scroll to position [381, 0]
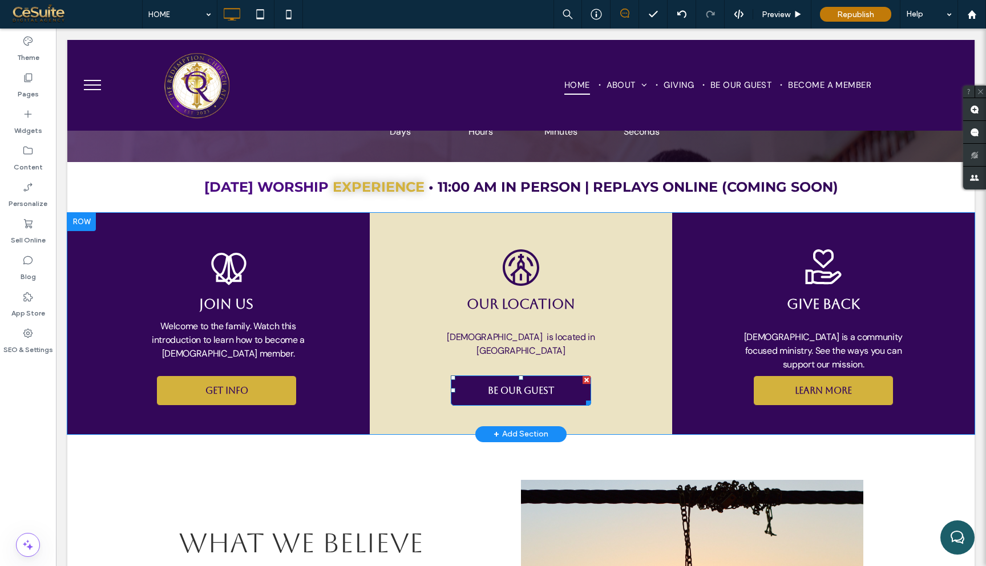
click at [588, 378] on div at bounding box center [587, 380] width 8 height 8
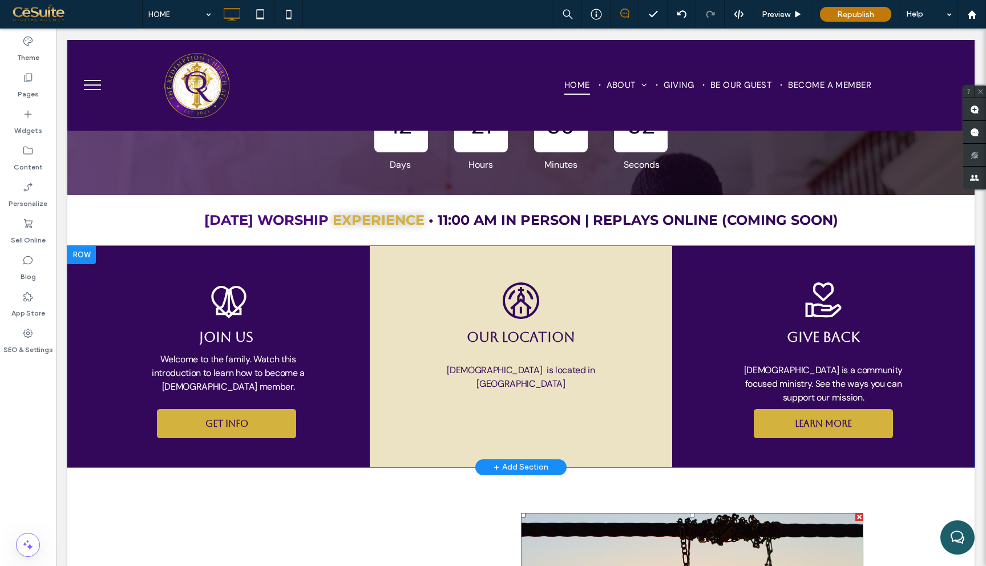
scroll to position [245, 0]
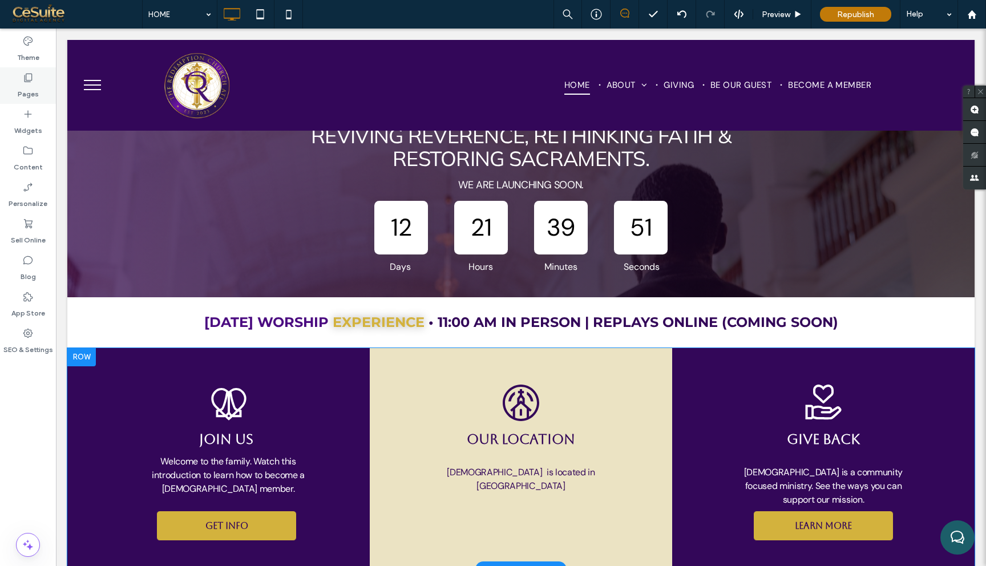
click at [26, 76] on icon at bounding box center [27, 77] width 11 height 11
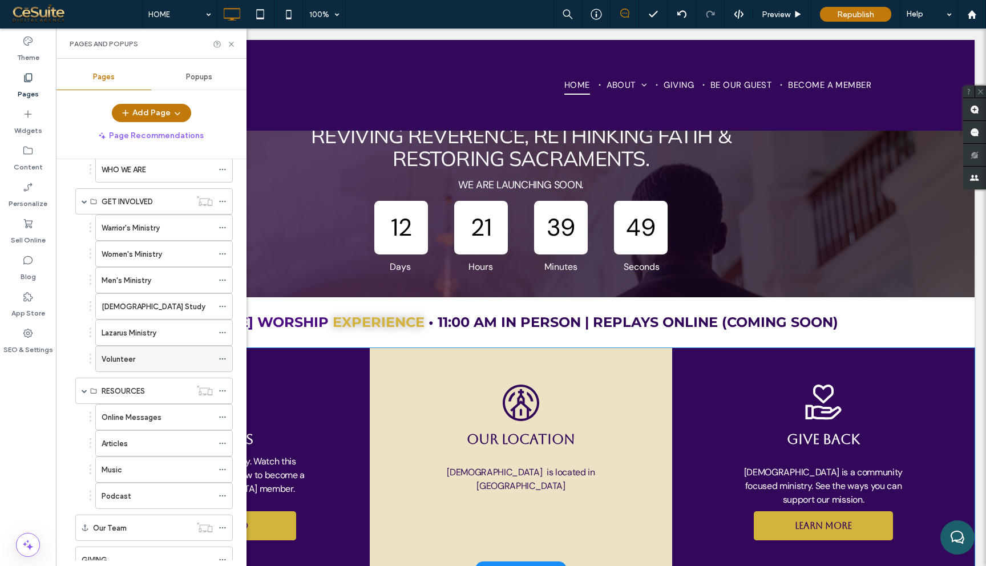
scroll to position [186, 0]
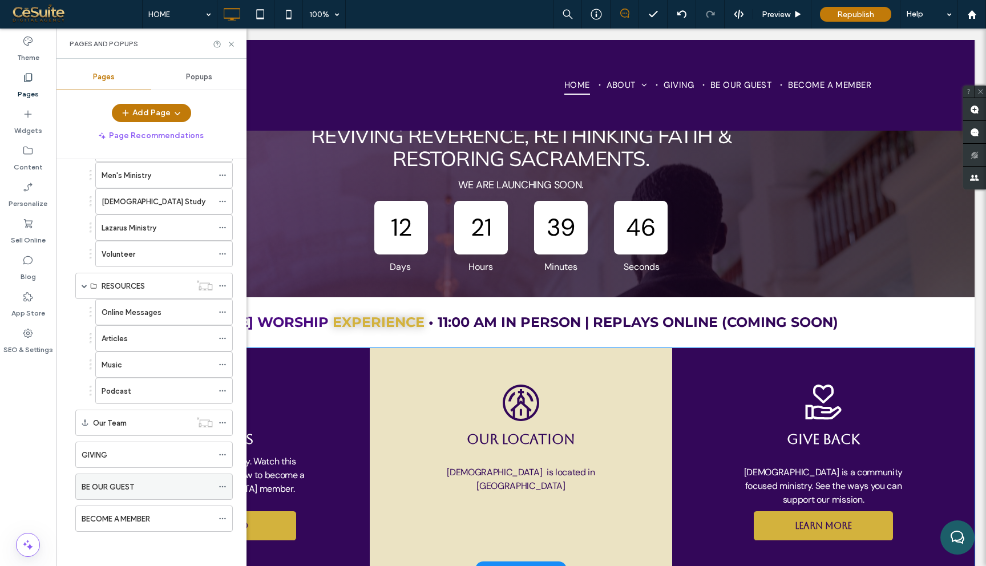
click at [144, 480] on div "BE OUR GUEST" at bounding box center [147, 486] width 131 height 25
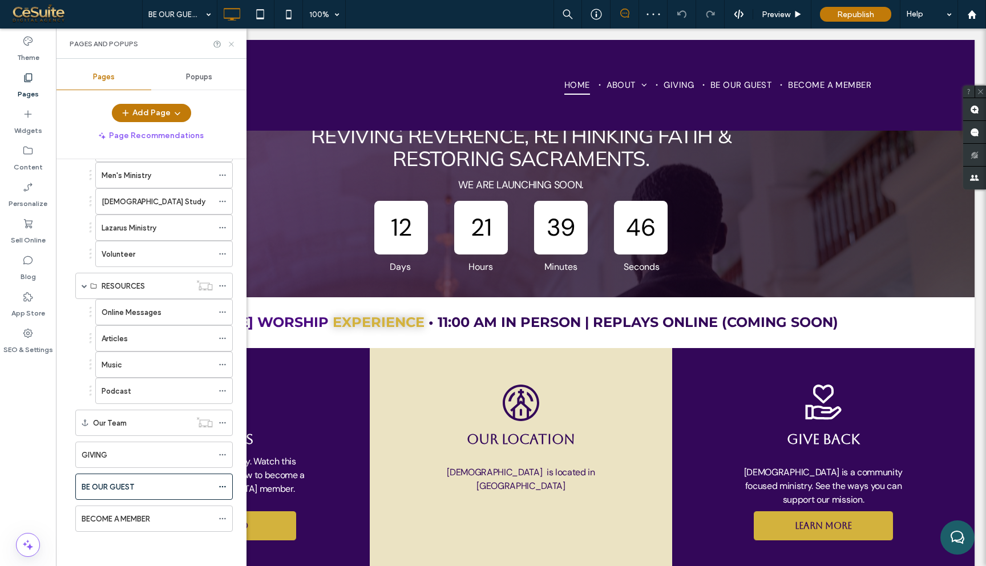
click at [229, 43] on icon at bounding box center [231, 44] width 9 height 9
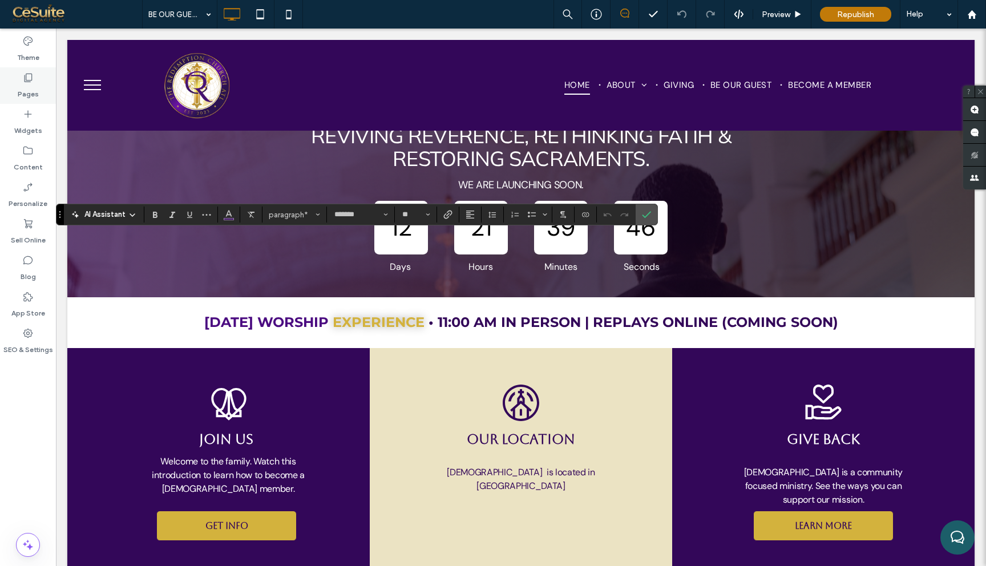
click at [19, 82] on div "Pages" at bounding box center [28, 85] width 56 height 37
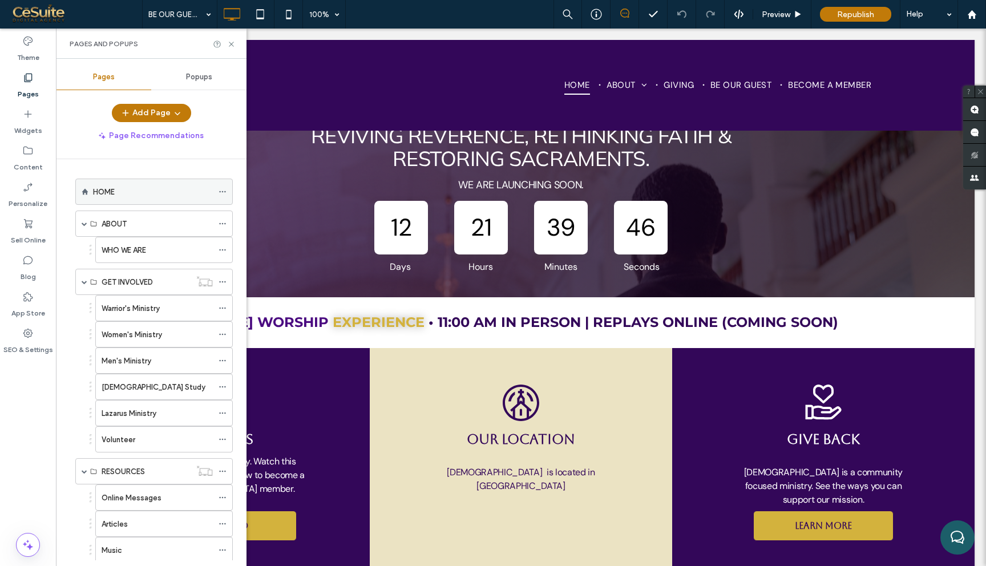
click at [89, 197] on div "HOME" at bounding box center [154, 192] width 158 height 26
click at [183, 201] on div "HOME" at bounding box center [153, 191] width 120 height 25
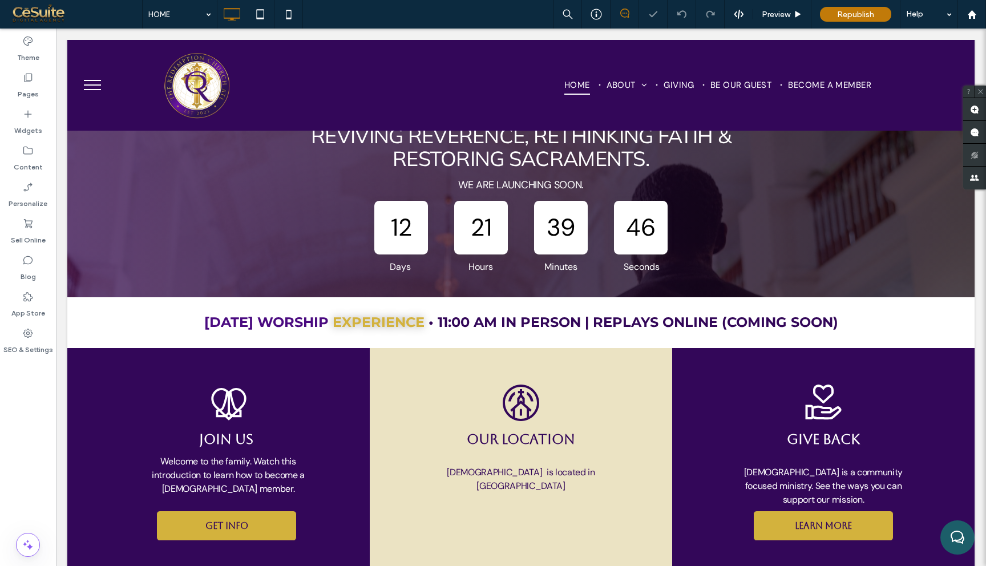
type input "*******"
type input "**"
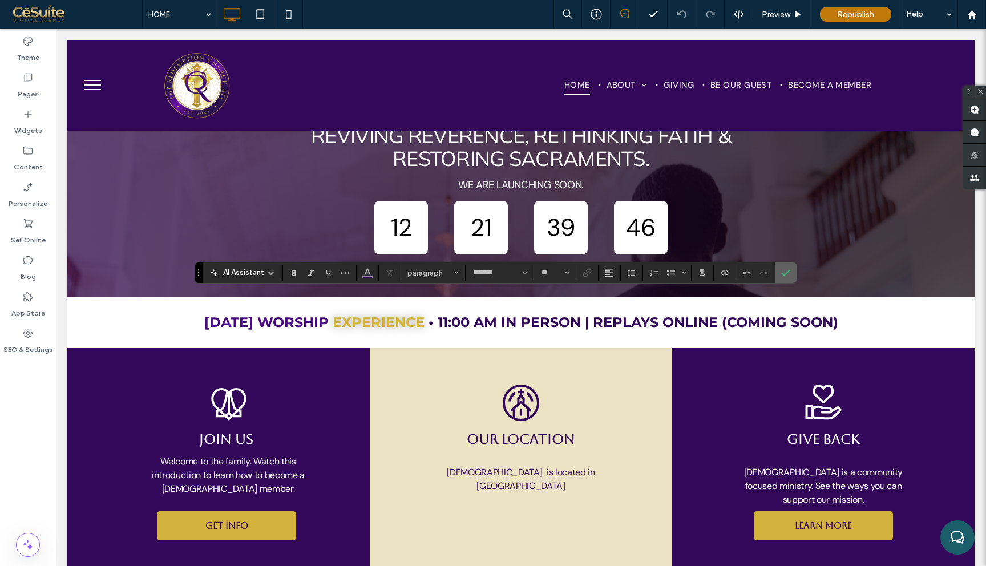
click at [783, 276] on icon "Confirm" at bounding box center [785, 272] width 9 height 9
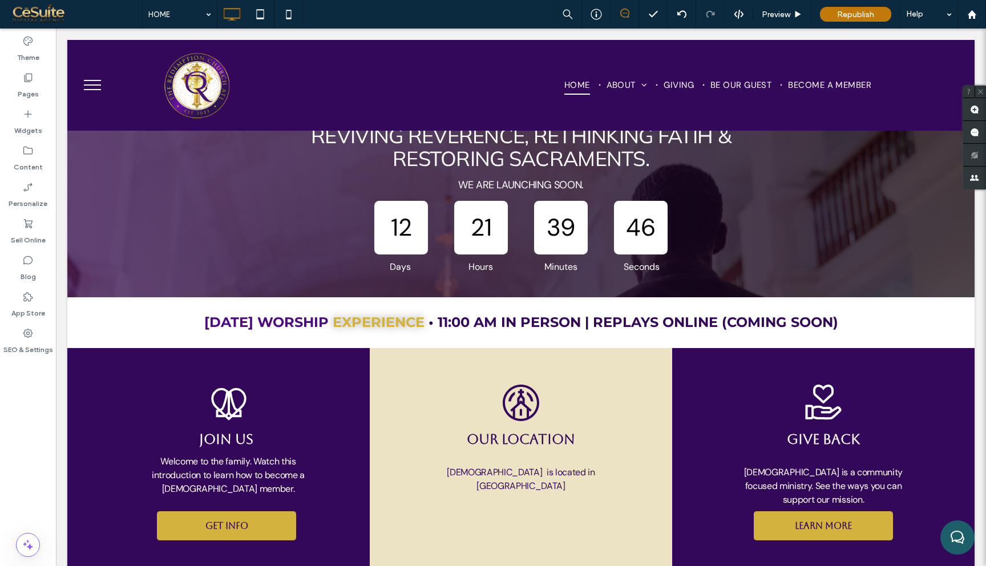
type input "*******"
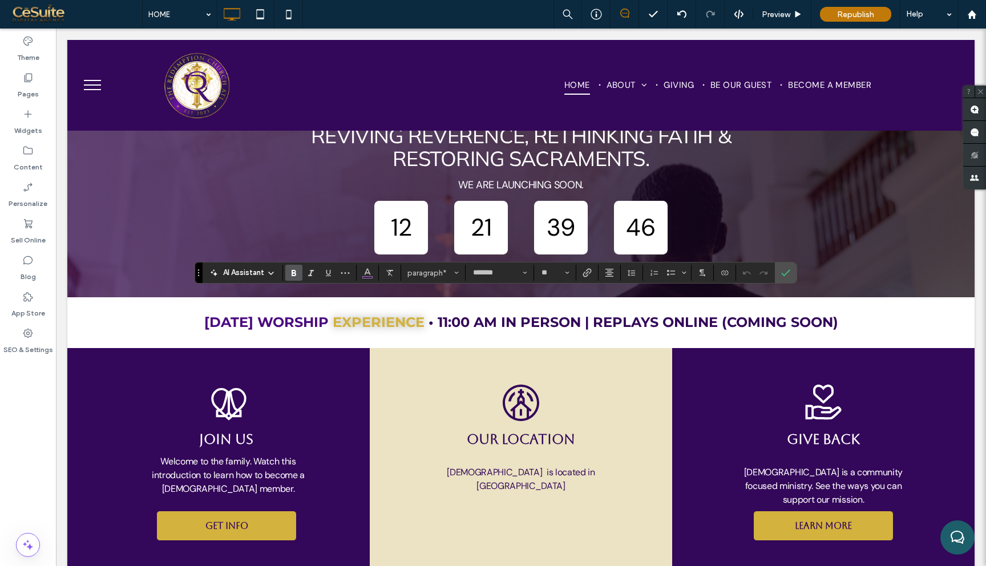
click at [296, 276] on icon "Bold" at bounding box center [293, 272] width 9 height 9
click at [570, 275] on button "**" at bounding box center [555, 273] width 37 height 16
click at [555, 395] on label "18" at bounding box center [555, 393] width 37 height 16
type input "**"
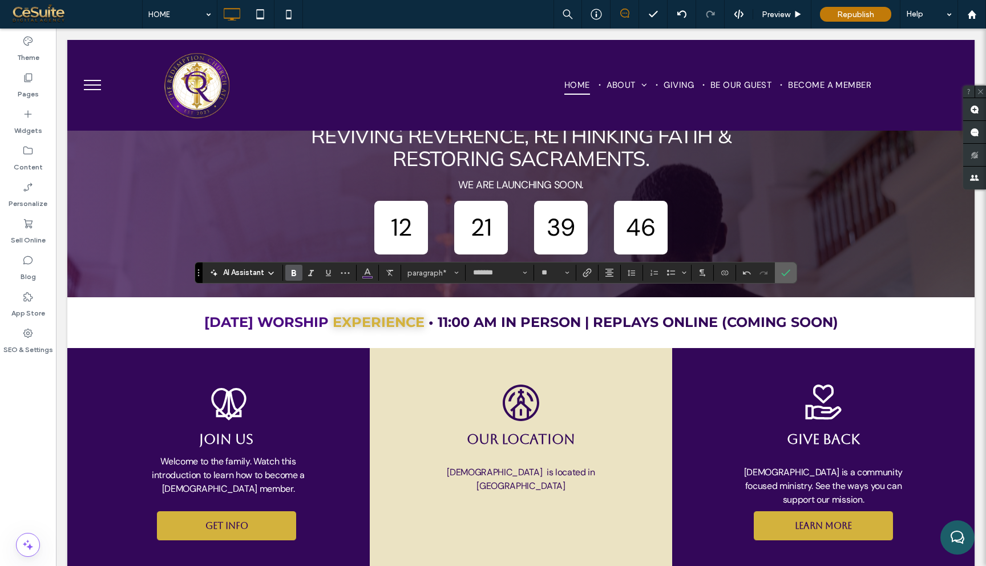
click at [783, 276] on icon "Confirm" at bounding box center [785, 272] width 9 height 9
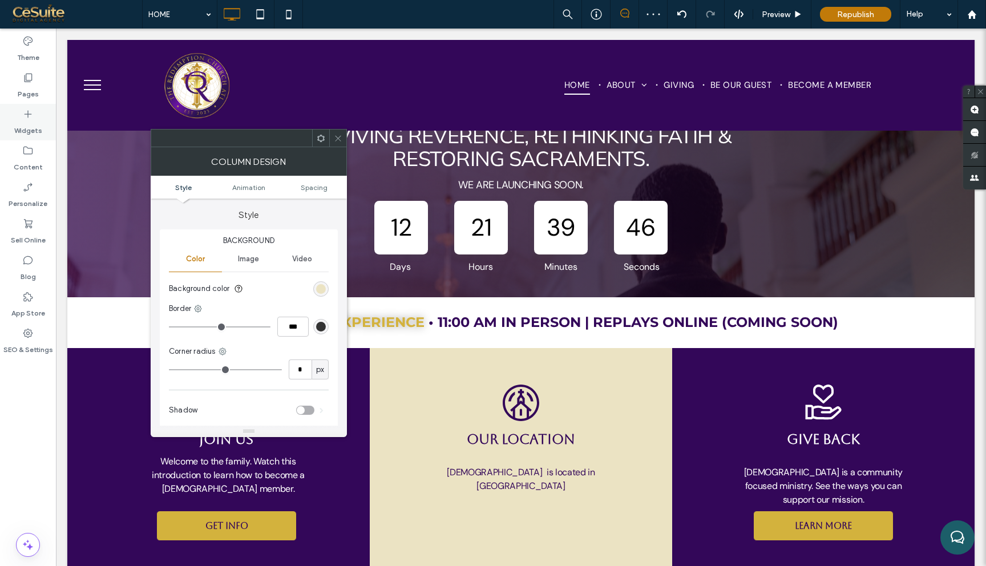
click at [33, 118] on div "Widgets" at bounding box center [28, 122] width 56 height 37
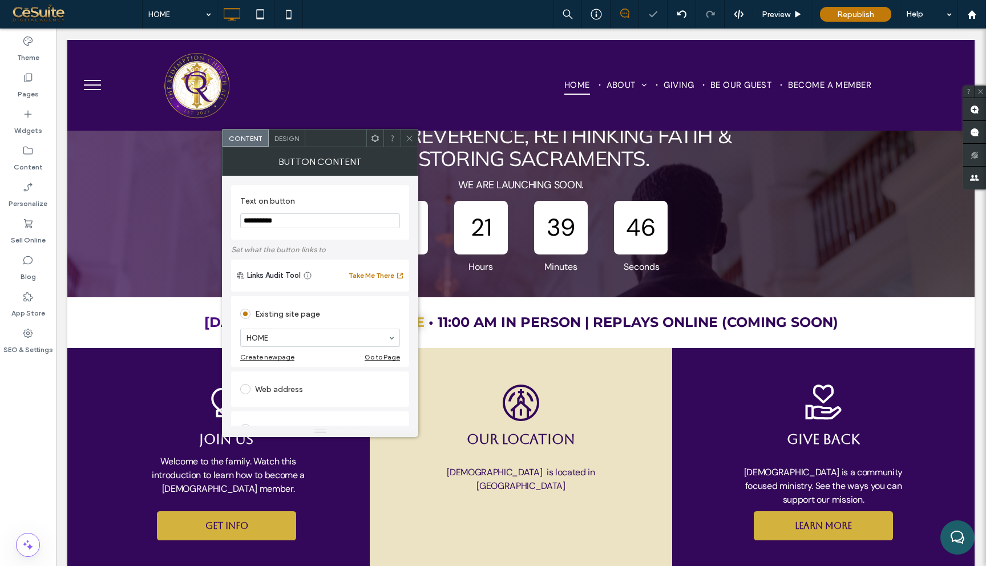
click at [336, 219] on input "**********" at bounding box center [320, 220] width 160 height 15
type input "**********"
click at [296, 134] on span "Design" at bounding box center [287, 138] width 25 height 9
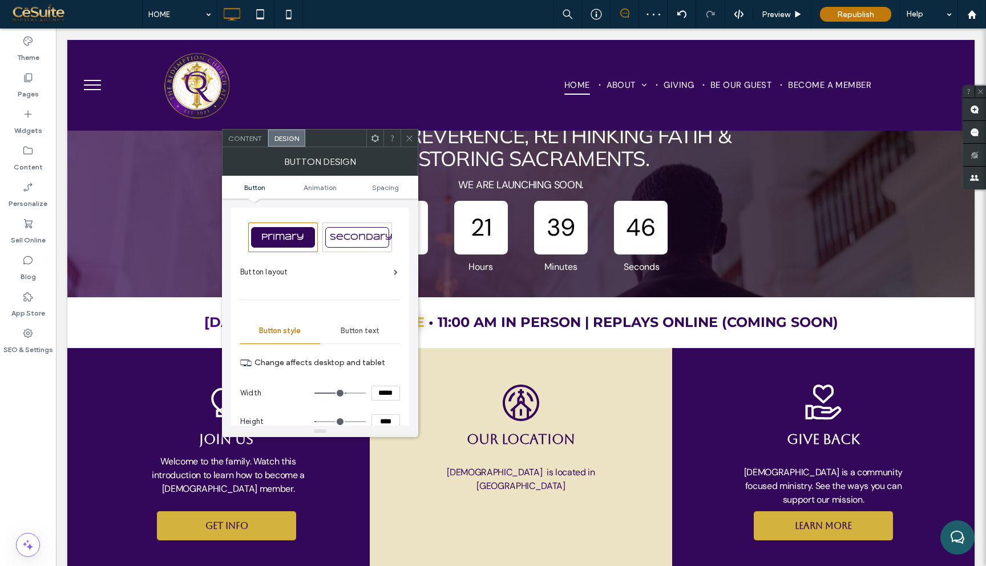
click at [348, 336] on div "Button text" at bounding box center [360, 331] width 80 height 25
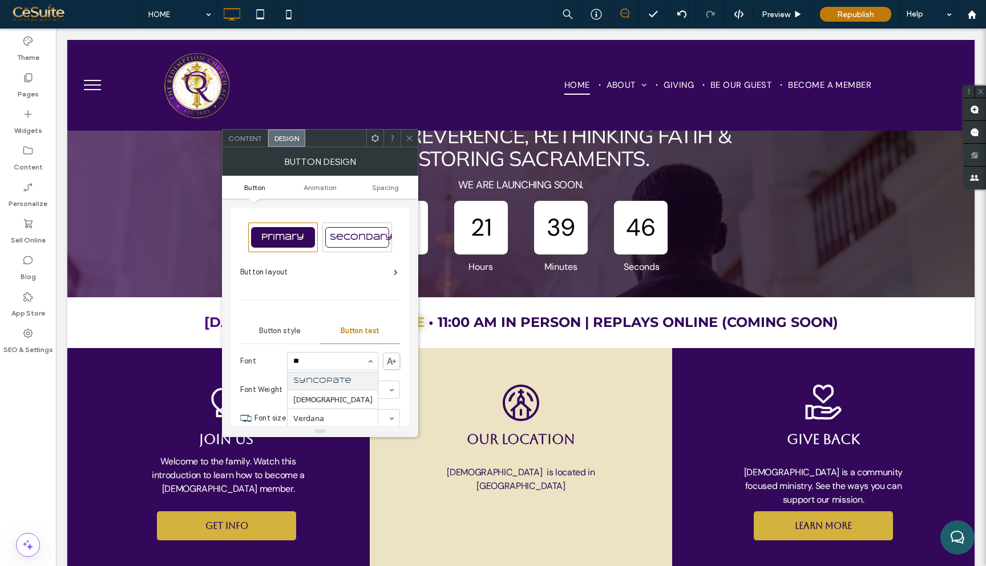
scroll to position [0, 0]
type input "**"
click at [410, 136] on use at bounding box center [409, 138] width 6 height 6
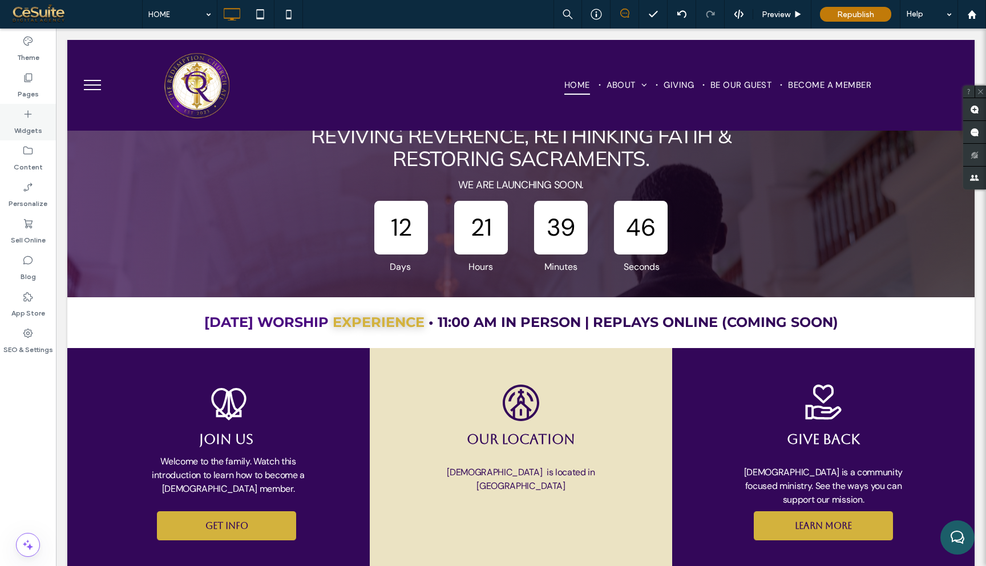
click at [18, 114] on div "Widgets" at bounding box center [28, 122] width 56 height 37
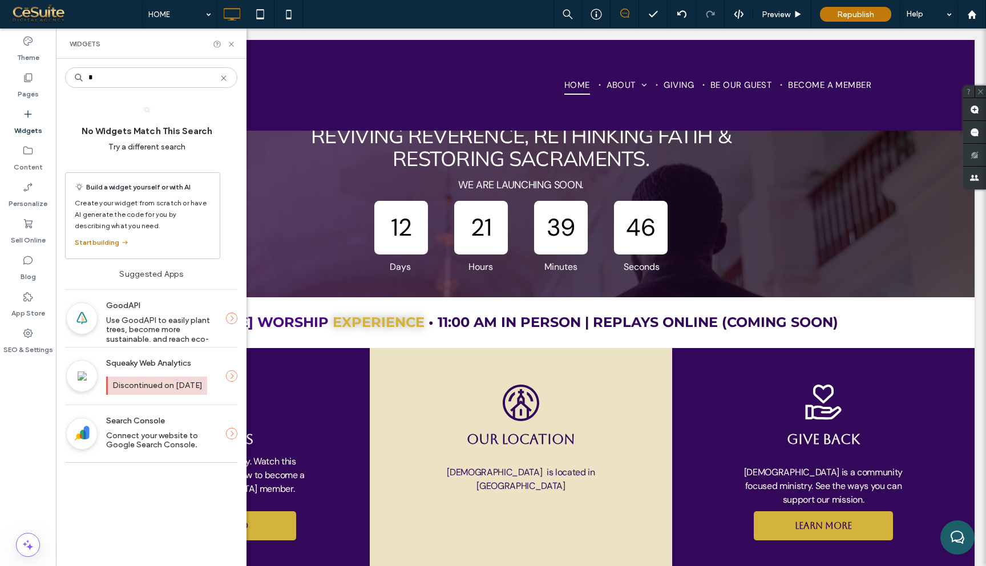
type input "*"
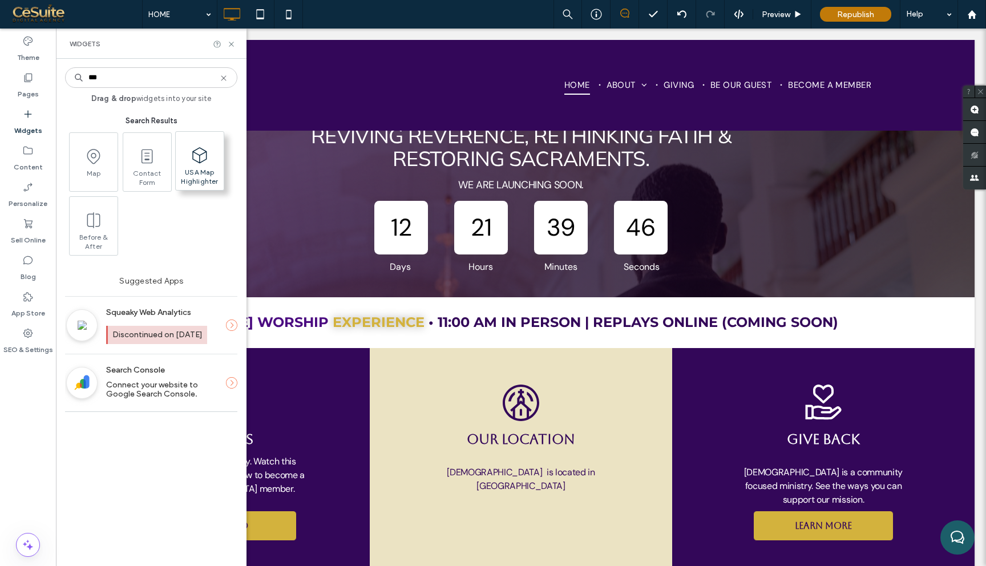
type input "***"
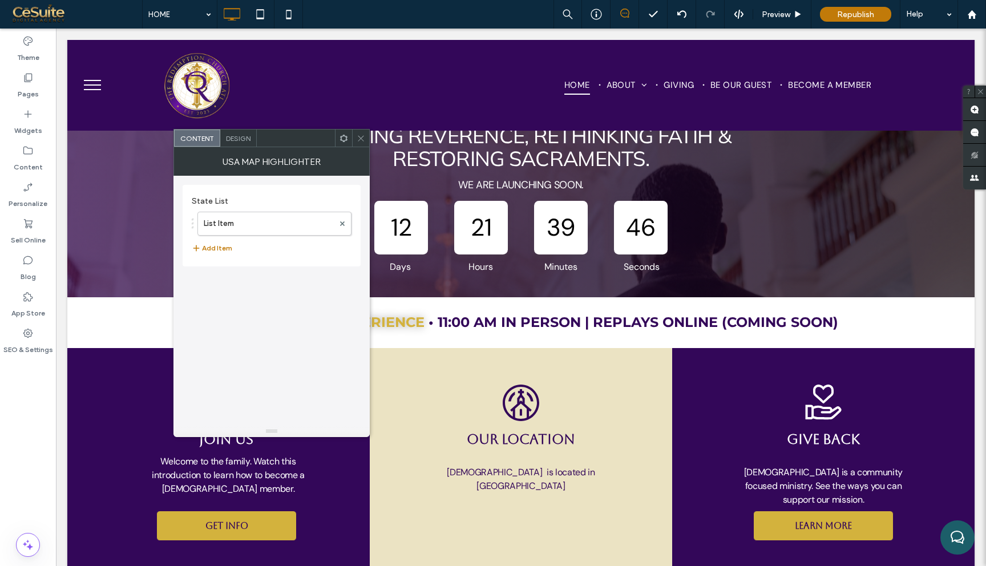
click at [240, 139] on span "Design" at bounding box center [238, 138] width 25 height 9
click at [199, 137] on span "Content" at bounding box center [197, 138] width 34 height 9
click at [361, 141] on icon at bounding box center [361, 138] width 9 height 9
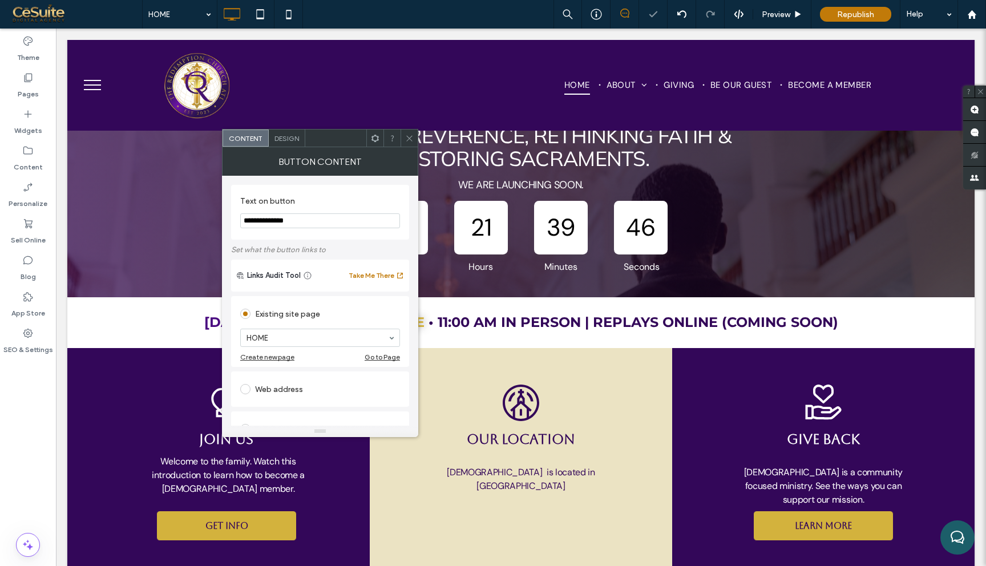
click at [409, 139] on icon at bounding box center [409, 138] width 9 height 9
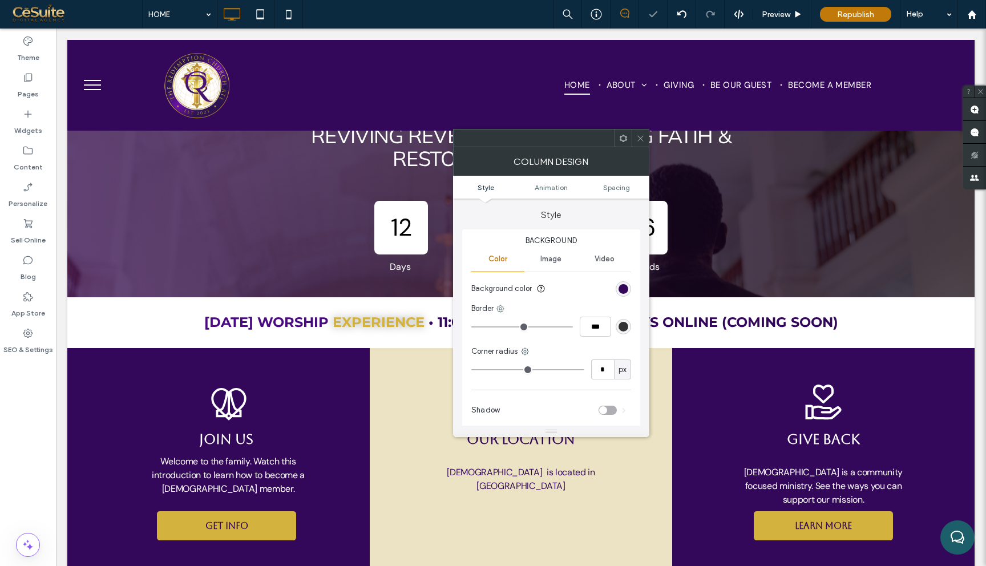
click at [639, 138] on icon at bounding box center [640, 138] width 9 height 9
click at [639, 144] on span at bounding box center [640, 138] width 9 height 17
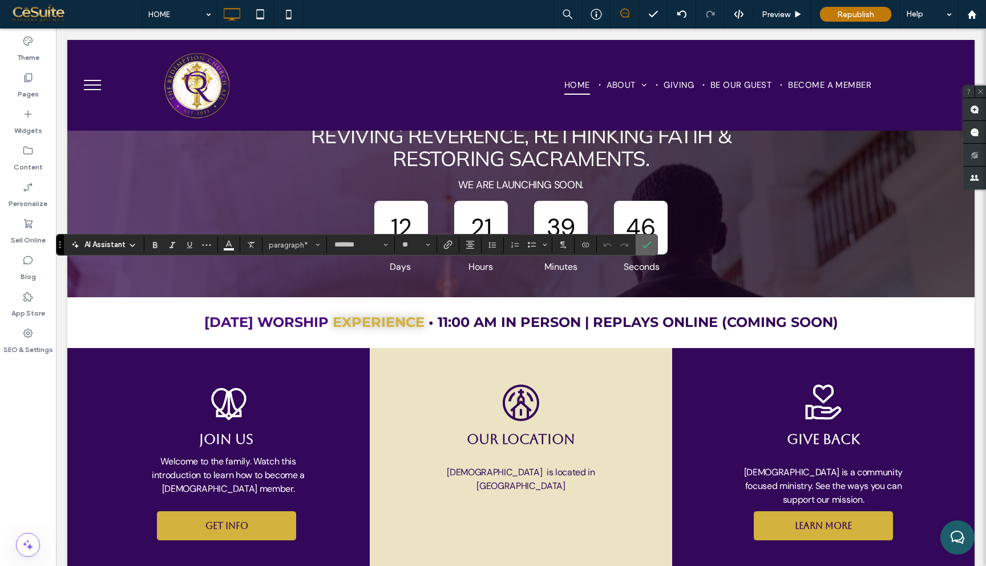
click at [652, 240] on label "Confirm" at bounding box center [646, 245] width 17 height 21
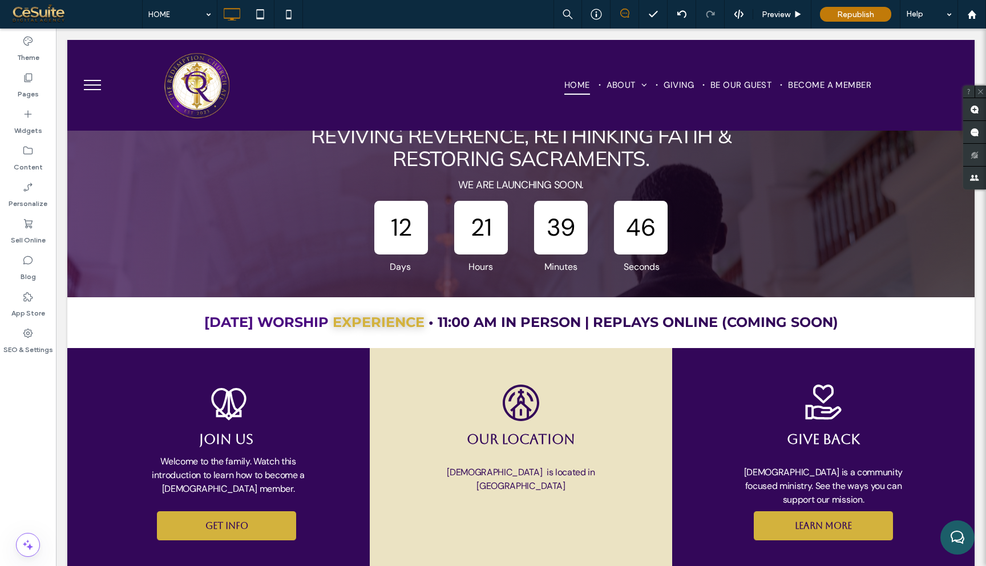
type input "*******"
type input "**"
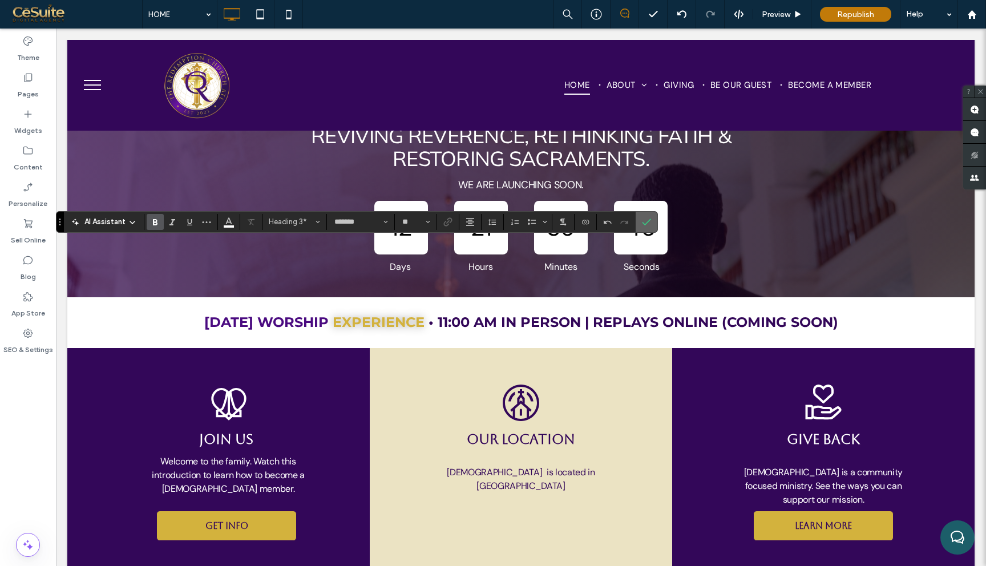
click at [644, 221] on icon "Confirm" at bounding box center [646, 221] width 9 height 9
click at [647, 223] on use "Confirm" at bounding box center [647, 222] width 9 height 7
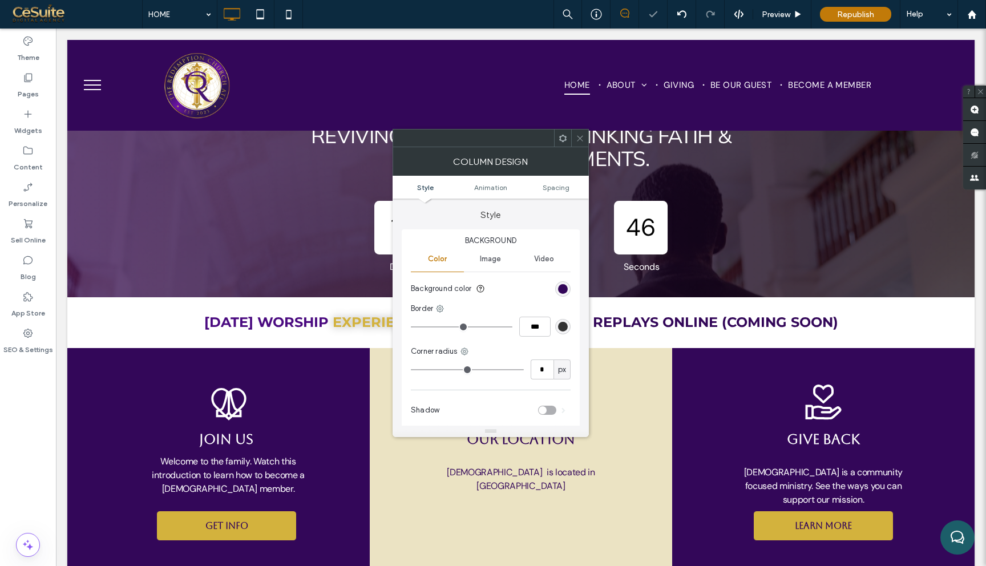
click at [582, 136] on icon at bounding box center [580, 138] width 9 height 9
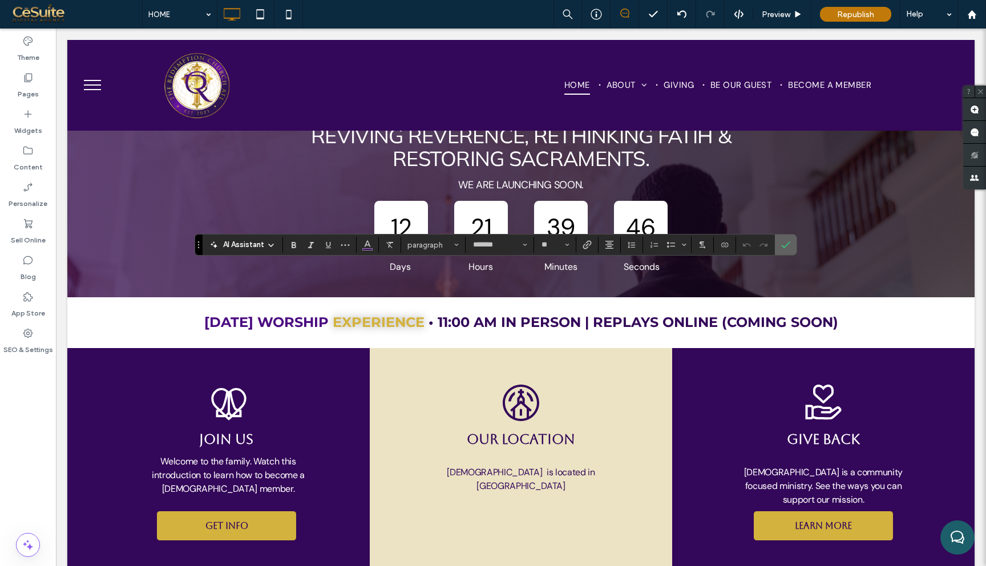
click at [784, 248] on use "Confirm" at bounding box center [785, 245] width 9 height 7
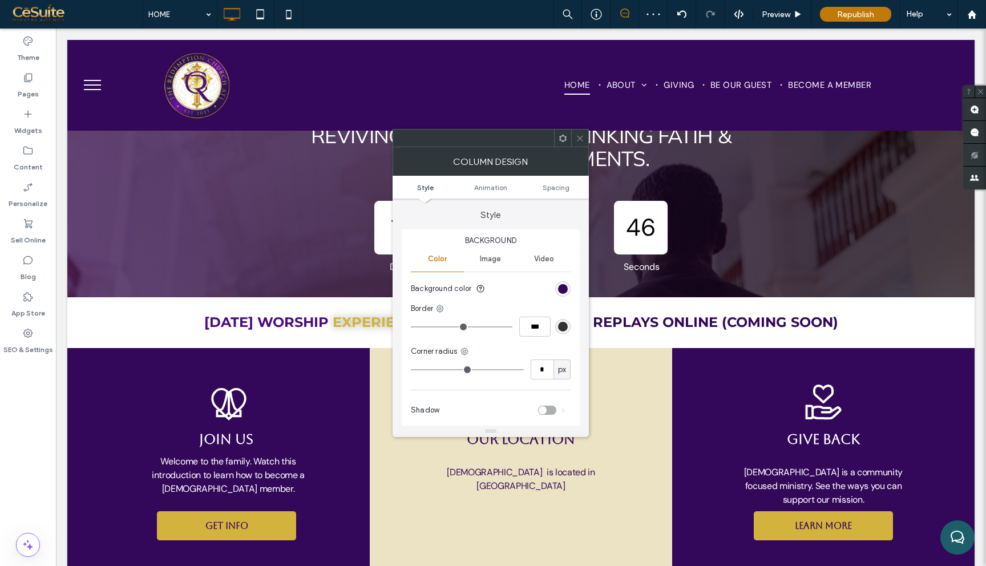
click at [582, 140] on icon at bounding box center [580, 138] width 9 height 9
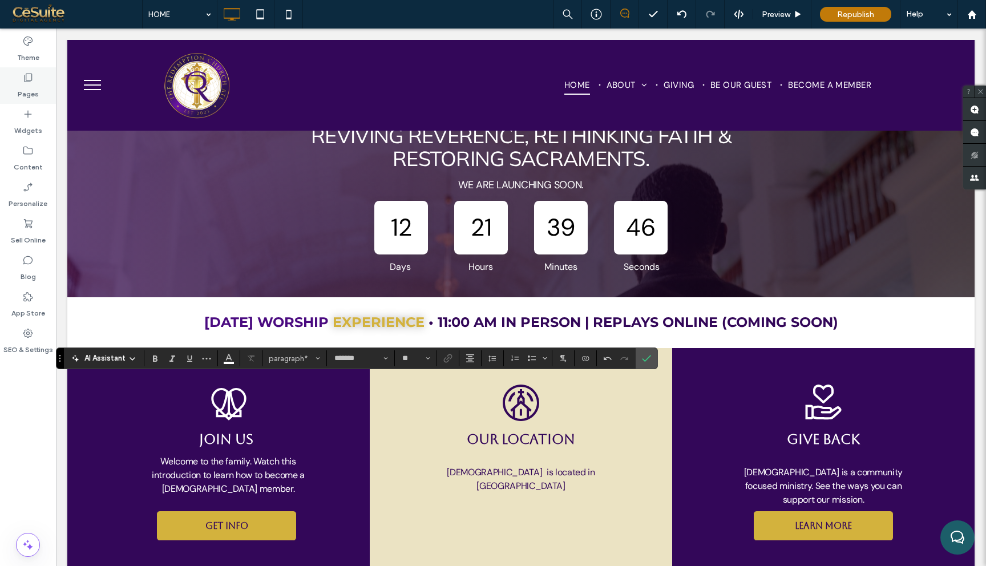
click at [35, 85] on label "Pages" at bounding box center [28, 91] width 21 height 16
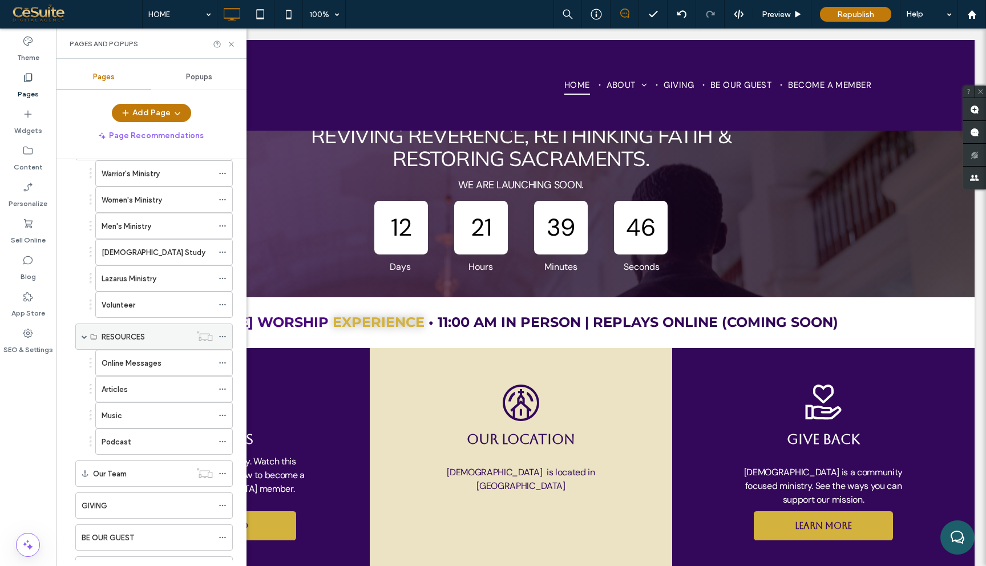
scroll to position [186, 0]
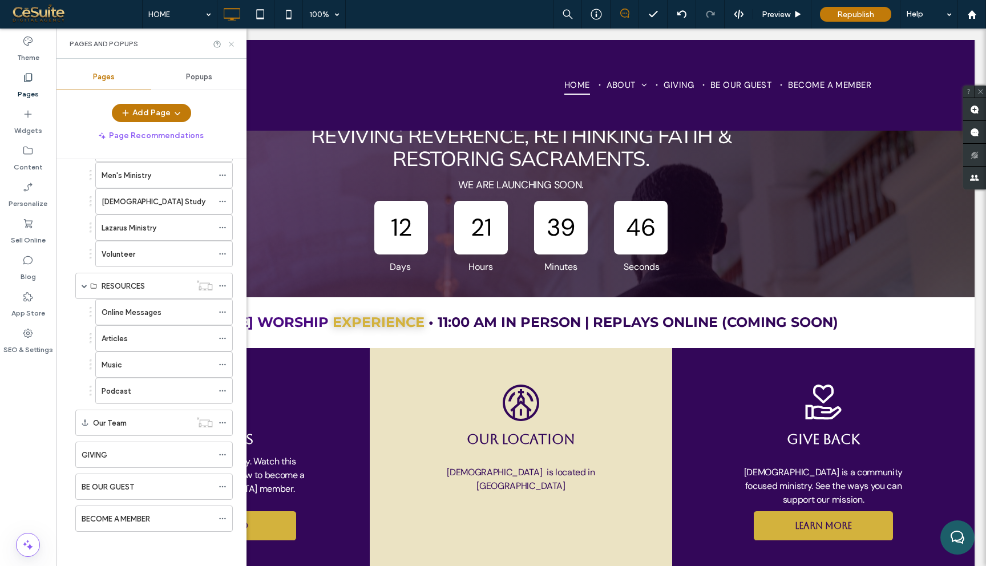
click at [231, 44] on icon at bounding box center [231, 44] width 9 height 9
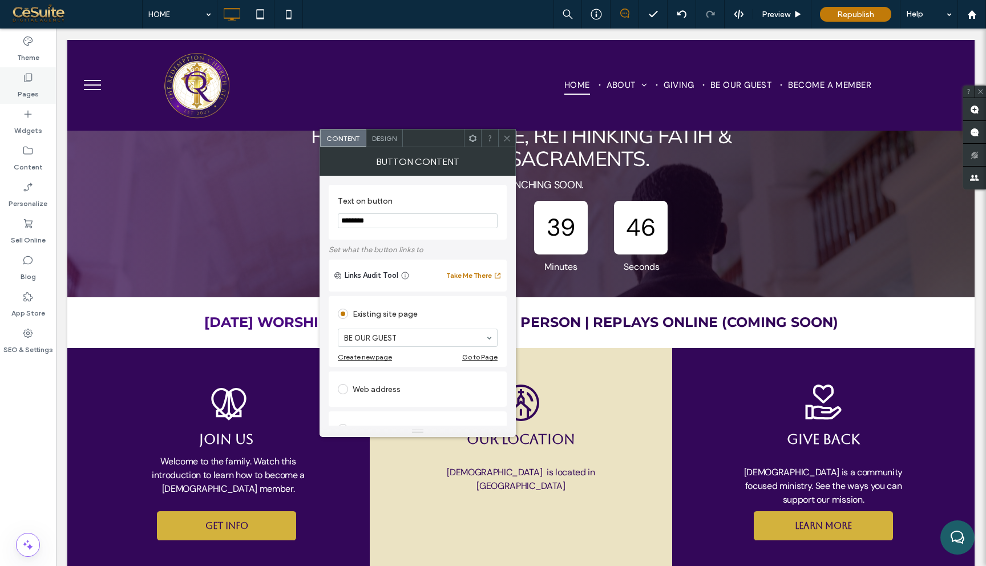
click at [21, 74] on div "Pages" at bounding box center [28, 85] width 56 height 37
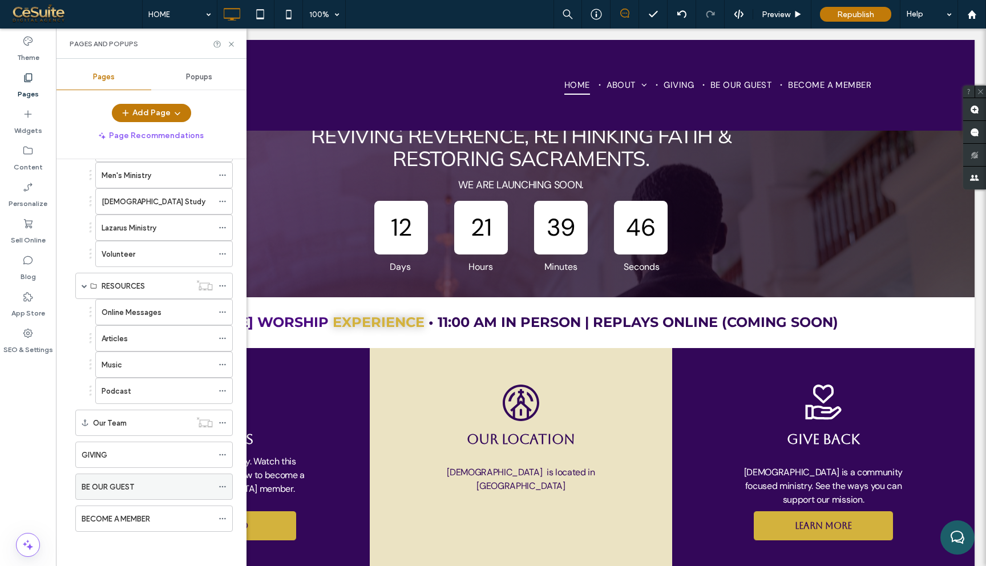
click at [127, 489] on label "BE OUR GUEST" at bounding box center [108, 487] width 53 height 20
click at [230, 43] on icon at bounding box center [231, 44] width 9 height 9
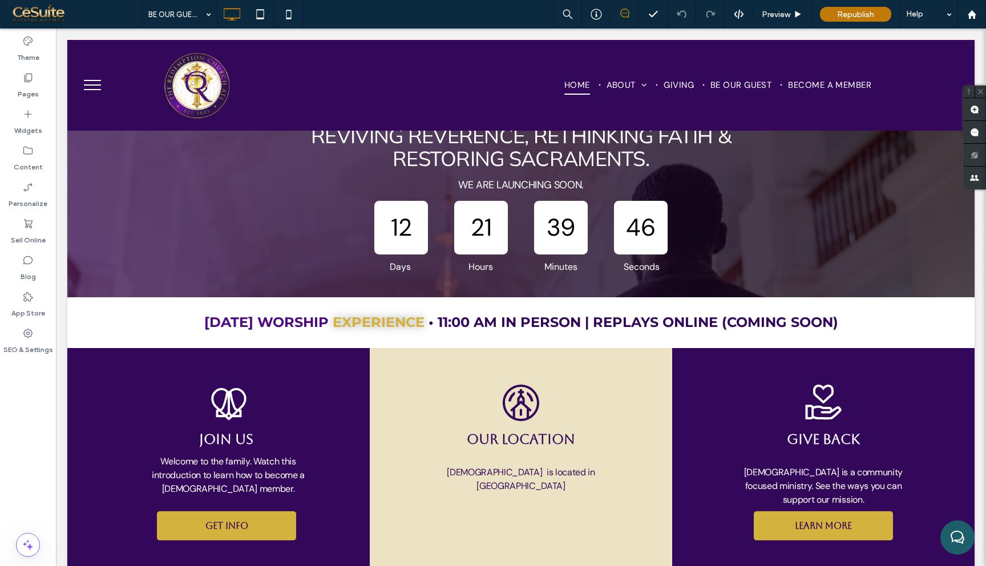
type input "*******"
type input "**"
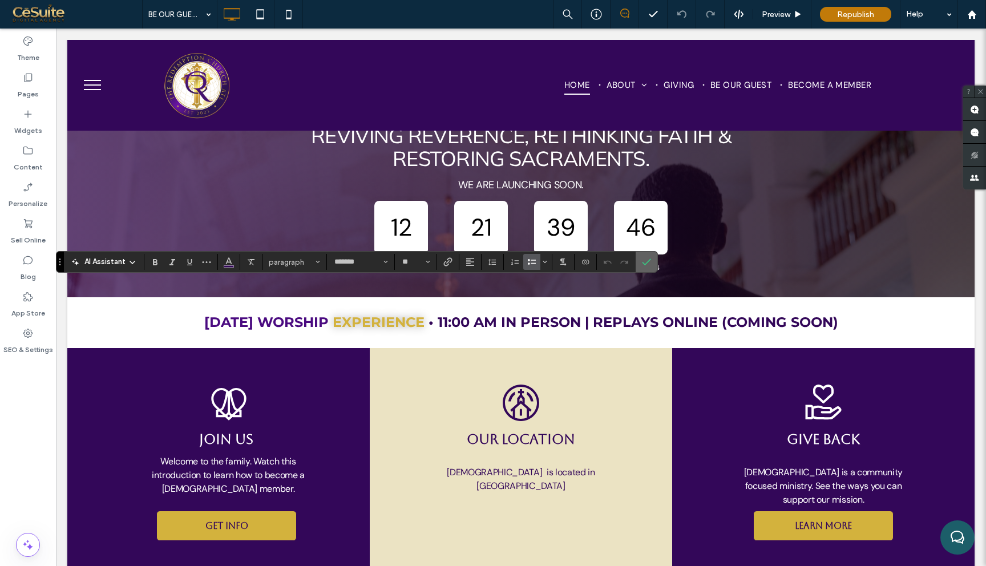
click at [650, 263] on icon "Confirm" at bounding box center [646, 261] width 9 height 9
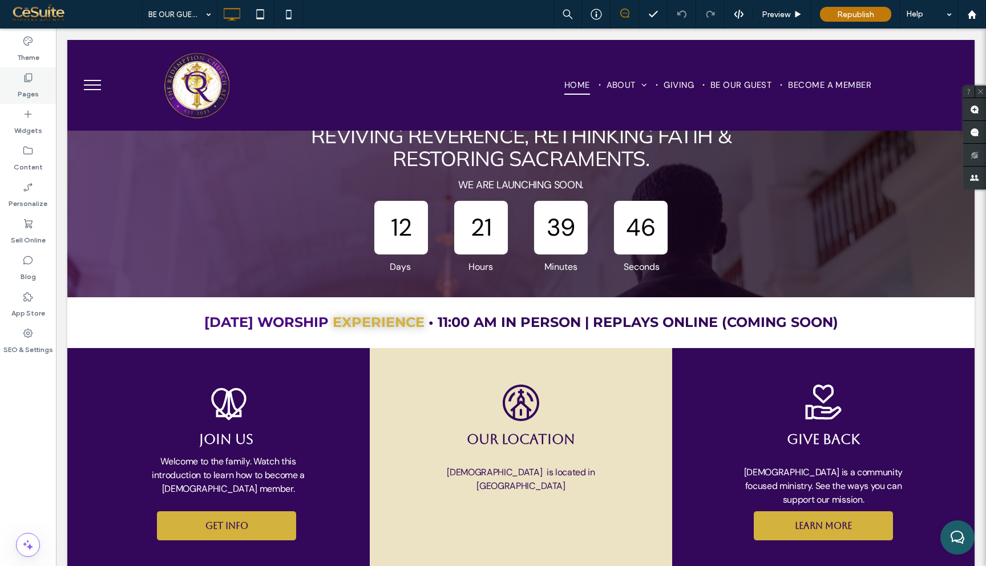
click at [33, 80] on icon at bounding box center [27, 77] width 11 height 11
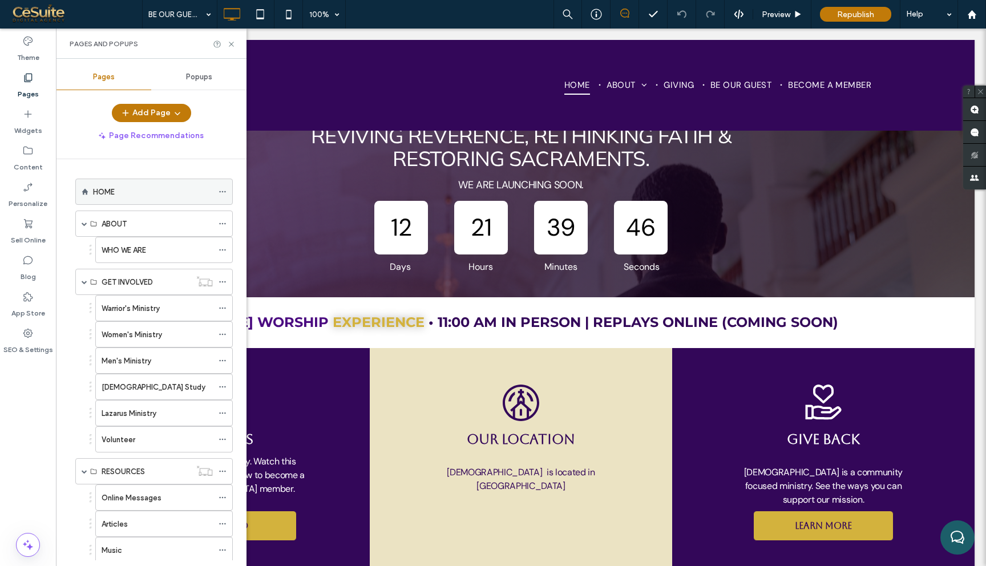
click at [162, 199] on div "HOME" at bounding box center [153, 191] width 120 height 25
click at [234, 46] on icon at bounding box center [231, 44] width 9 height 9
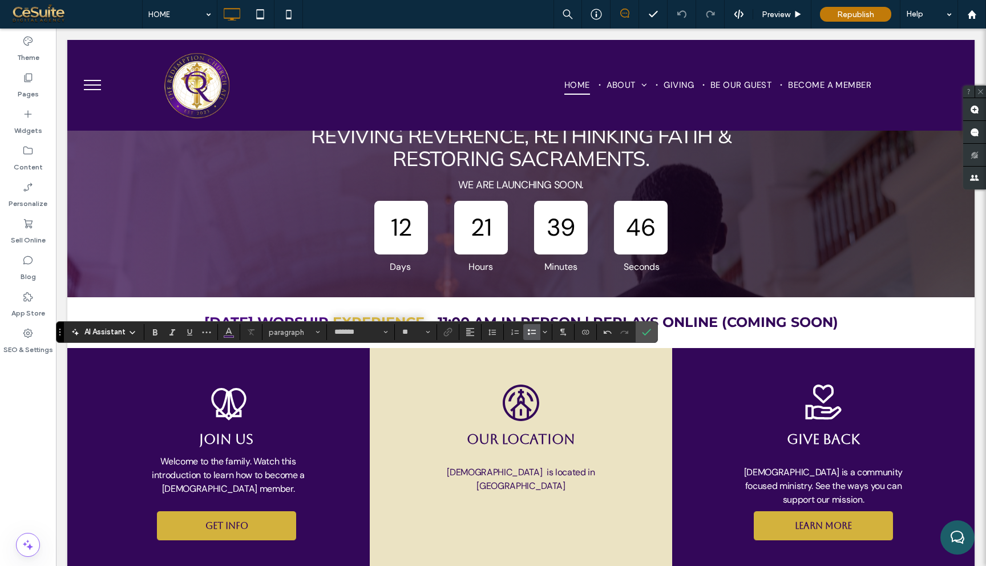
type input "*"
click at [231, 333] on use "Color" at bounding box center [229, 331] width 6 height 6
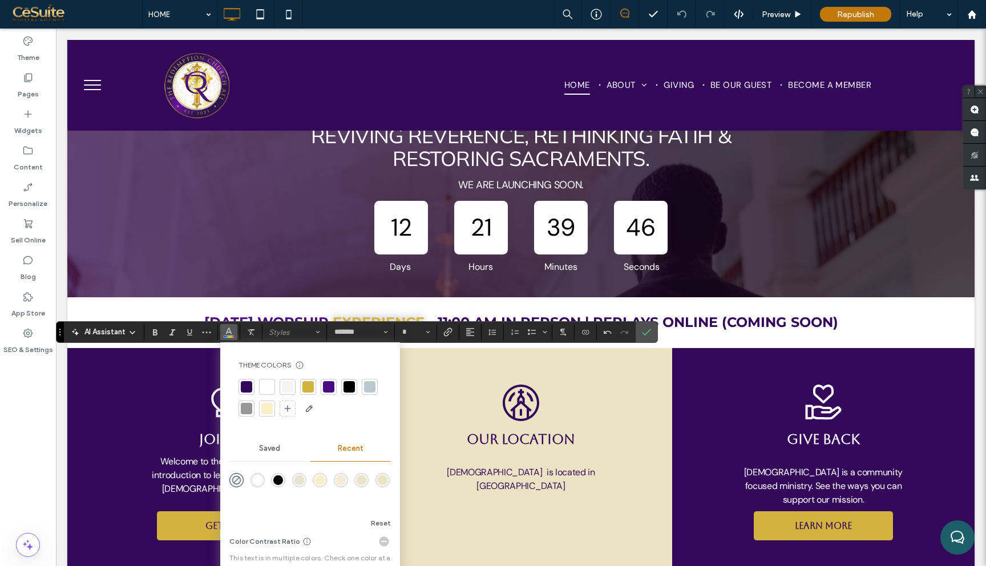
click at [267, 385] on div at bounding box center [266, 386] width 11 height 11
click at [648, 333] on icon "Confirm" at bounding box center [646, 332] width 9 height 9
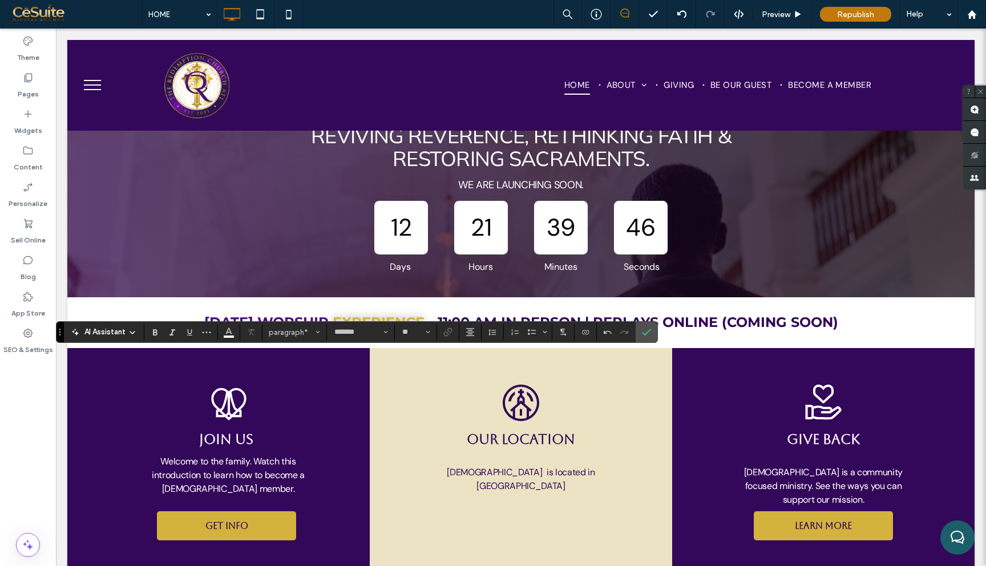
type input "*"
click at [416, 332] on input "*" at bounding box center [412, 332] width 22 height 9
type input "**"
click at [648, 332] on use "Confirm" at bounding box center [647, 332] width 9 height 7
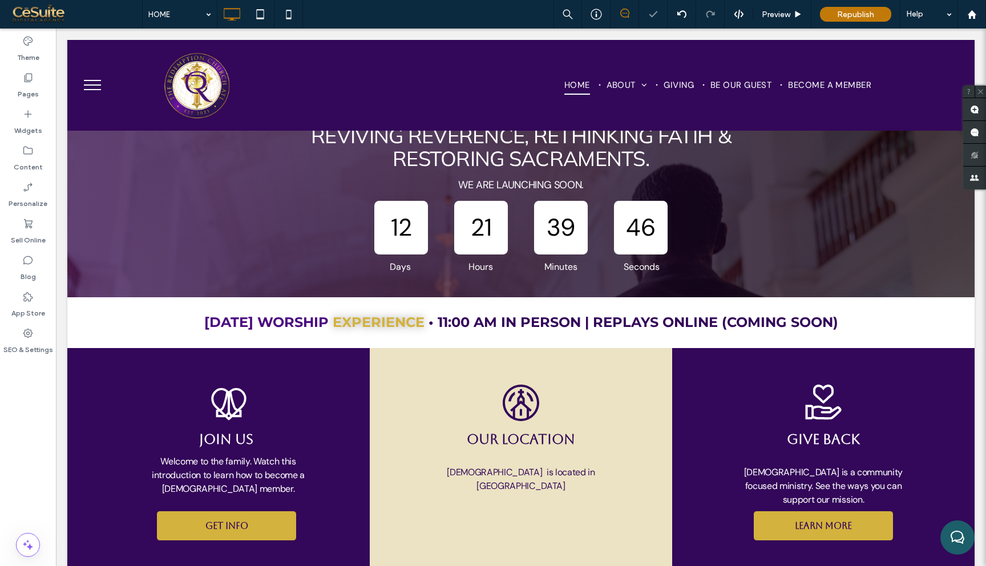
type input "*******"
type input "**"
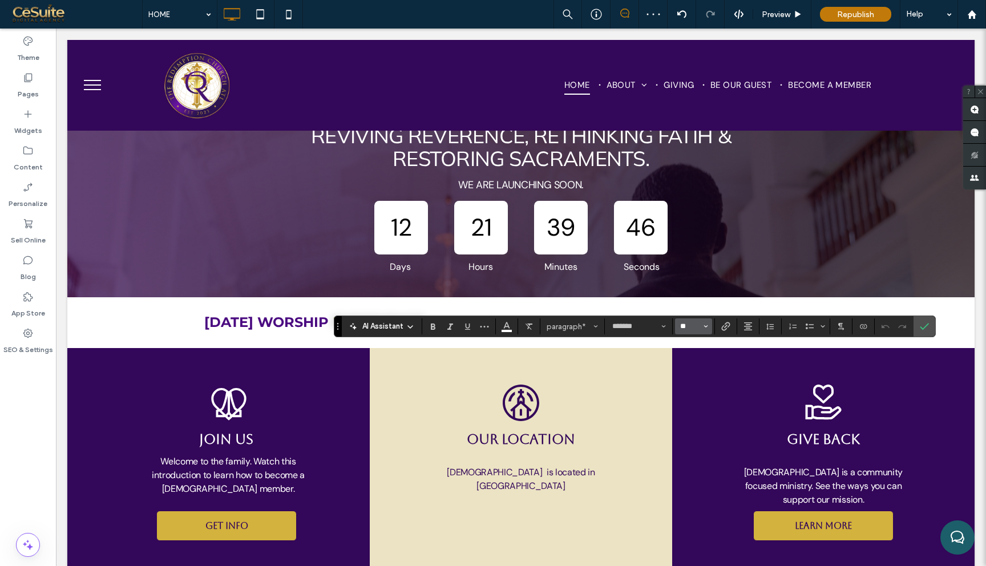
click at [685, 325] on input "**" at bounding box center [690, 326] width 22 height 9
click at [695, 459] on label "18" at bounding box center [693, 457] width 37 height 16
type input "**"
click at [930, 329] on label "Confirm" at bounding box center [924, 326] width 17 height 21
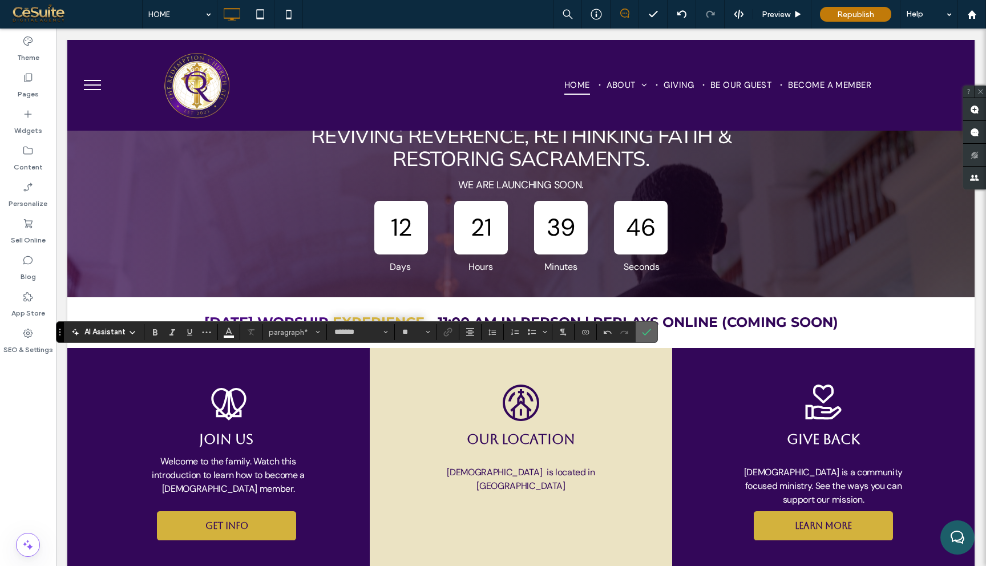
click at [647, 334] on icon "Confirm" at bounding box center [646, 332] width 9 height 9
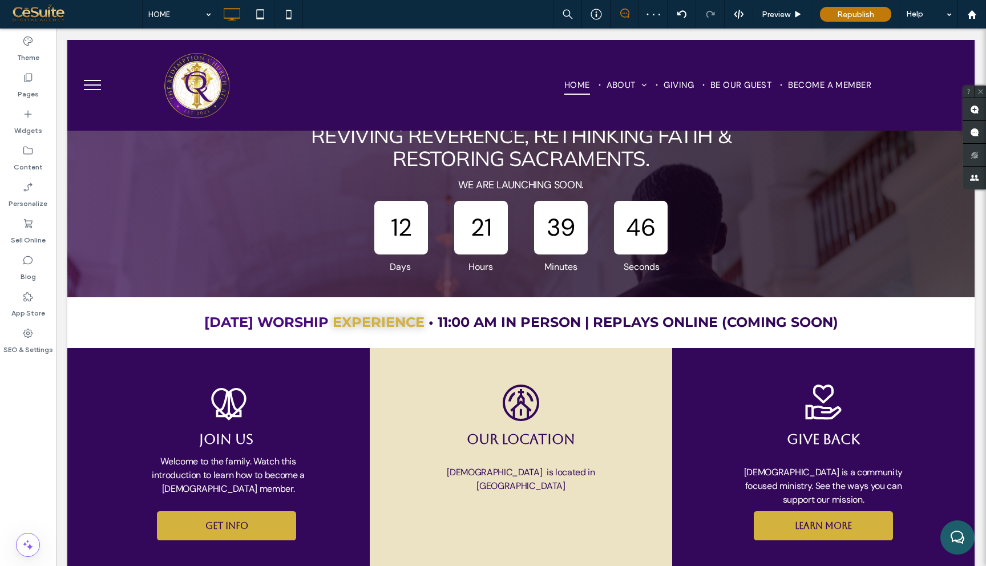
type input "*******"
type input "**"
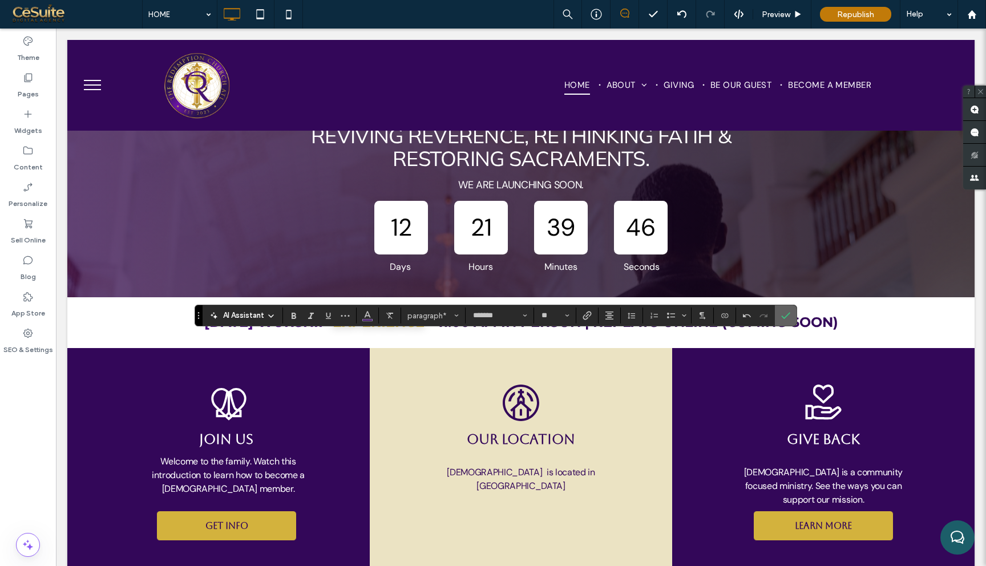
click at [784, 317] on icon "Confirm" at bounding box center [785, 315] width 9 height 9
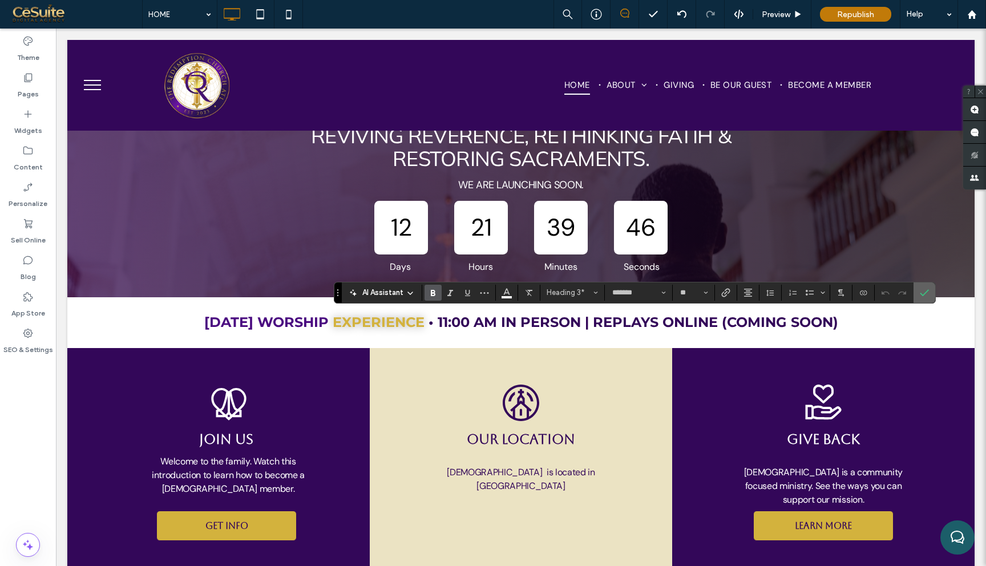
click at [928, 293] on icon "Confirm" at bounding box center [924, 292] width 9 height 9
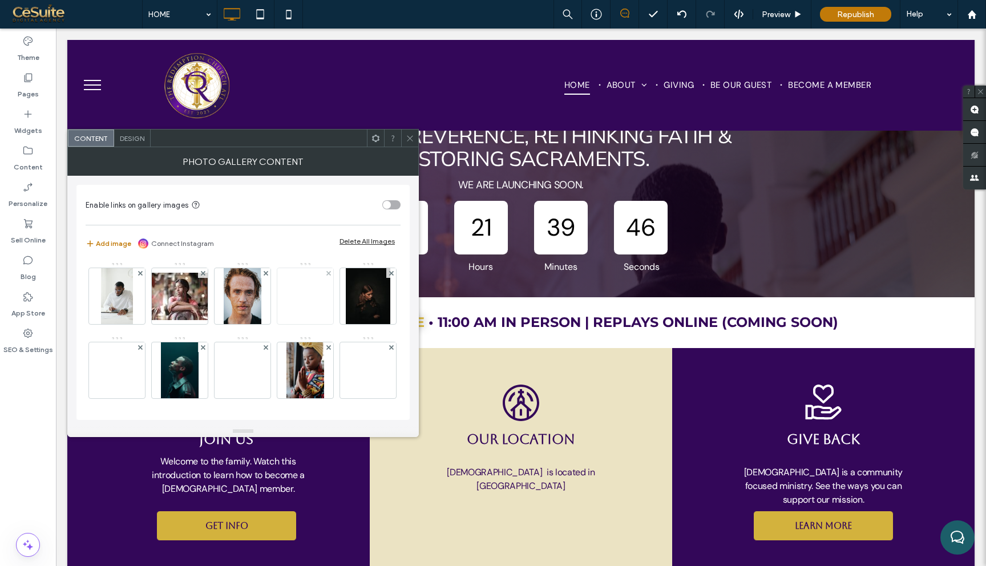
click at [313, 301] on img at bounding box center [305, 296] width 91 height 39
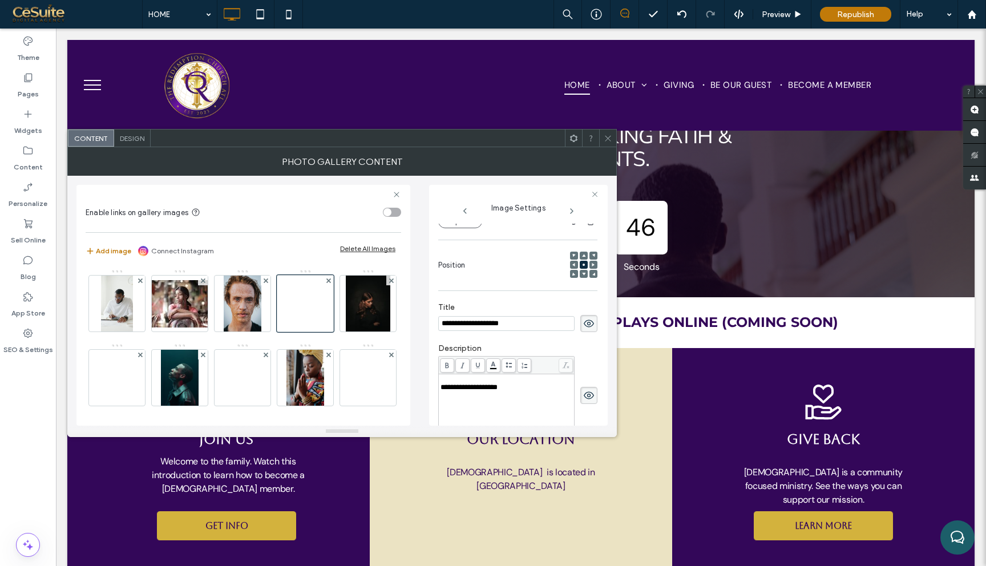
click at [499, 328] on input "**********" at bounding box center [506, 323] width 136 height 15
type input "**********"
click at [495, 396] on div "**********" at bounding box center [507, 404] width 132 height 57
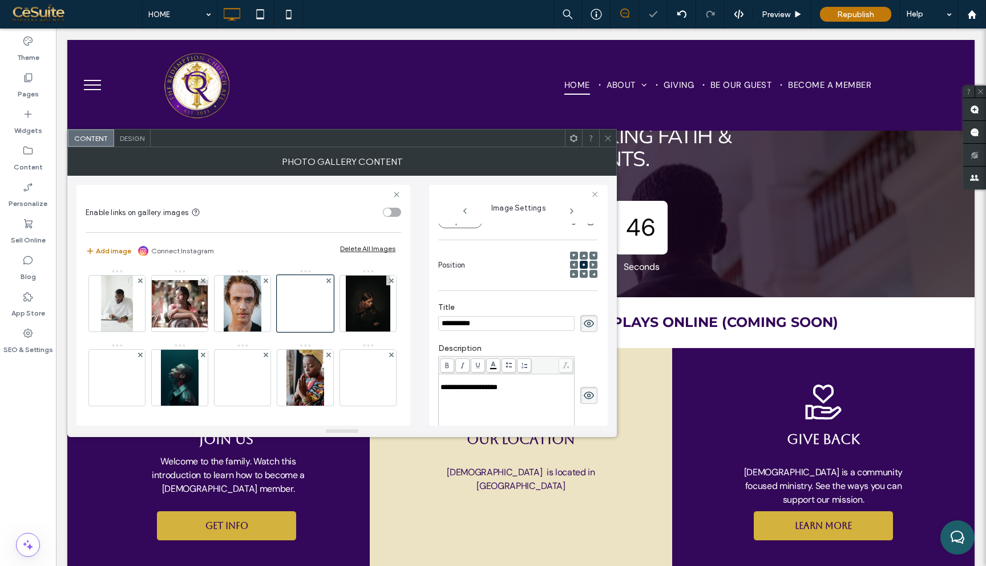
click at [495, 396] on div "**********" at bounding box center [507, 404] width 132 height 57
click at [495, 390] on span "**********" at bounding box center [469, 387] width 57 height 7
drag, startPoint x: 500, startPoint y: 391, endPoint x: 529, endPoint y: 394, distance: 29.3
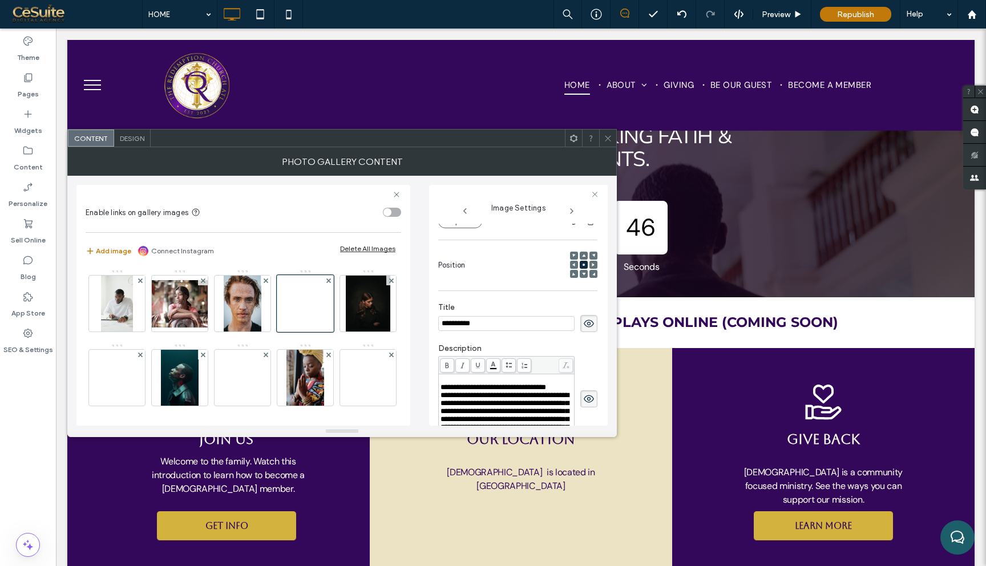
click at [529, 391] on span "**********" at bounding box center [494, 387] width 106 height 7
drag, startPoint x: 498, startPoint y: 392, endPoint x: 530, endPoint y: 397, distance: 32.9
click at [530, 392] on div "**********" at bounding box center [507, 388] width 132 height 8
click at [445, 399] on span "**********" at bounding box center [505, 412] width 128 height 47
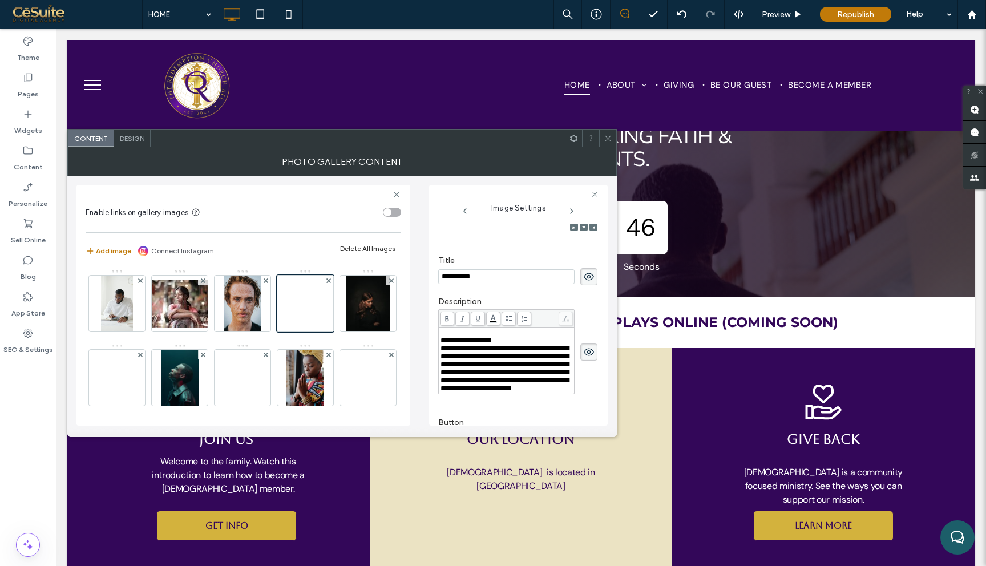
scroll to position [190, 0]
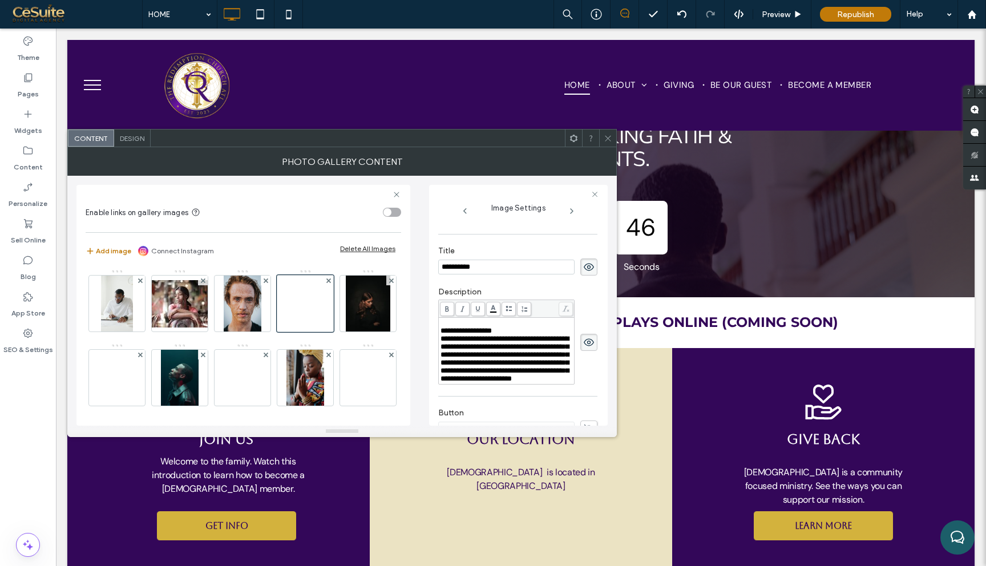
click at [517, 383] on div "**********" at bounding box center [507, 359] width 132 height 48
click at [288, 360] on img at bounding box center [242, 377] width 91 height 39
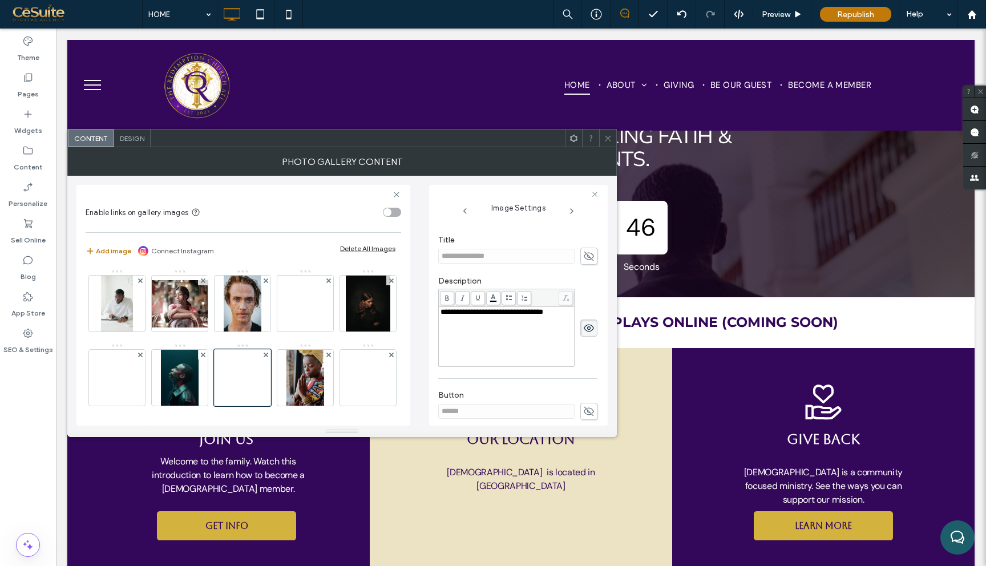
scroll to position [201, 0]
drag, startPoint x: 608, startPoint y: 141, endPoint x: 195, endPoint y: 372, distance: 473.5
click at [196, 372] on div "**********" at bounding box center [342, 283] width 550 height 308
click at [163, 380] on img at bounding box center [116, 377] width 91 height 39
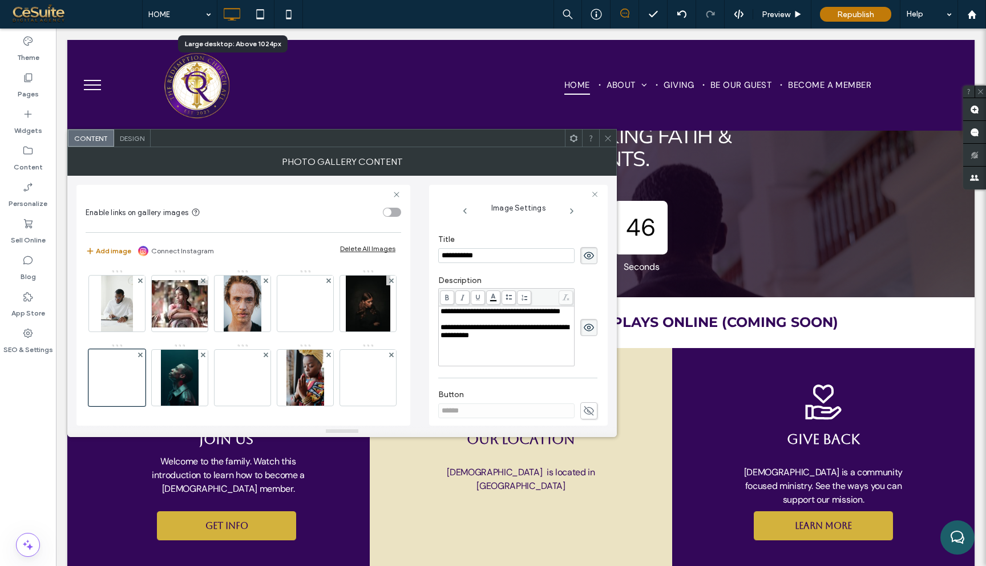
click at [471, 315] on span "**********" at bounding box center [501, 311] width 120 height 7
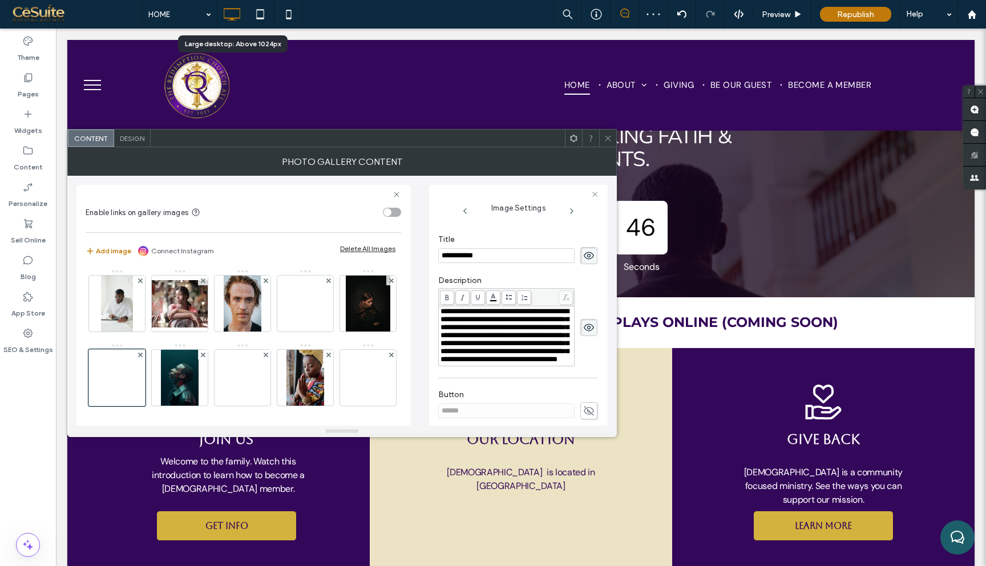
click at [484, 259] on input "**********" at bounding box center [506, 255] width 136 height 15
type input "**********"
click at [607, 134] on icon at bounding box center [608, 138] width 9 height 9
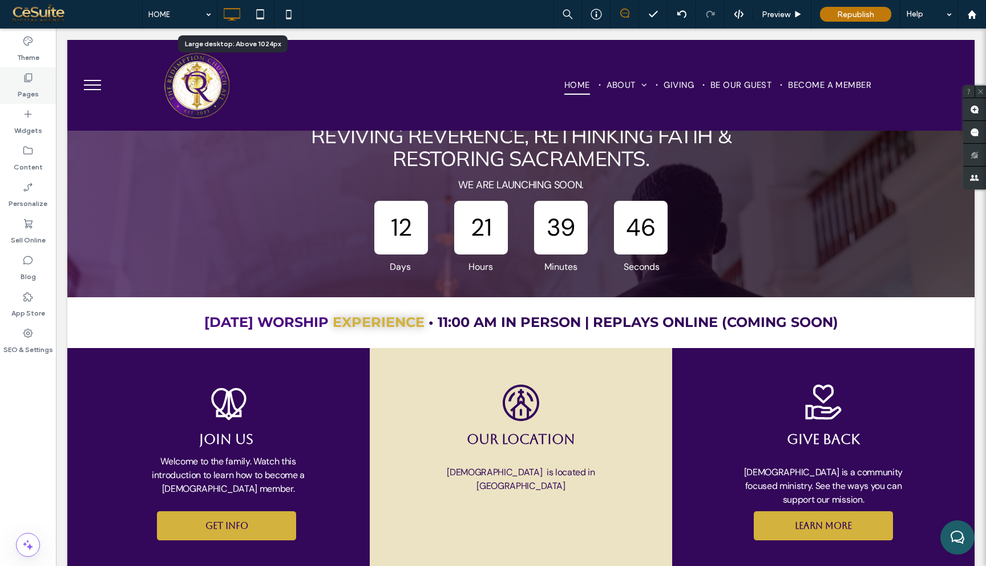
click at [29, 79] on icon at bounding box center [27, 77] width 11 height 11
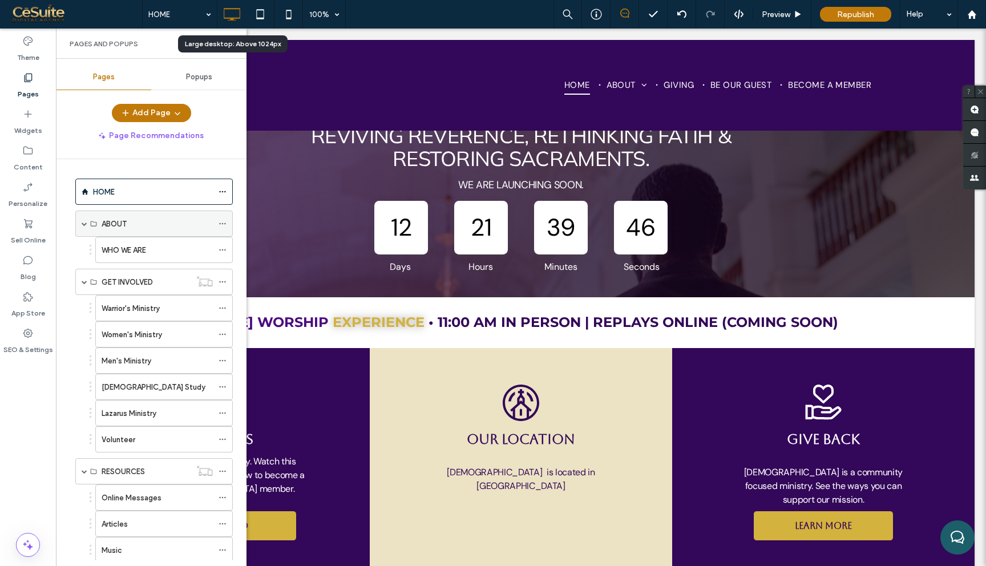
click at [144, 224] on div "ABOUT" at bounding box center [157, 224] width 111 height 12
click at [155, 255] on div "WHO WE ARE" at bounding box center [157, 250] width 111 height 12
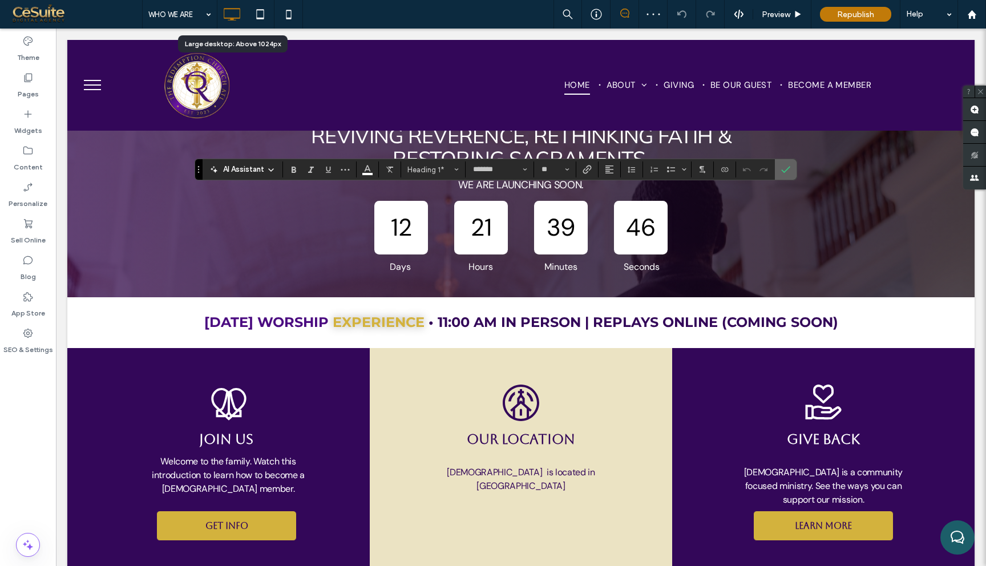
click at [790, 166] on icon "Confirm" at bounding box center [785, 169] width 9 height 9
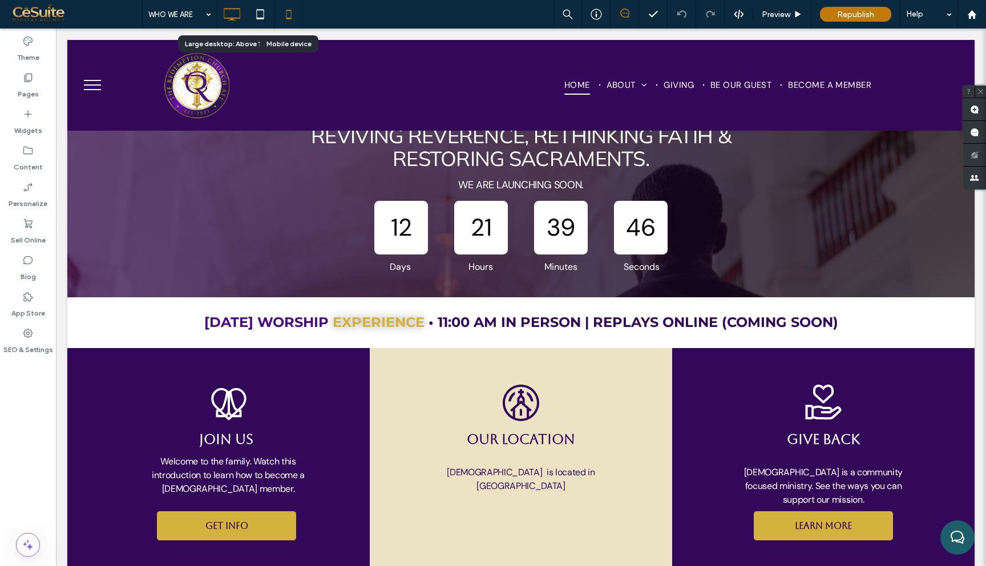
click at [289, 14] on icon at bounding box center [288, 14] width 23 height 23
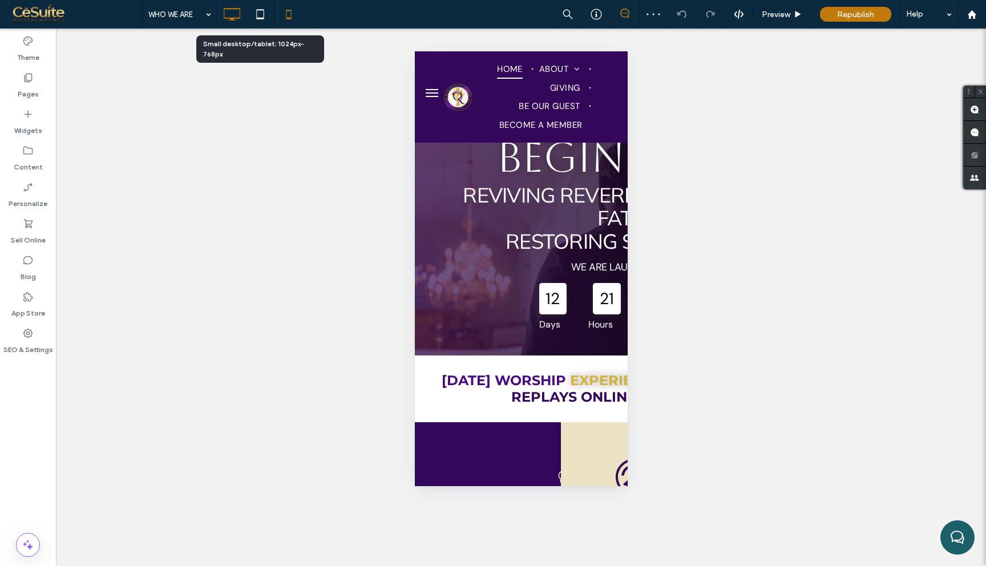
click at [227, 18] on use at bounding box center [232, 14] width 17 height 13
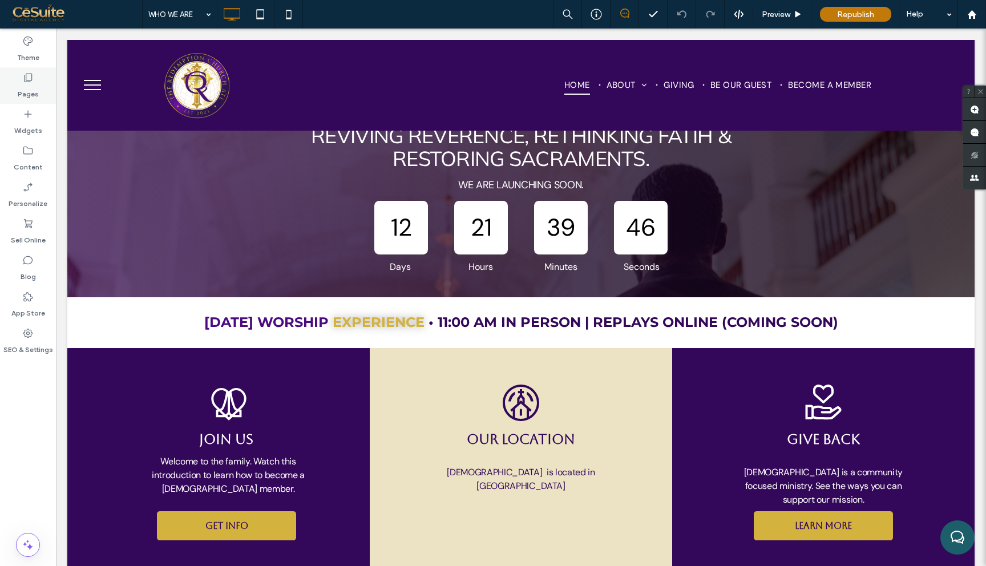
click at [34, 83] on div "Pages" at bounding box center [28, 85] width 56 height 37
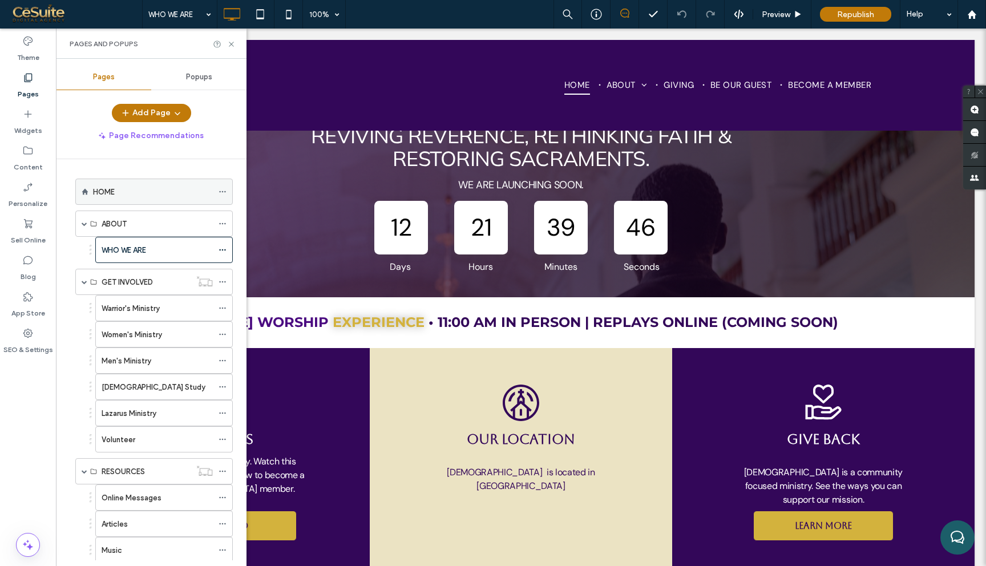
click at [180, 200] on div "HOME" at bounding box center [153, 191] width 120 height 25
click at [175, 221] on div "ABOUT" at bounding box center [157, 224] width 111 height 12
click at [175, 255] on div "WHO WE ARE" at bounding box center [157, 250] width 111 height 12
click at [230, 44] on icon at bounding box center [231, 44] width 9 height 9
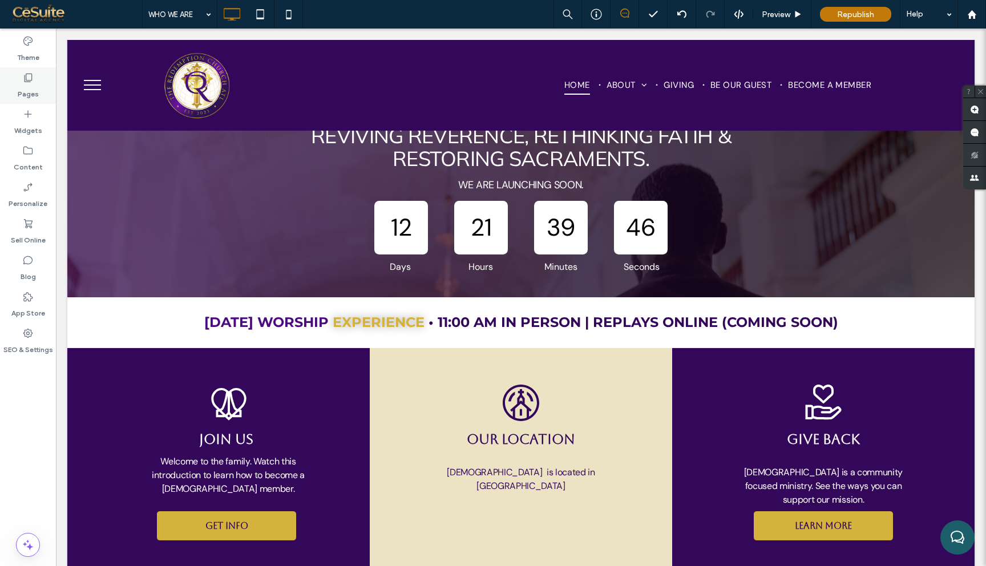
click at [27, 89] on label "Pages" at bounding box center [28, 91] width 21 height 16
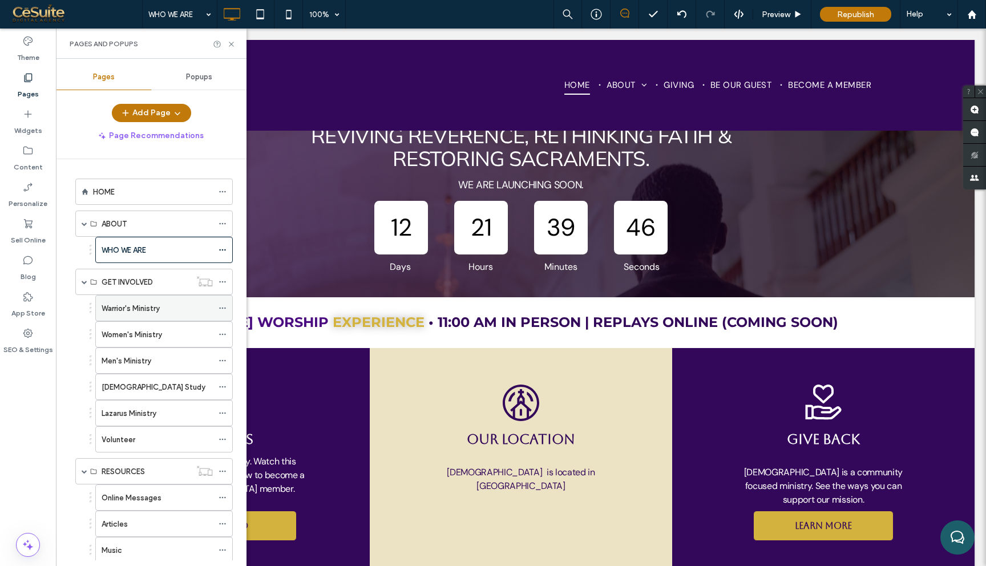
click at [175, 313] on div "Warrior's Ministry" at bounding box center [157, 309] width 111 height 12
click at [233, 40] on icon at bounding box center [231, 44] width 9 height 9
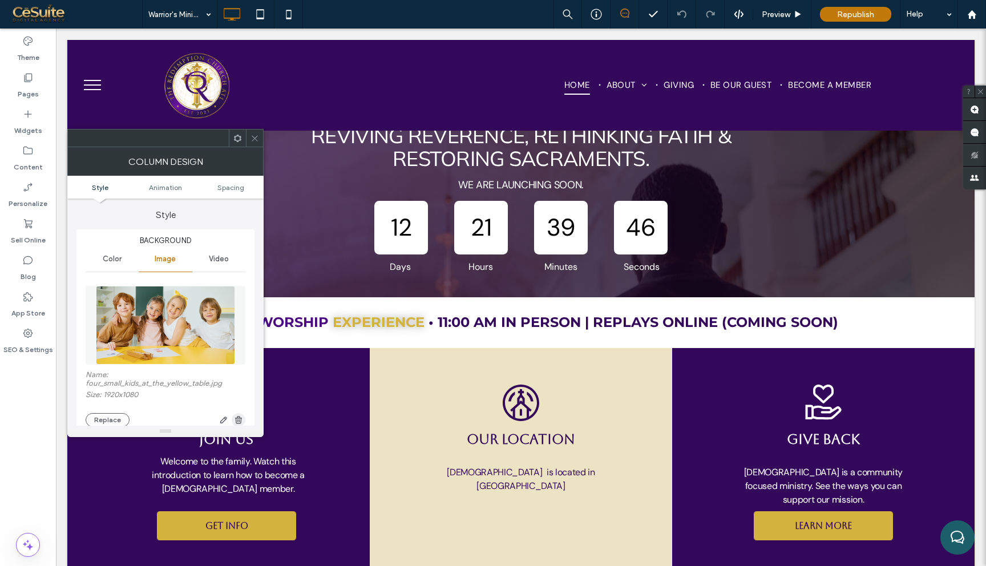
click at [241, 421] on use "button" at bounding box center [238, 419] width 7 height 7
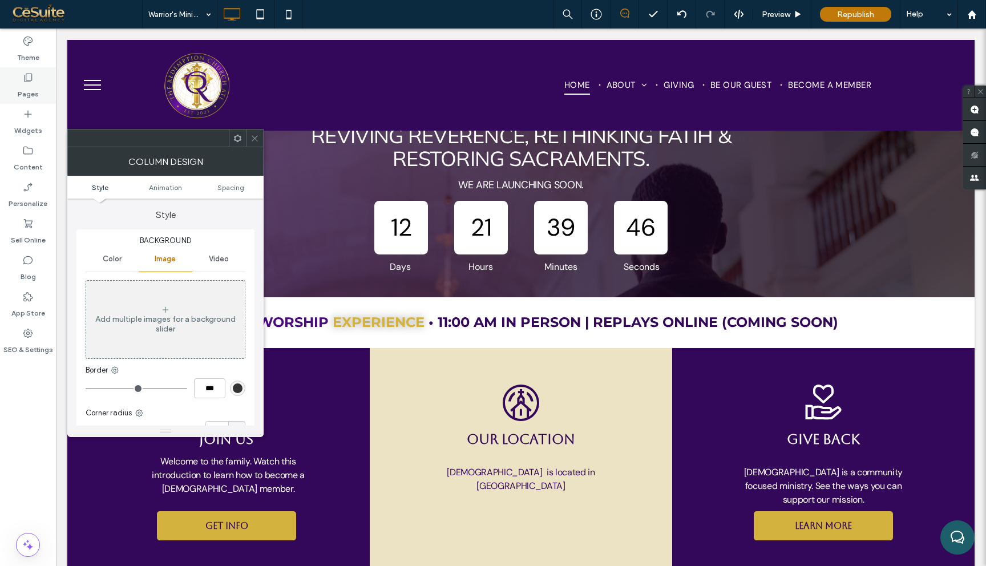
click at [23, 75] on icon at bounding box center [27, 77] width 11 height 11
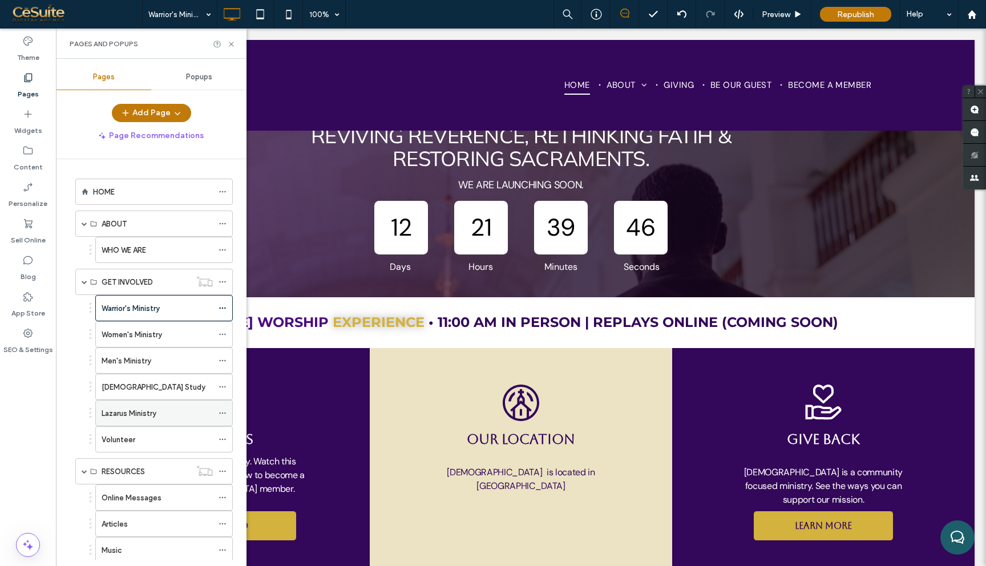
click at [225, 413] on use at bounding box center [222, 414] width 6 height 2
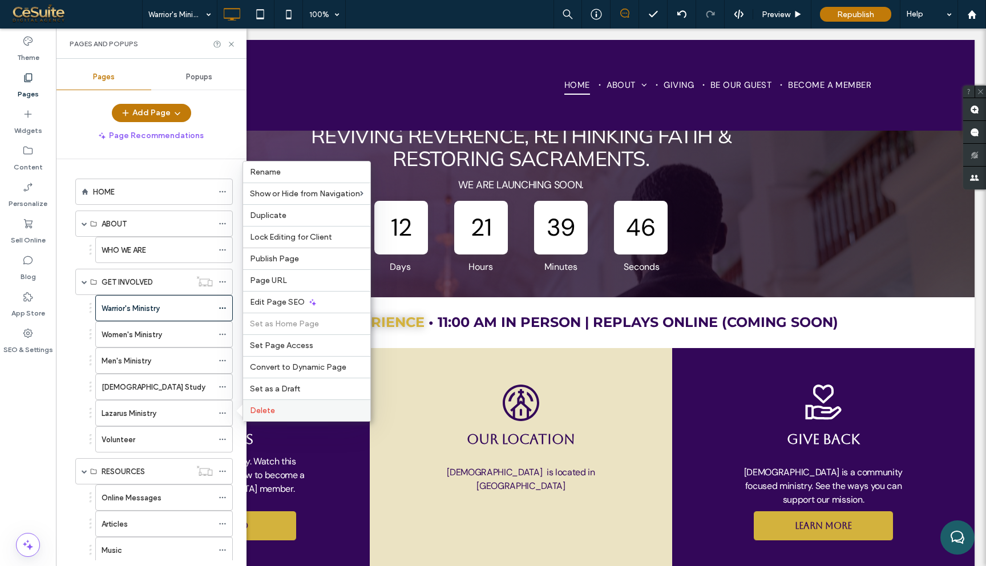
click at [261, 409] on span "Delete" at bounding box center [262, 411] width 25 height 10
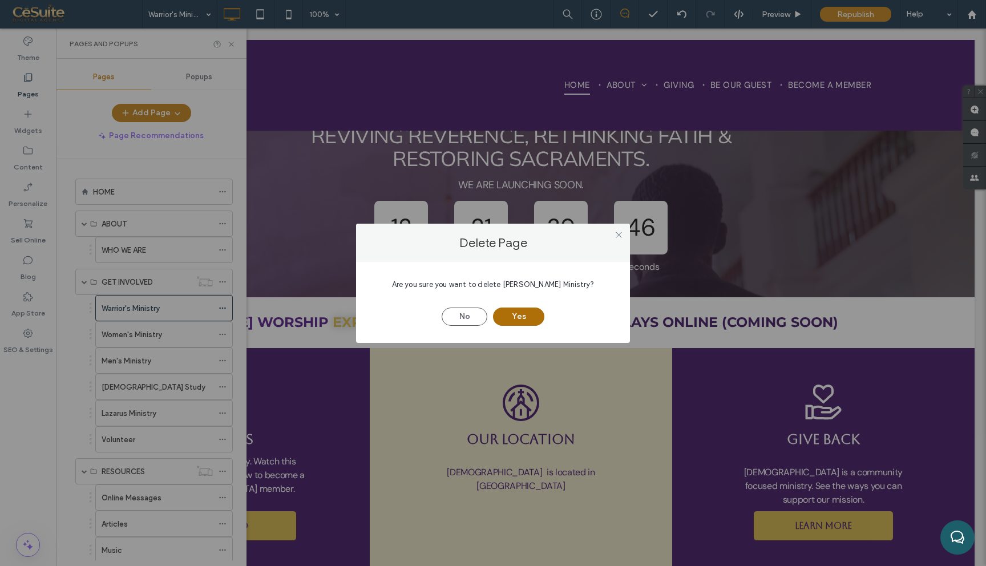
click at [512, 317] on button "Yes" at bounding box center [518, 317] width 51 height 18
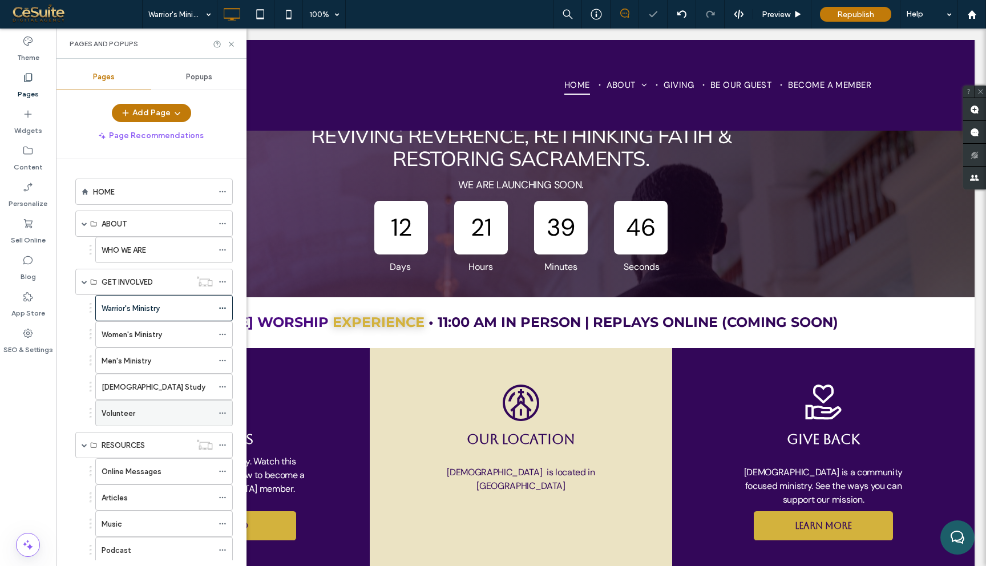
click at [220, 416] on icon at bounding box center [223, 413] width 8 height 8
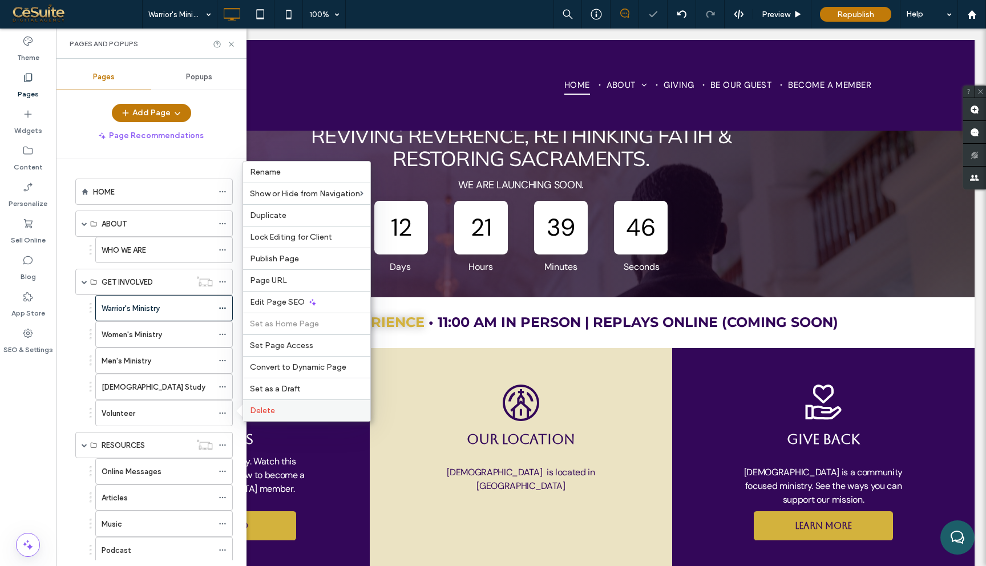
click at [284, 408] on label "Delete" at bounding box center [307, 411] width 114 height 10
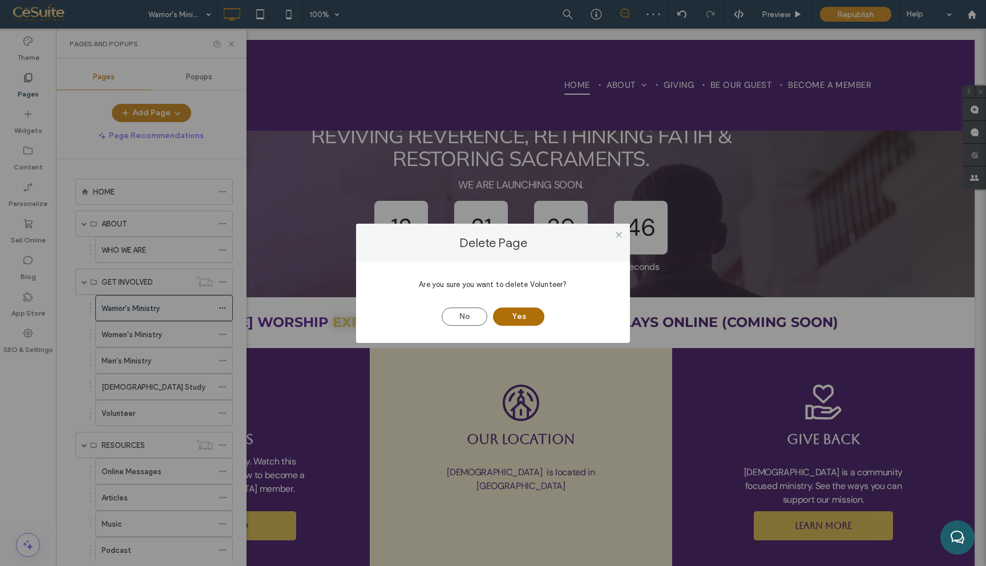
click at [515, 315] on button "Yes" at bounding box center [518, 317] width 51 height 18
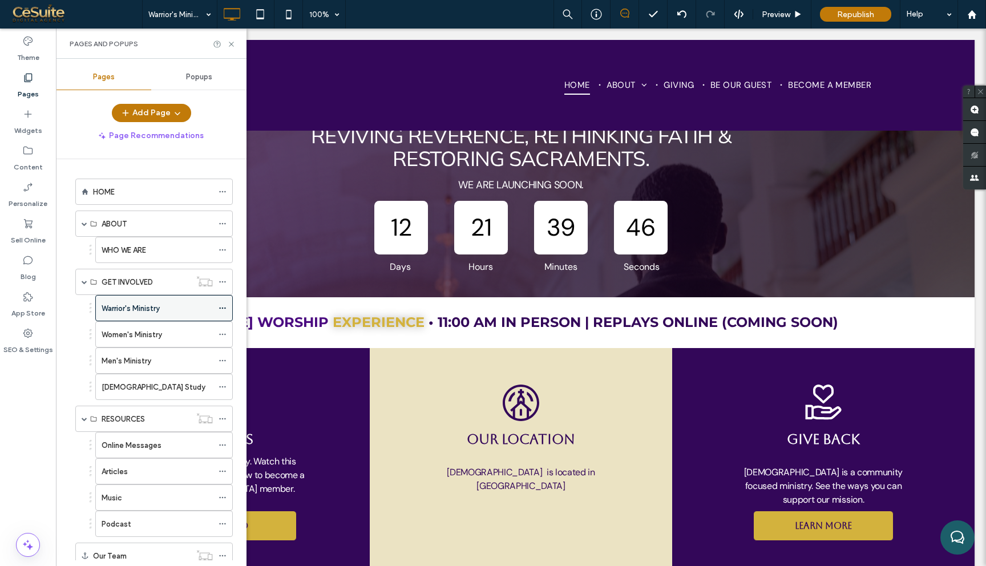
click at [225, 311] on icon at bounding box center [223, 308] width 8 height 8
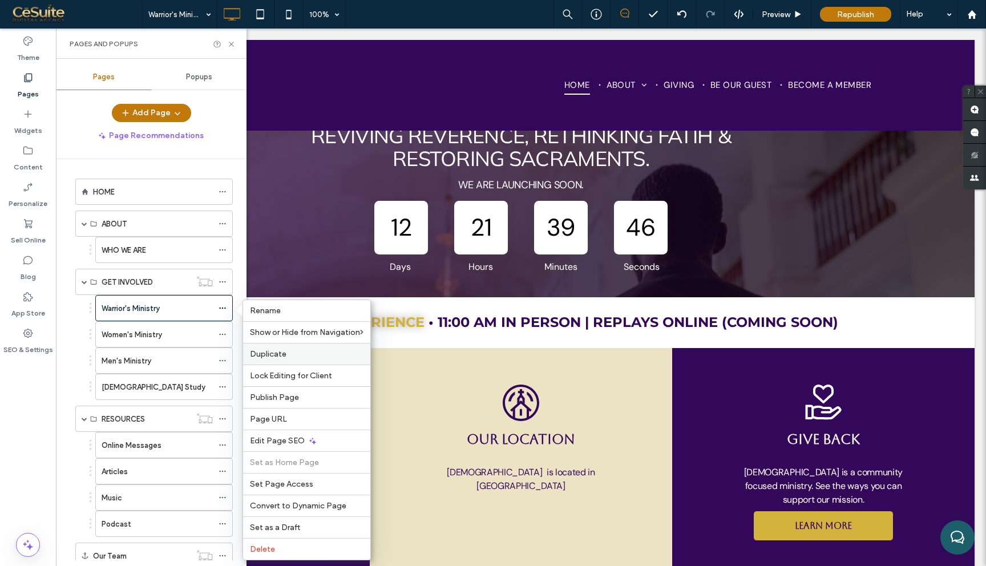
click at [282, 354] on span "Duplicate" at bounding box center [268, 354] width 37 height 10
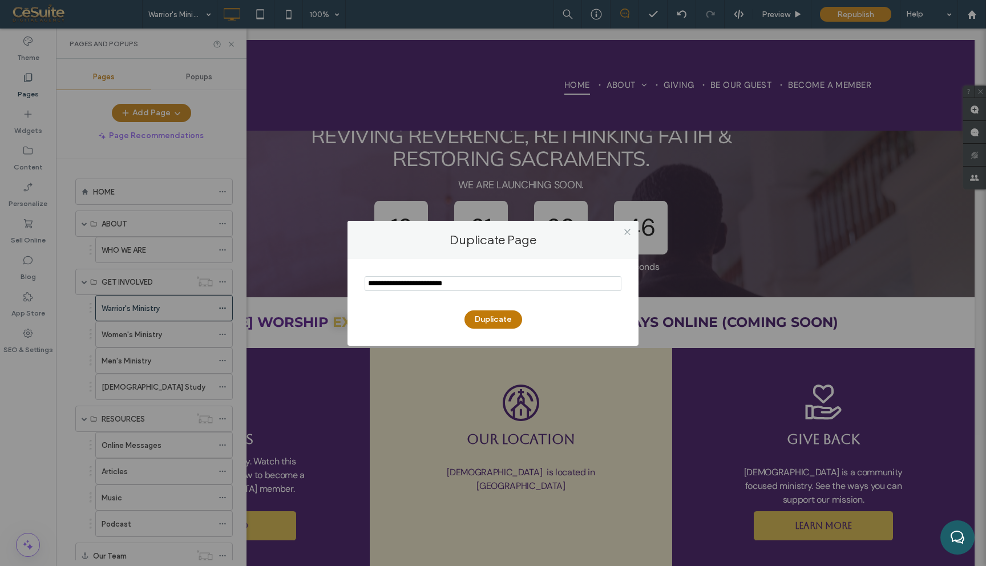
click at [430, 284] on input "notEmpty" at bounding box center [493, 283] width 257 height 15
click at [410, 284] on input "notEmpty" at bounding box center [493, 283] width 257 height 15
click at [424, 284] on input "notEmpty" at bounding box center [493, 283] width 257 height 15
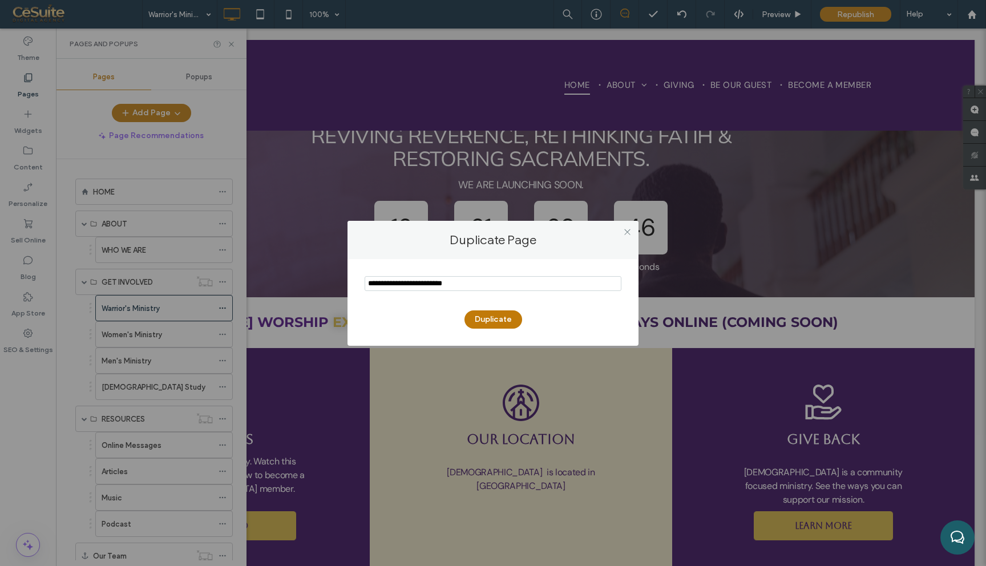
drag, startPoint x: 428, startPoint y: 284, endPoint x: 281, endPoint y: 285, distance: 146.1
click at [283, 284] on div "Duplicate Page Duplicate" at bounding box center [493, 283] width 986 height 566
type input "**********"
click at [496, 319] on button "Duplicate" at bounding box center [494, 320] width 58 height 18
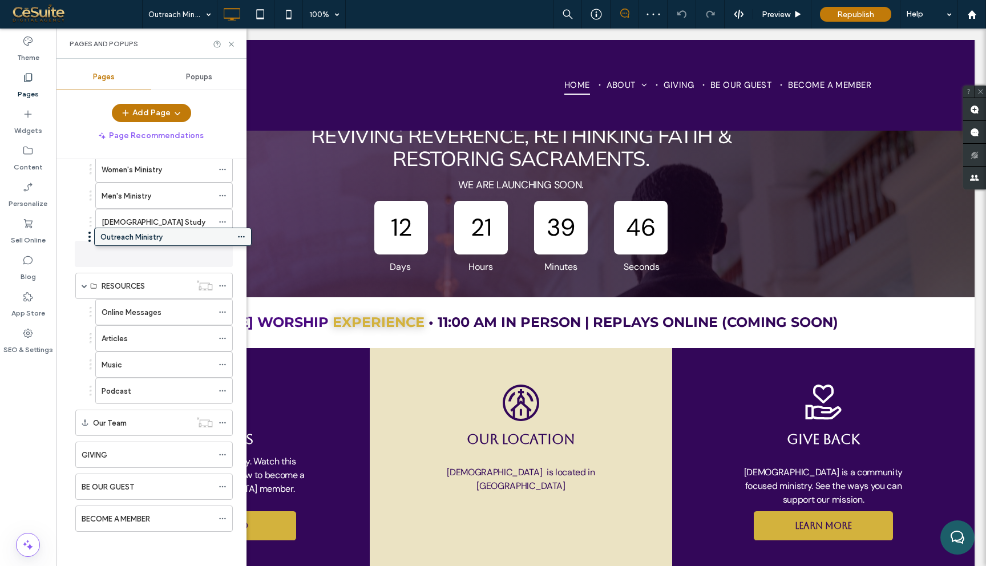
scroll to position [159, 0]
drag, startPoint x: 155, startPoint y: 522, endPoint x: 184, endPoint y: 260, distance: 263.6
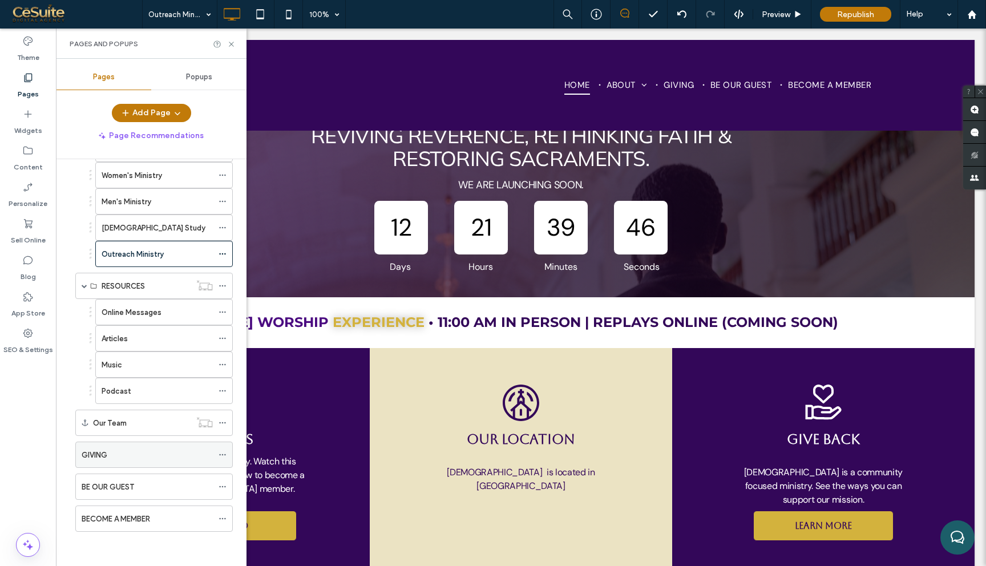
click at [157, 454] on div "GIVING" at bounding box center [147, 455] width 131 height 12
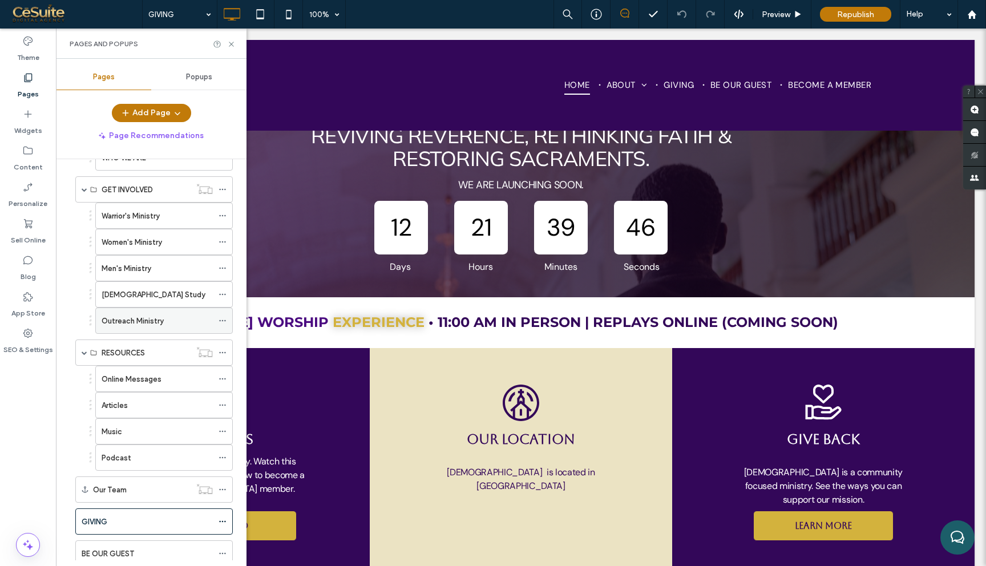
scroll to position [159, 0]
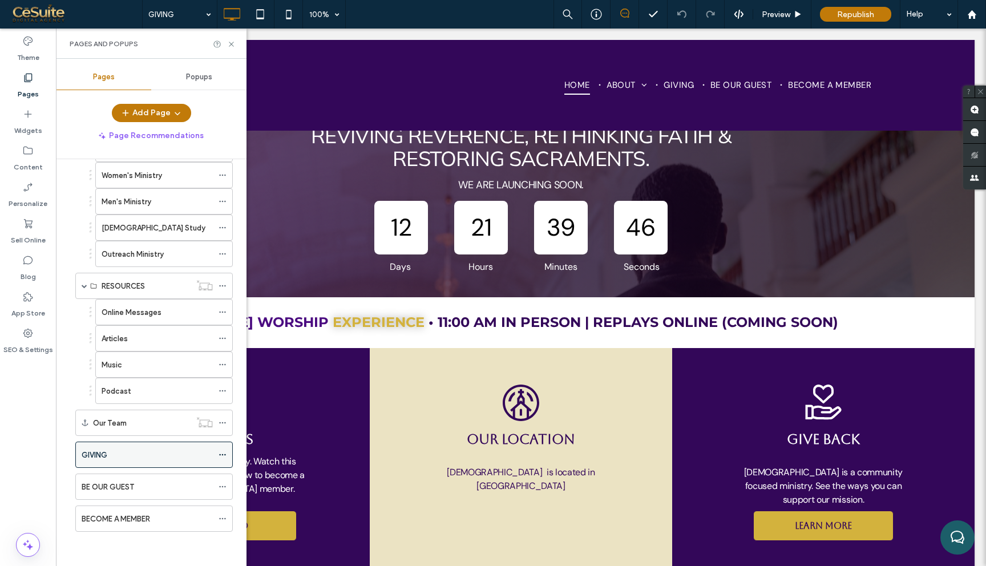
click at [221, 457] on icon at bounding box center [223, 455] width 8 height 8
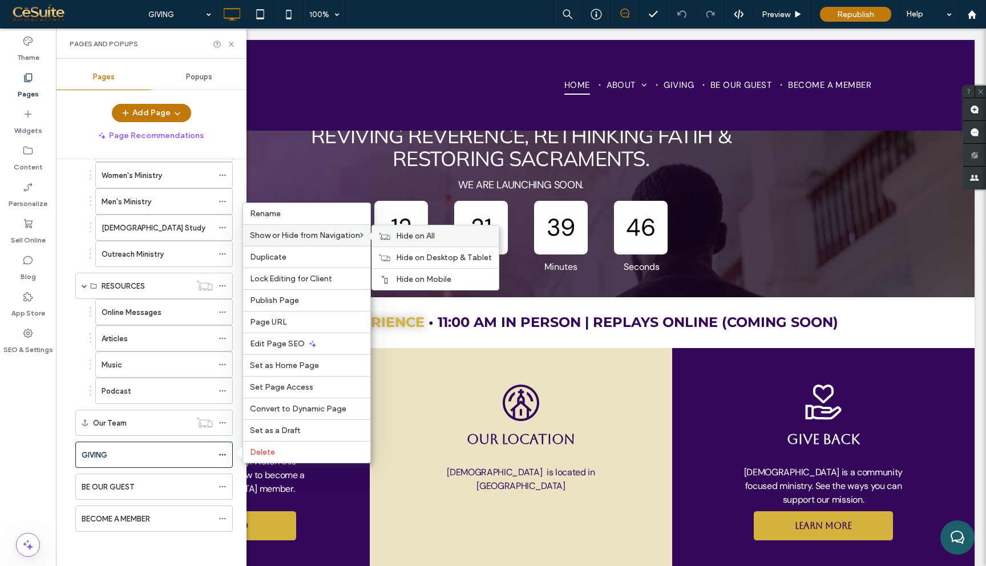
click at [393, 238] on div "Hide on All" at bounding box center [435, 235] width 127 height 21
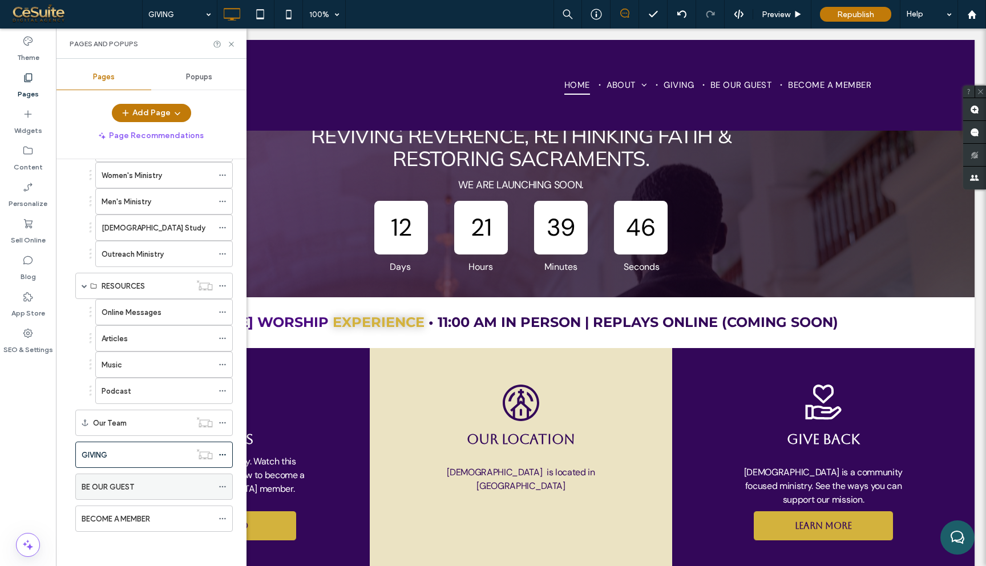
click at [199, 489] on div "BE OUR GUEST" at bounding box center [147, 487] width 131 height 12
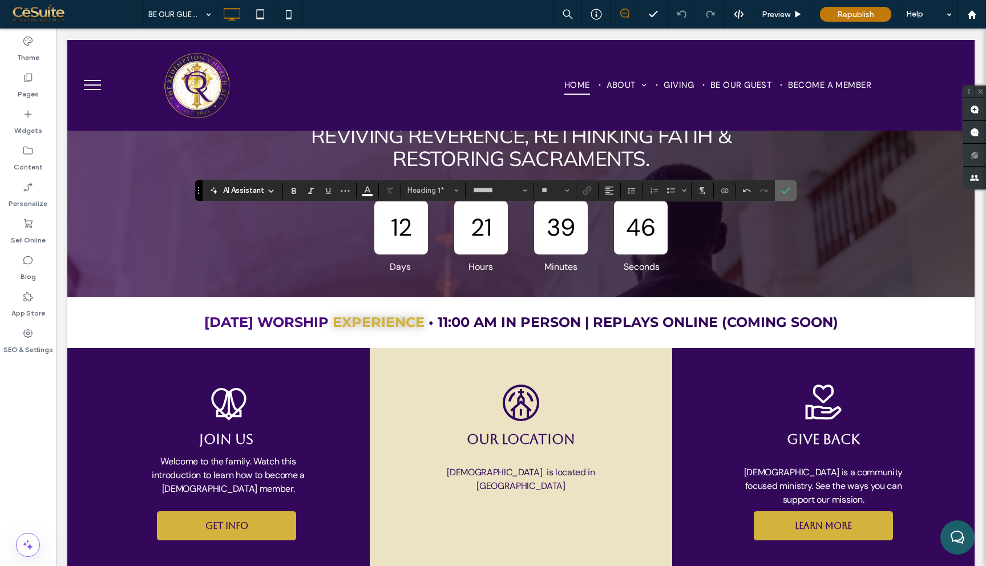
click at [787, 195] on span "Confirm" at bounding box center [785, 190] width 9 height 19
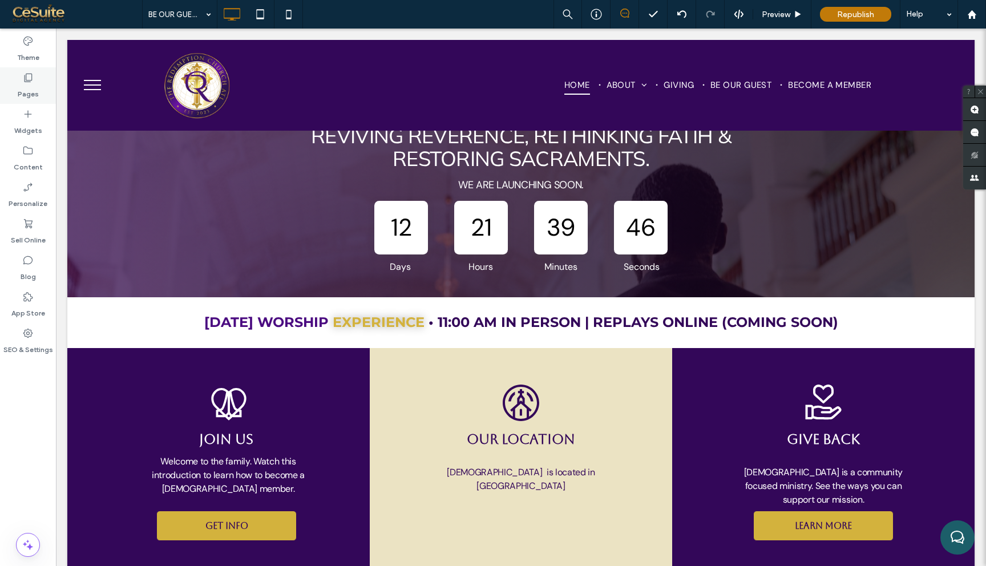
click at [32, 94] on label "Pages" at bounding box center [28, 91] width 21 height 16
